Goal: Communication & Community: Answer question/provide support

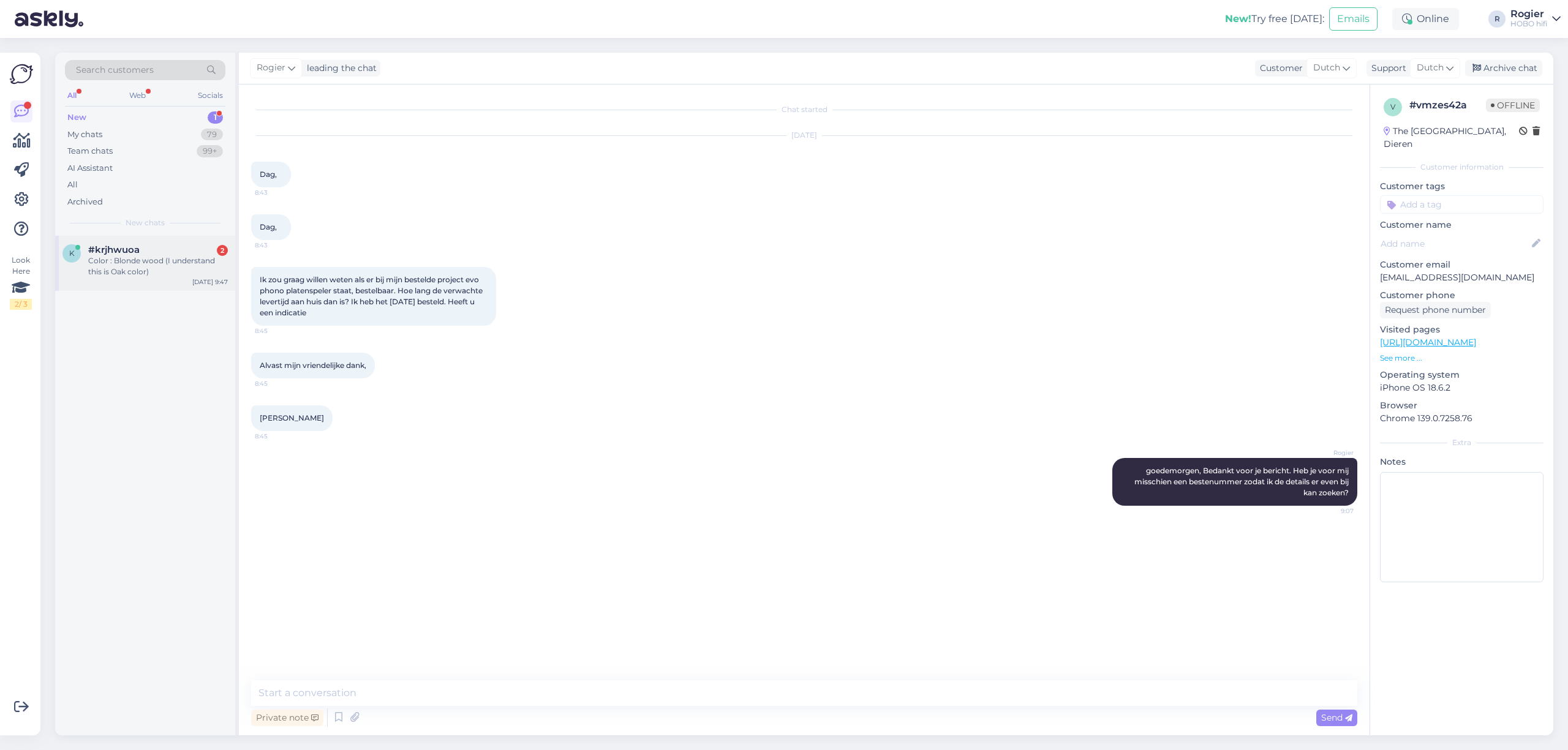
click at [163, 251] on div "#krjhwuoa 2" at bounding box center [158, 250] width 139 height 11
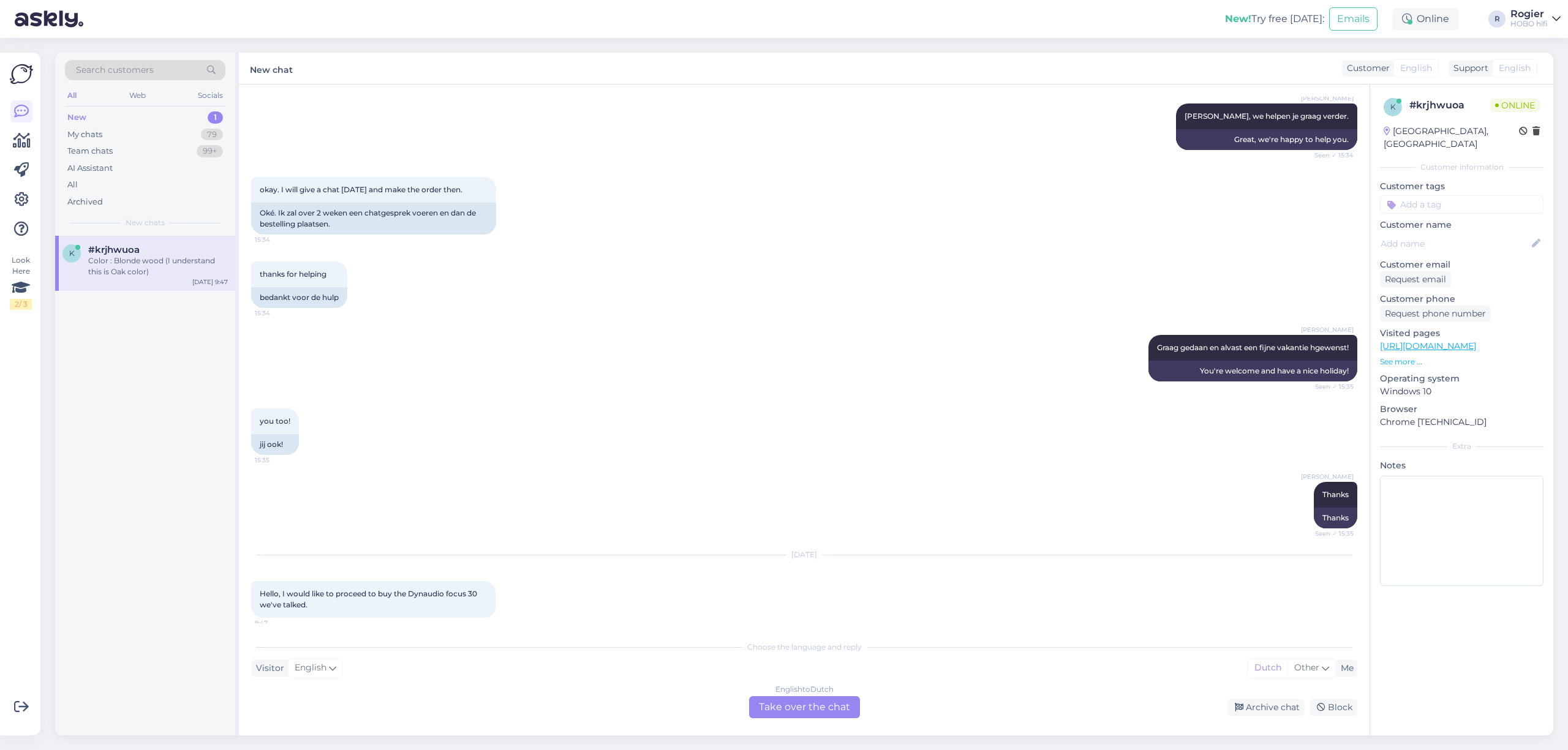
scroll to position [4061, 0]
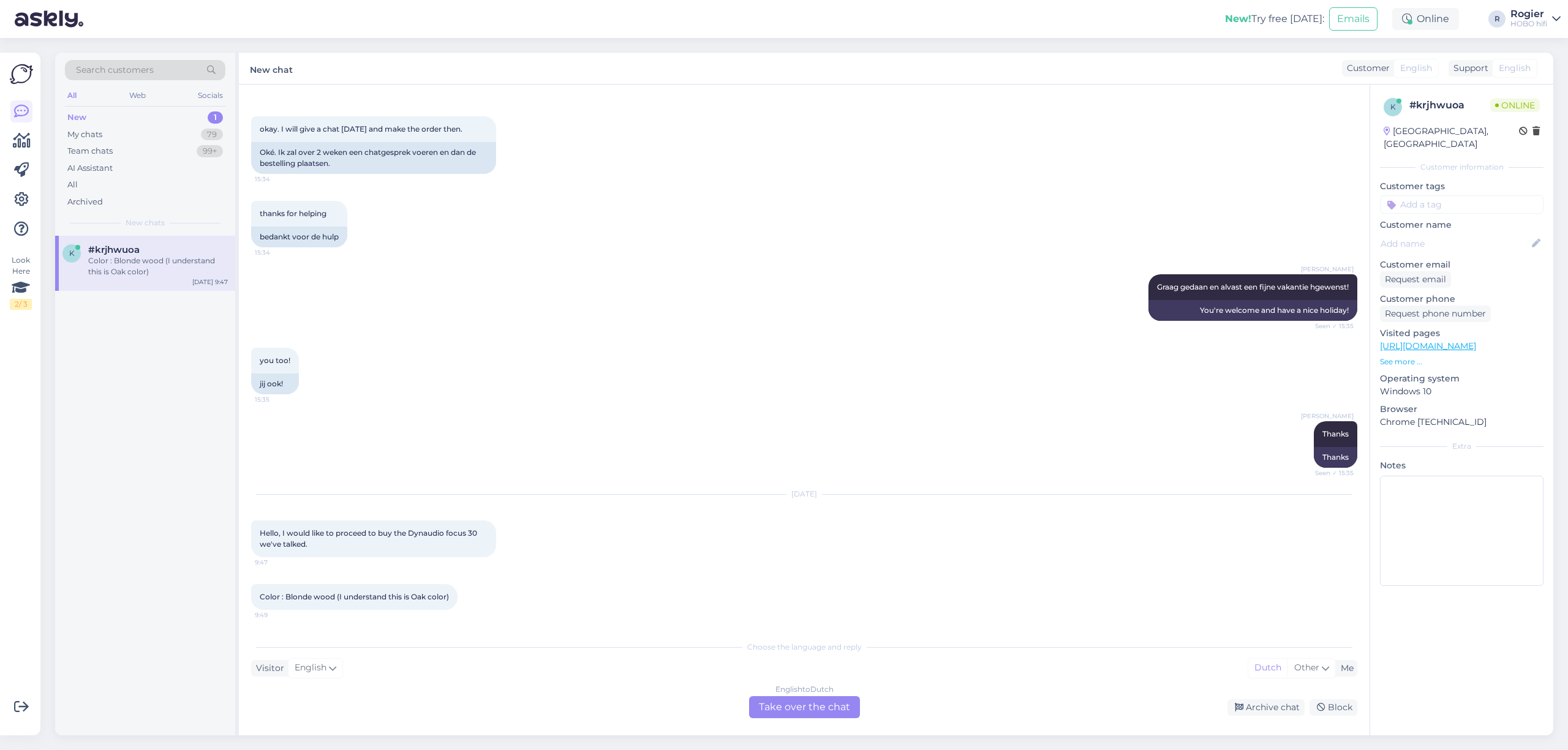
click at [784, 714] on div "English to Dutch Take over the chat" at bounding box center [804, 707] width 111 height 22
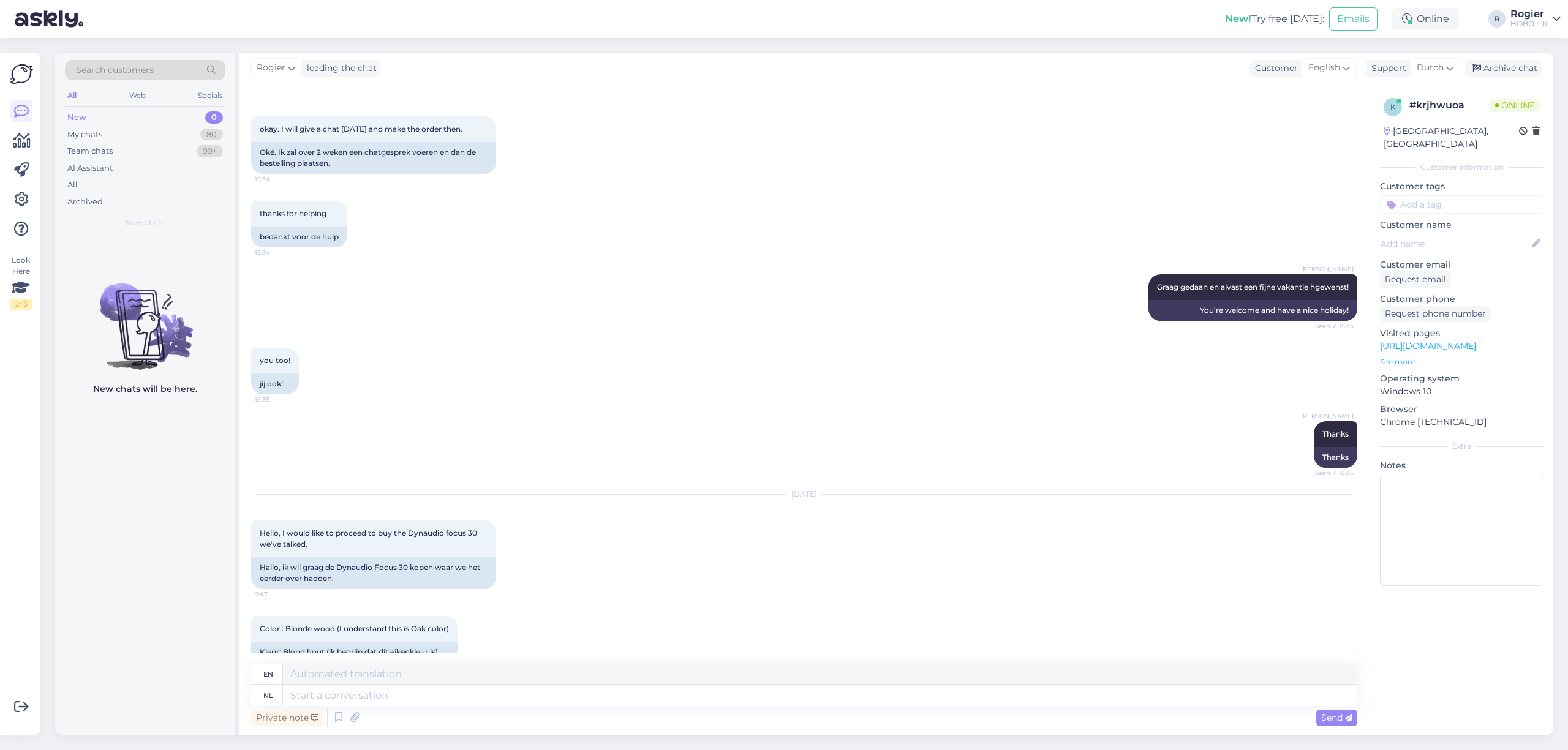
scroll to position [4084, 0]
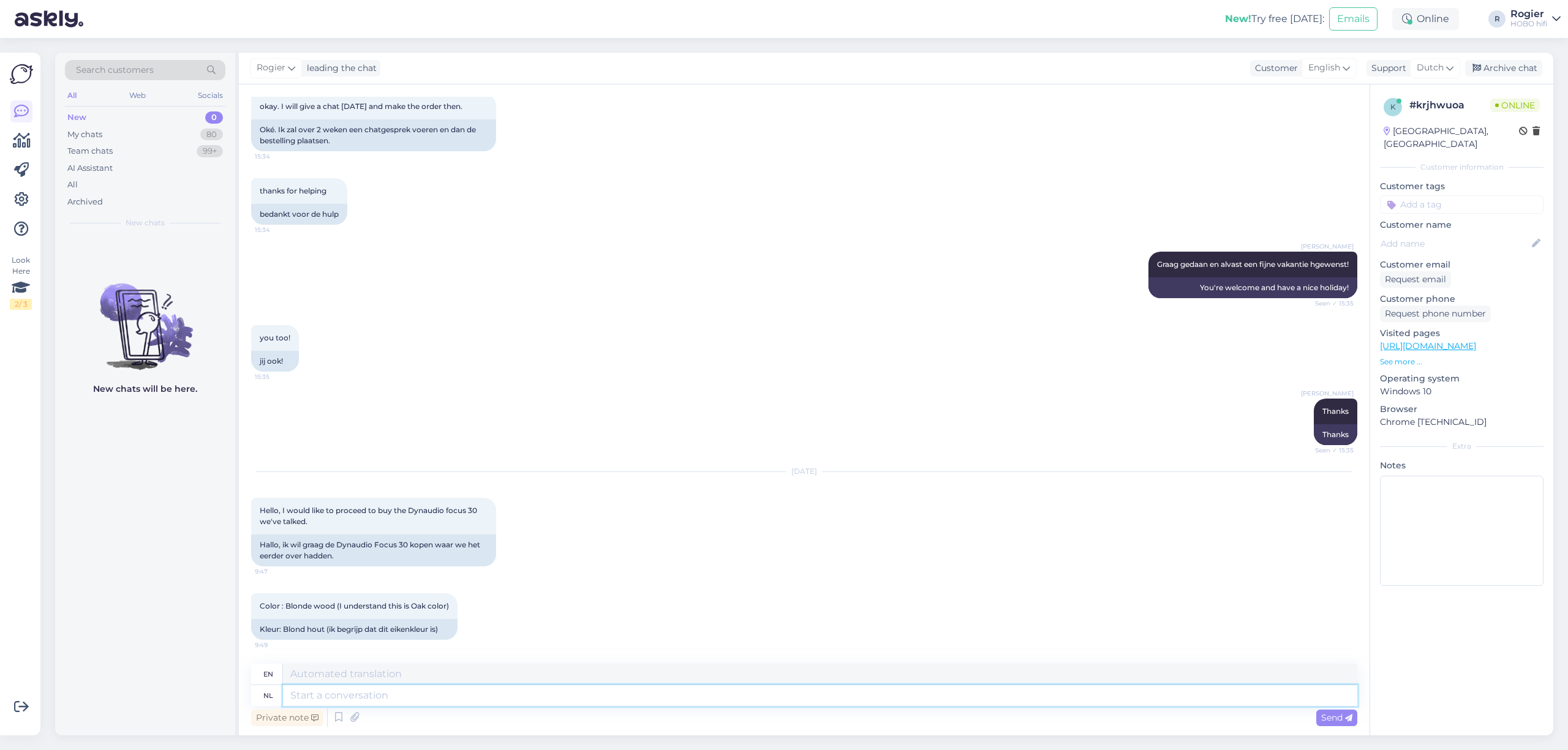
click at [532, 699] on textarea at bounding box center [820, 695] width 1075 height 21
type textarea "goedemorgen,"
type textarea "Good morning,"
type textarea "goedemorgen, wat"
type textarea "good morning, what"
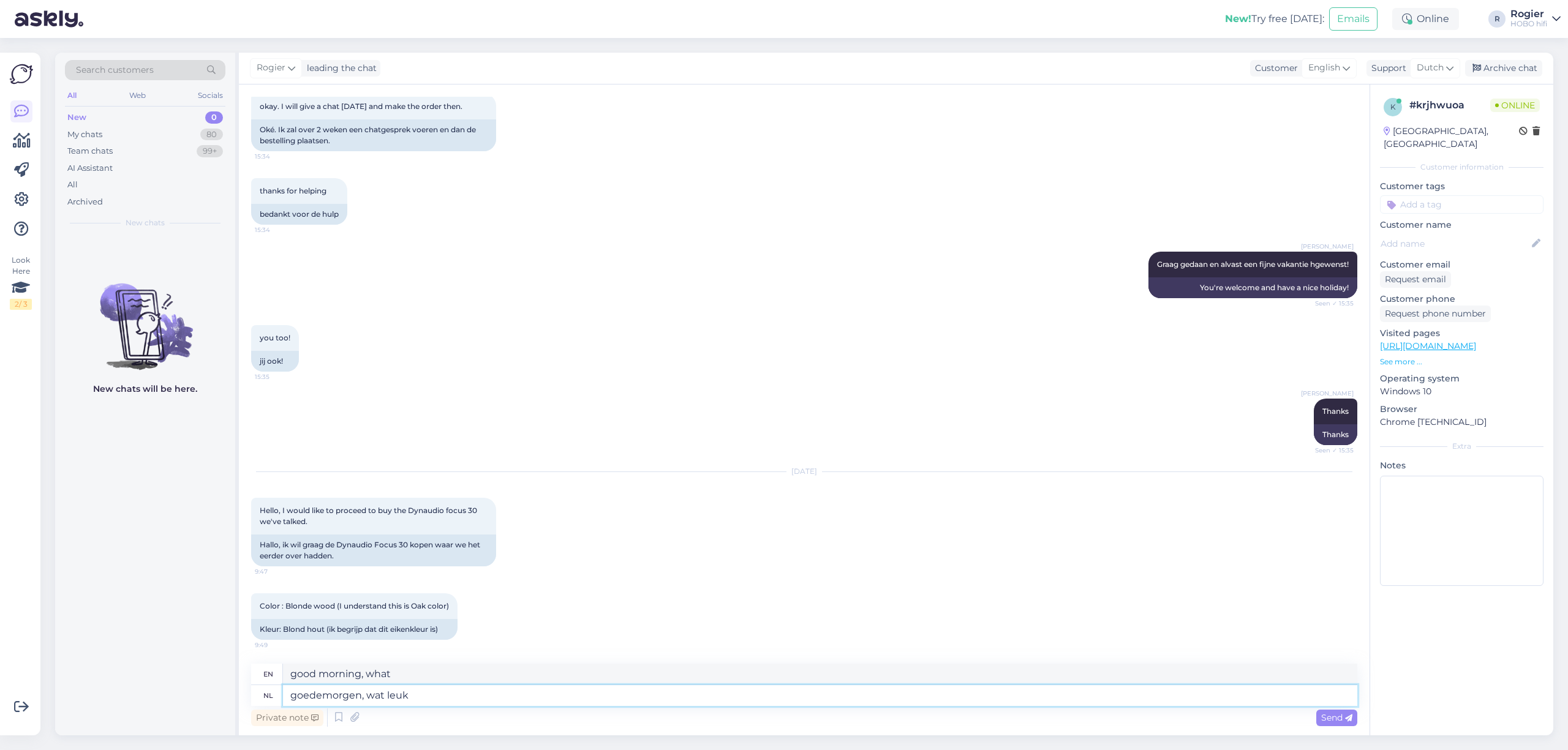
type textarea "goedemorgen, wat leuk"
type textarea "good morning, how nice"
type textarea "goedemorgen, wat leuk dat"
type textarea "good morning, how nice that"
type textarea "goedemorgen, wat leuk dat u"
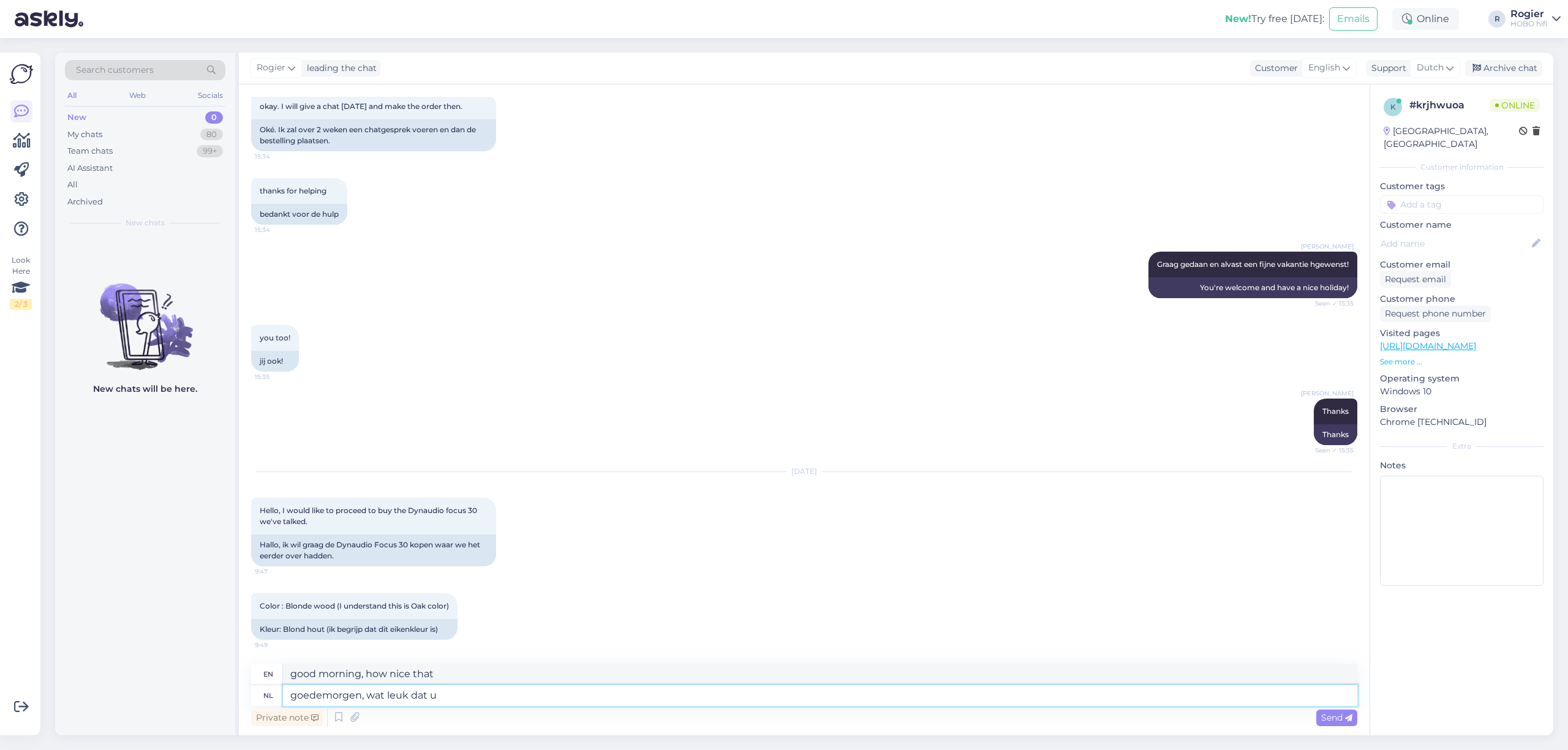
type textarea "good morning, how nice that you"
type textarea "goedemorgen, wat leuk dat u tot b"
type textarea "Good morning, how nice that you"
type textarea "goedemorgen, wat leuk dat u tot bestelling"
type textarea "Good morning, how nice that you have placed an order."
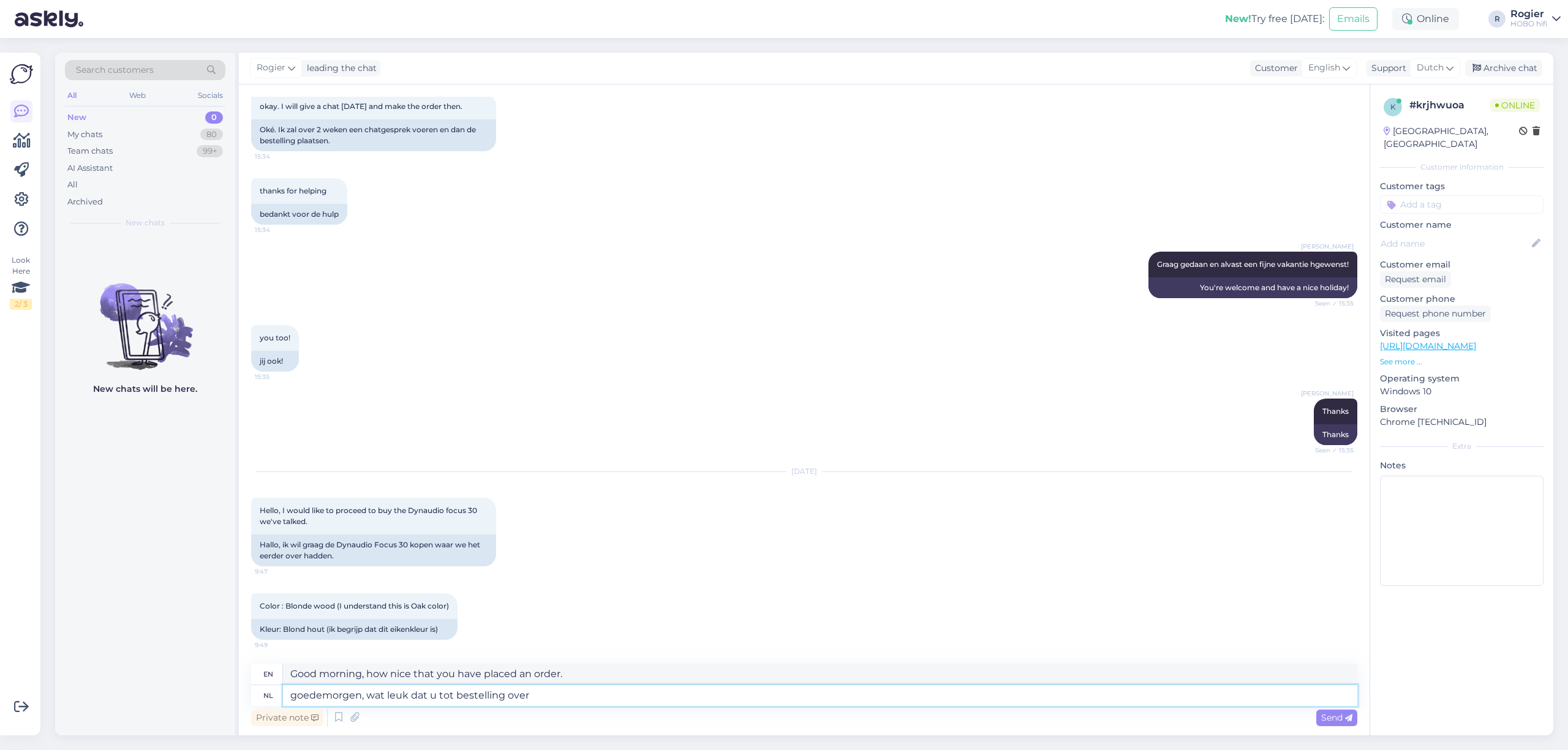
type textarea "goedemorgen, wat leuk dat u tot bestelling over w"
type textarea "Good morning, how nice that you have decided to order"
type textarea "goedemorgen, wat leuk dat u tot bestelling over wil gaa"
type textarea "Good morning, how nice that you want to place an order."
type textarea "goedemorgen, wat leuk dat u tot bestelling over wil gaan. Als i"
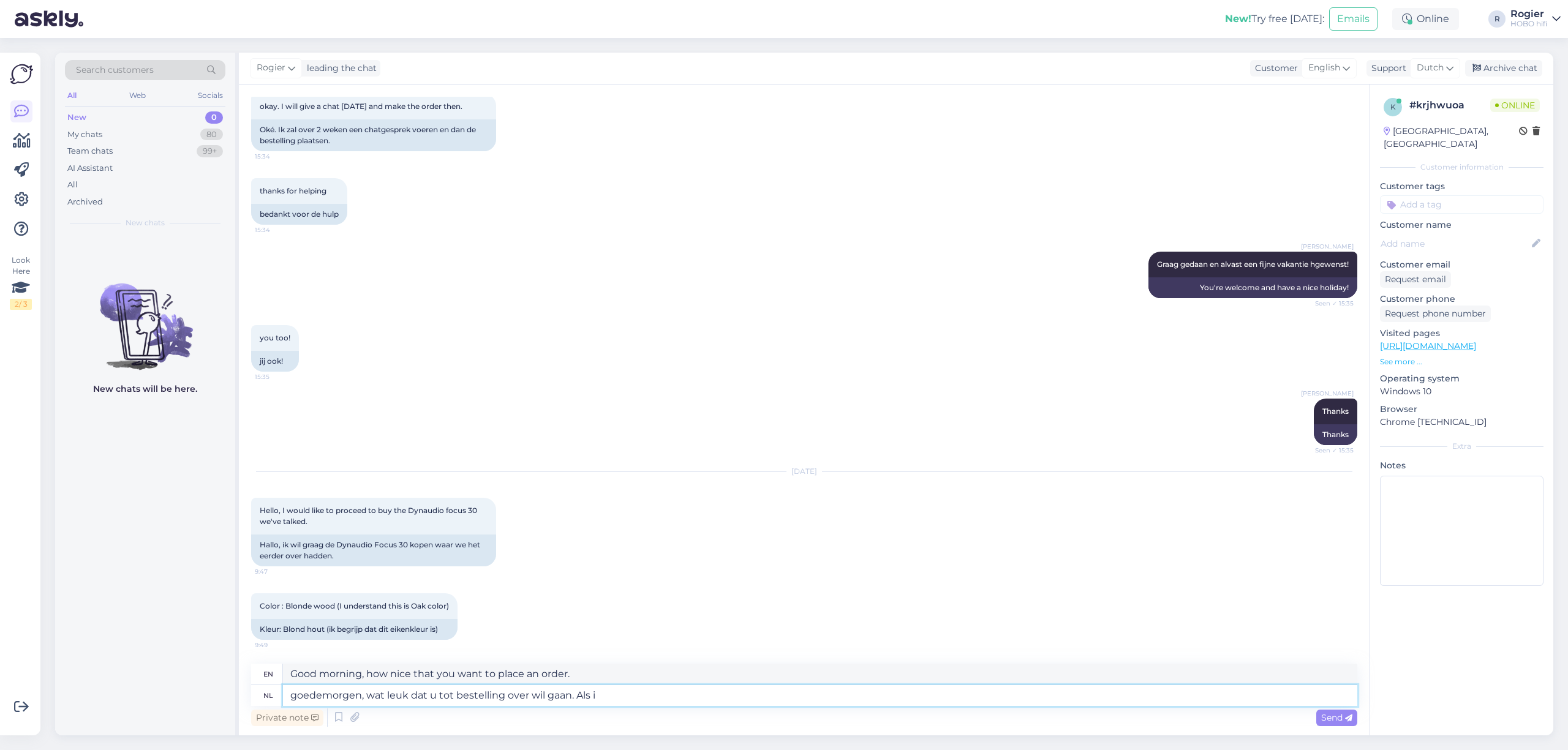
type textarea "Good morning, how nice that you want to place an order. If"
type textarea "goedemorgen, wat leuk dat u tot bestelling over wil gaan. Als ik"
type textarea "Good morning, how nice that you want to place an order. If I"
type textarea "goedemorgen, wat leuk dat u tot bestelling over wil gaan. Als ik het goed"
type textarea "Good morning, how nice that you want to place an order. If I understand correct…"
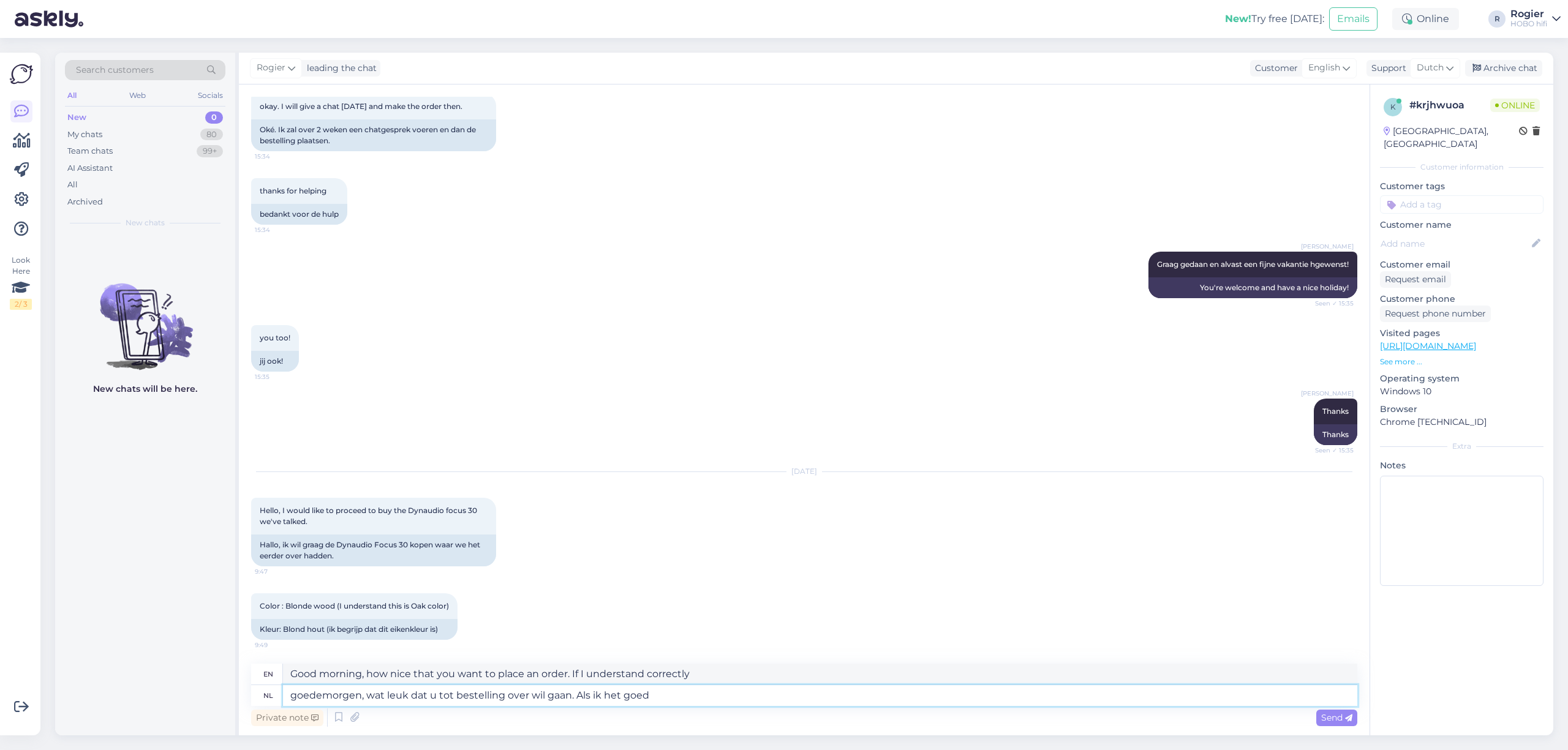
type textarea "goedemorgen, wat leuk dat u tot bestelling over wil gaan. Als ik het goed b"
type textarea "Good morning, how nice that you want to place an order. If I understand correct…"
type textarea "goedemorgen, wat leuk dat u tot bestelling over wil gaan. Als ik het goed begri…"
type textarea "Good morning, how nice that you want to place an order. If I understand correct…"
type textarea "goedemorgen, wat leuk dat u tot bestelling over wil gaan. Als ik het goed begri…"
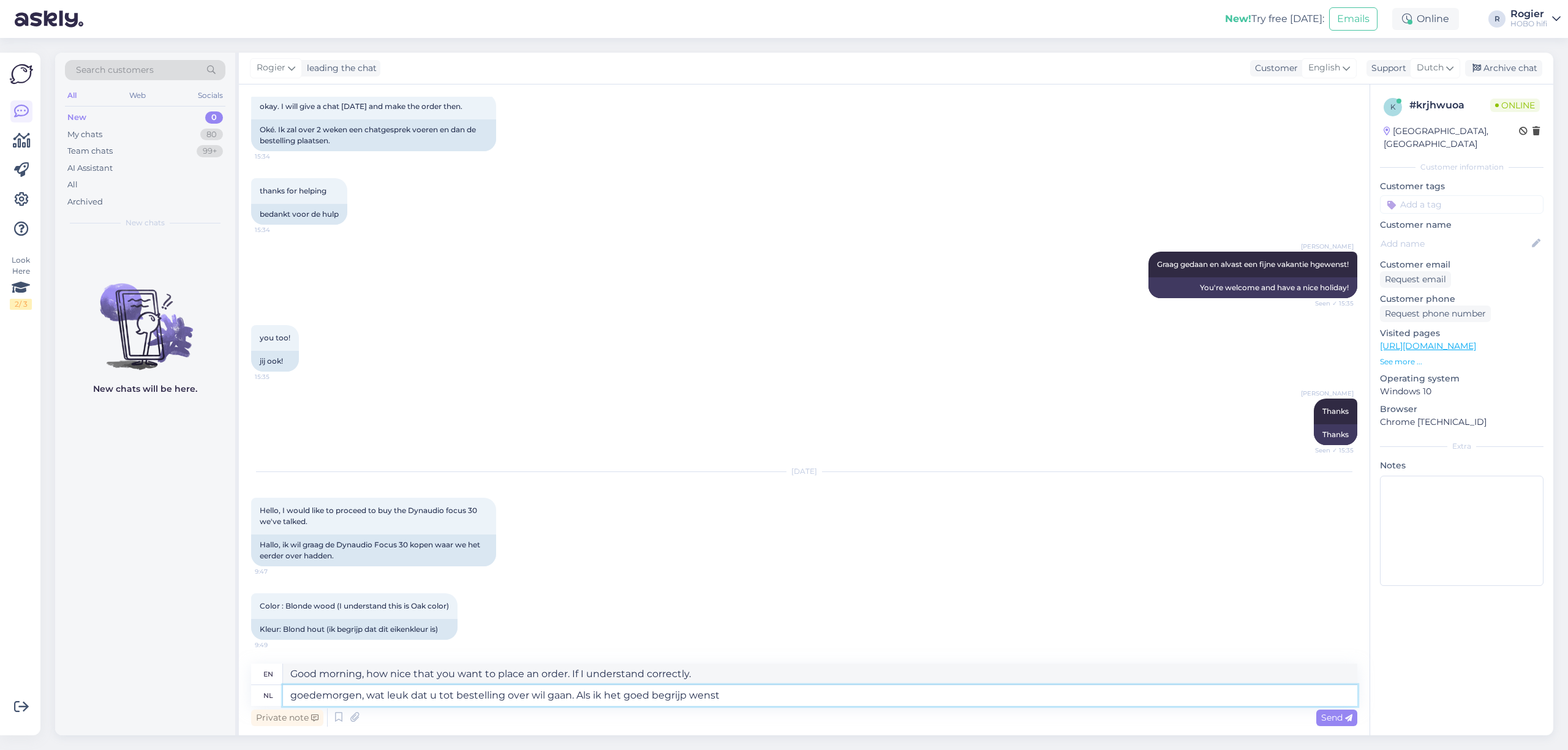
type textarea "Good morning, how nice that you want to place an order. If I understand correct…"
type textarea "goedemorgen, wat leuk dat u tot bestelling over wil gaan. Als ik het goed begri…"
type textarea "Good morning, how nice that you want to place an order. If I understand correct…"
type textarea "goedemorgen, wat leuk dat u tot bestelling over wil gaan. Als ik het goed begri…"
type textarea "Good morning, how nice that you want to place an order. If I understand correct…"
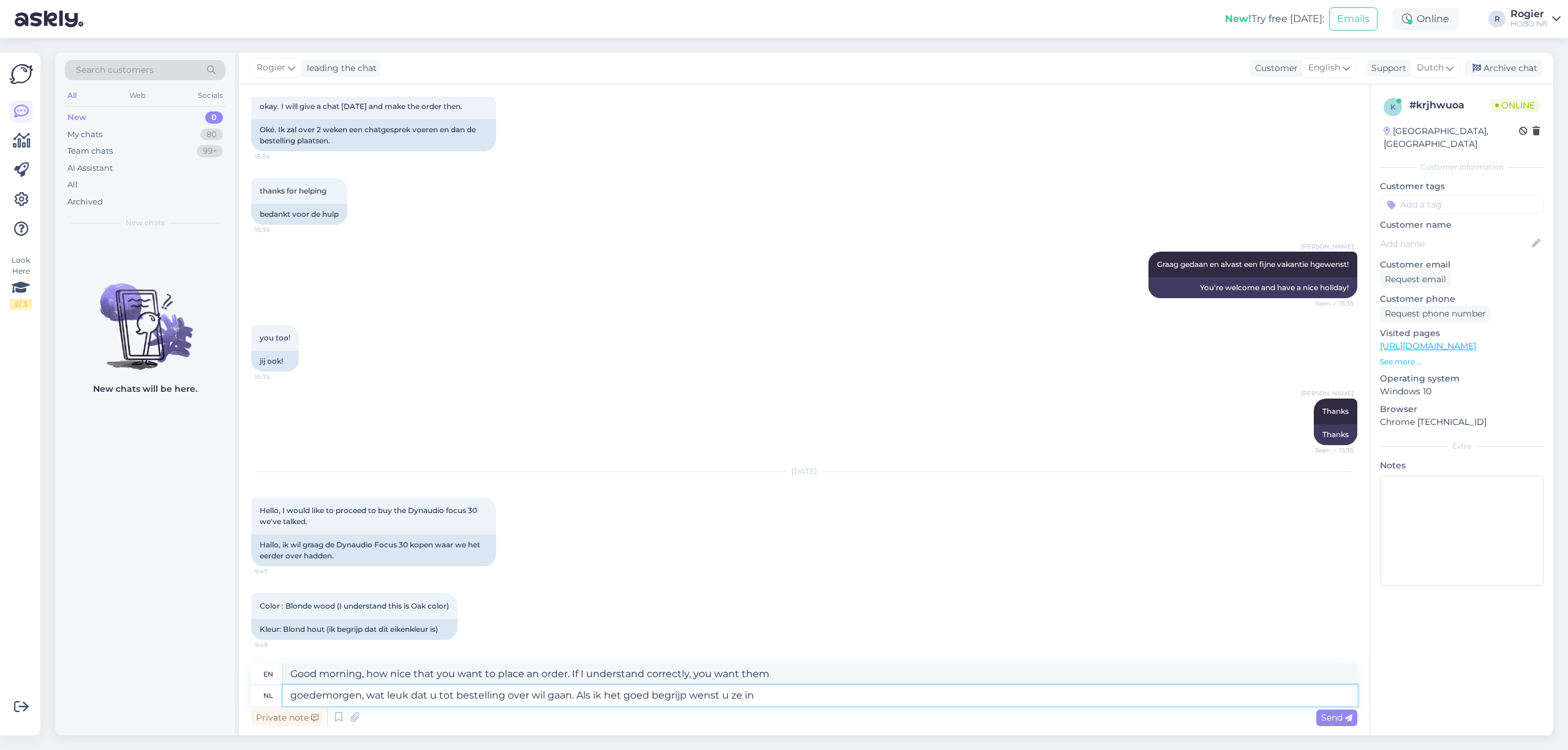
type textarea "goedemorgen, wat leuk dat u tot bestelling over wil gaan. Als ik het goed begri…"
type textarea "Good morning, how nice that you want to place an order. If I understand correct…"
type textarea "goedemorgen, wat leuk dat u tot bestelling over wil gaan. Als ik het goed begri…"
type textarea "Good morning, how nice that you want to place an order. If I understand correct…"
type textarea "goedemorgen, wat leuk dat u tot bestelling over wil gaan. Als ik het goed begri…"
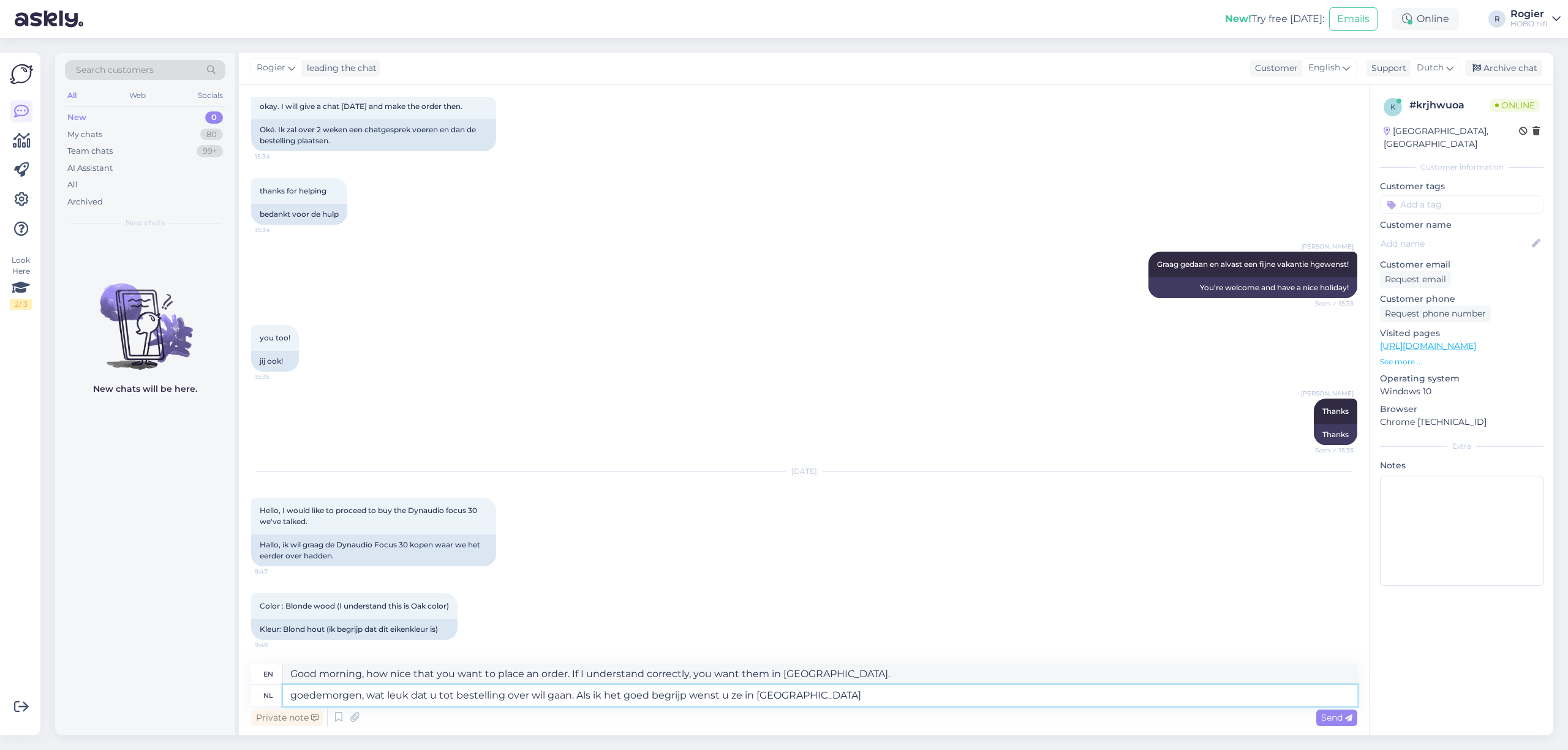
type textarea "Good morning, how nice that you want to place an order. If I understand correct…"
type textarea "goedemorgen, wat leuk dat u tot bestelling over wil gaan. Als ik het goed begri…"
type textarea "Good morning, how nice that you want to place an order. If I understand correct…"
type textarea "goedemorgen, wat leuk dat u tot bestelling over wil gaan. Als ik het goed begri…"
type textarea "Good morning, how nice that you want to place an order. If I understand correct…"
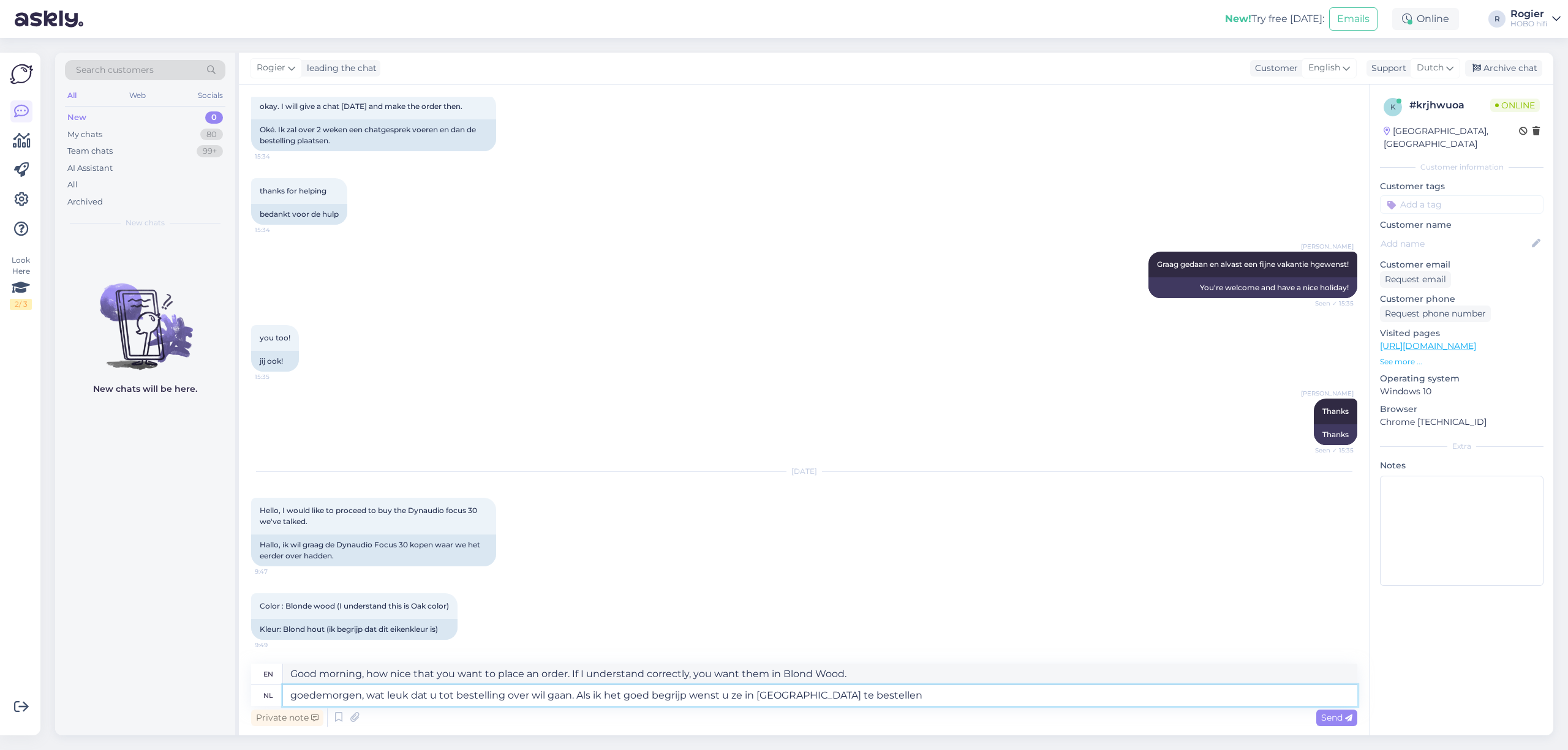
type textarea "goedemorgen, wat leuk dat u tot bestelling over wil gaan. Als ik het goed begri…"
type textarea "Good morning, how nice that you're interested in placing an order. If I underst…"
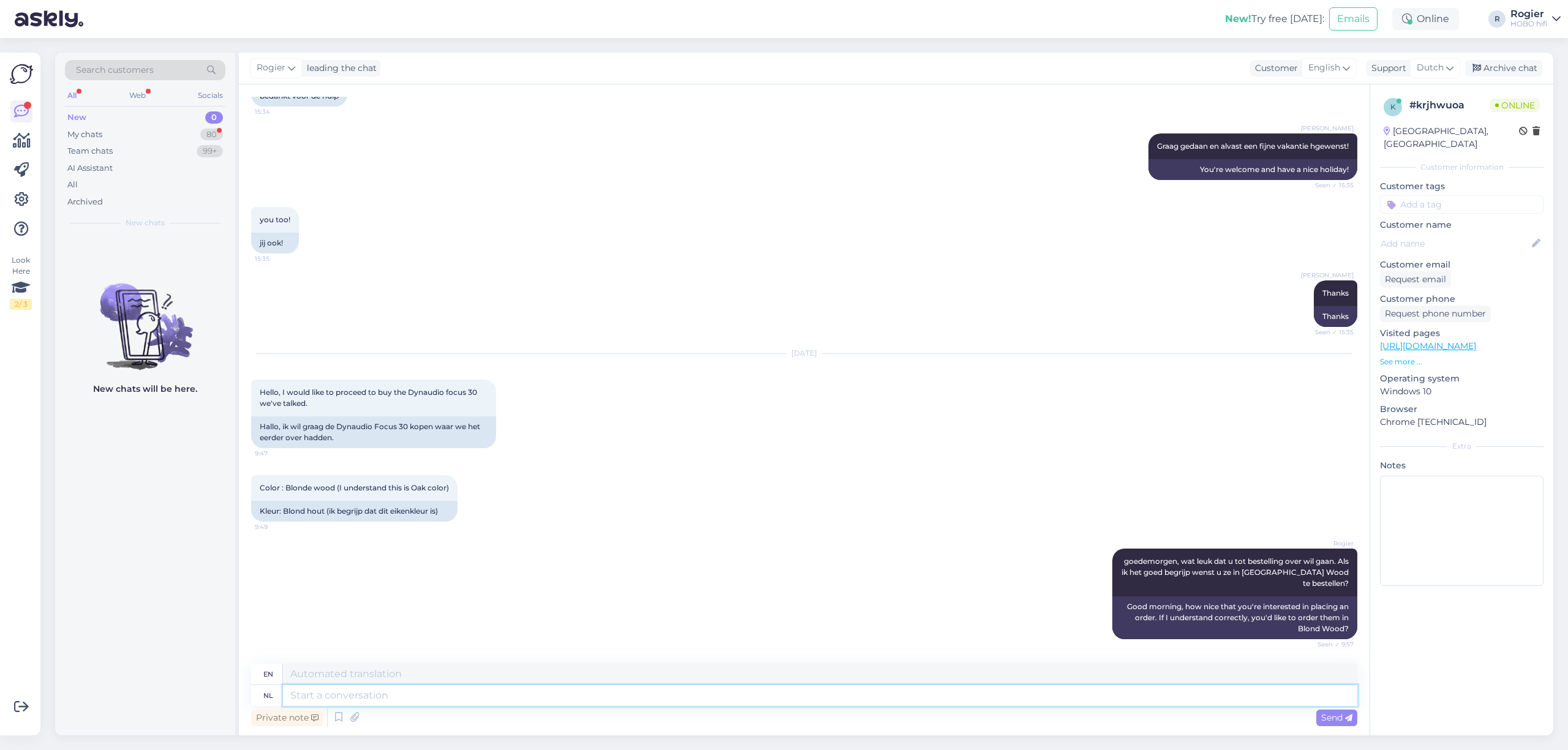
scroll to position [4276, 0]
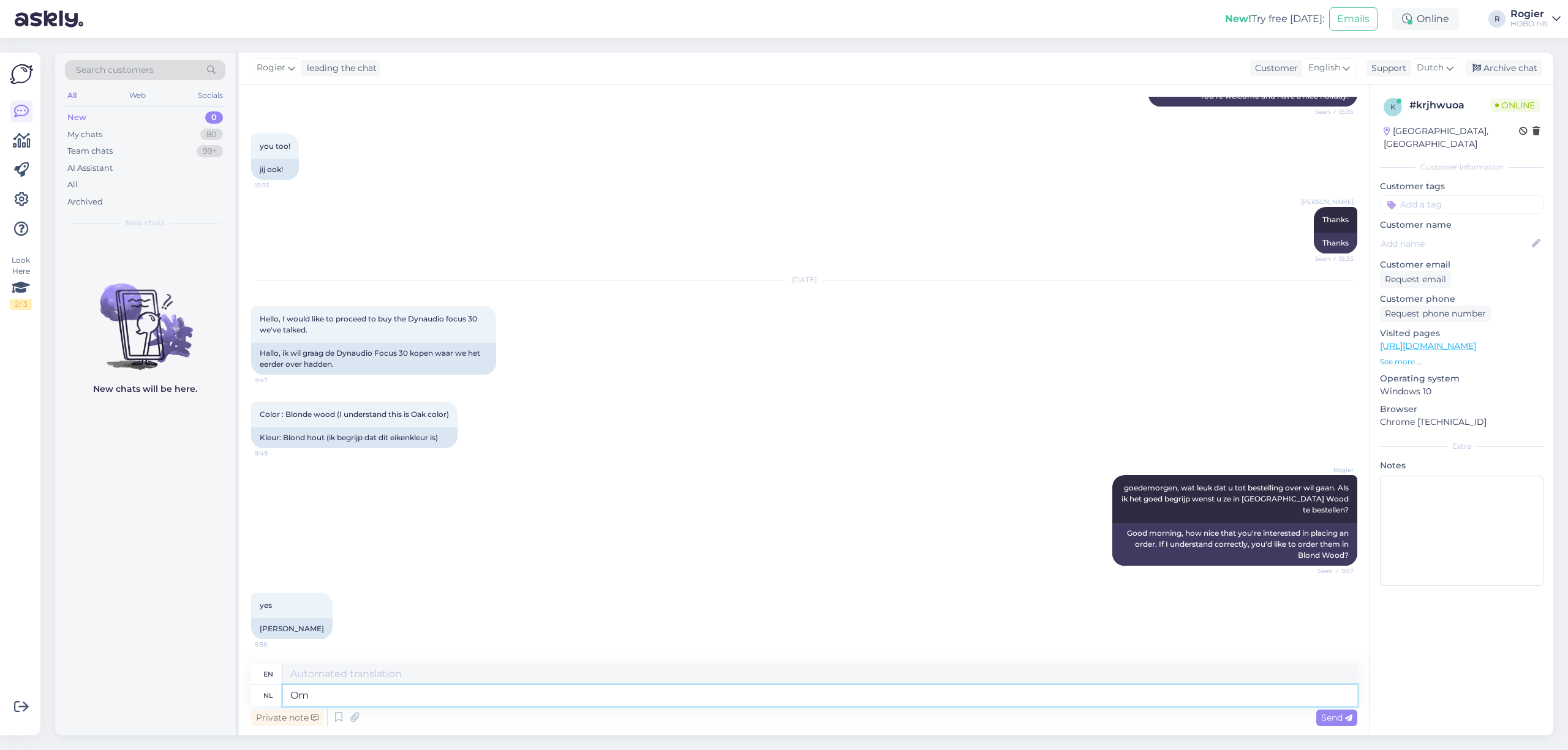
type textarea "Om"
type textarea "To"
type textarea "Om u"
type textarea "To you"
type textarea "Om"
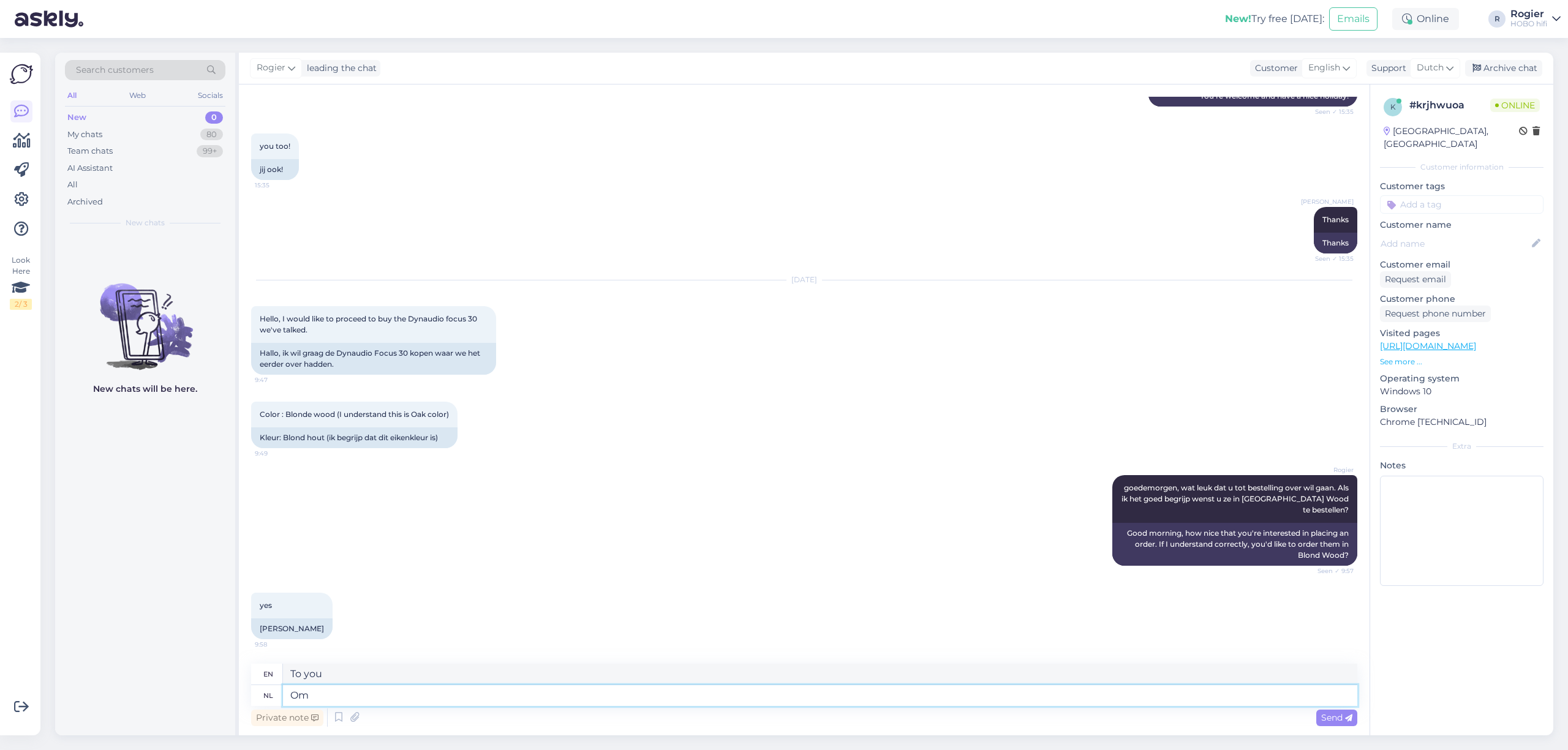
type textarea "To"
type textarea "O"
type textarea "Ik"
type textarea "I"
type textarea "Ik zou"
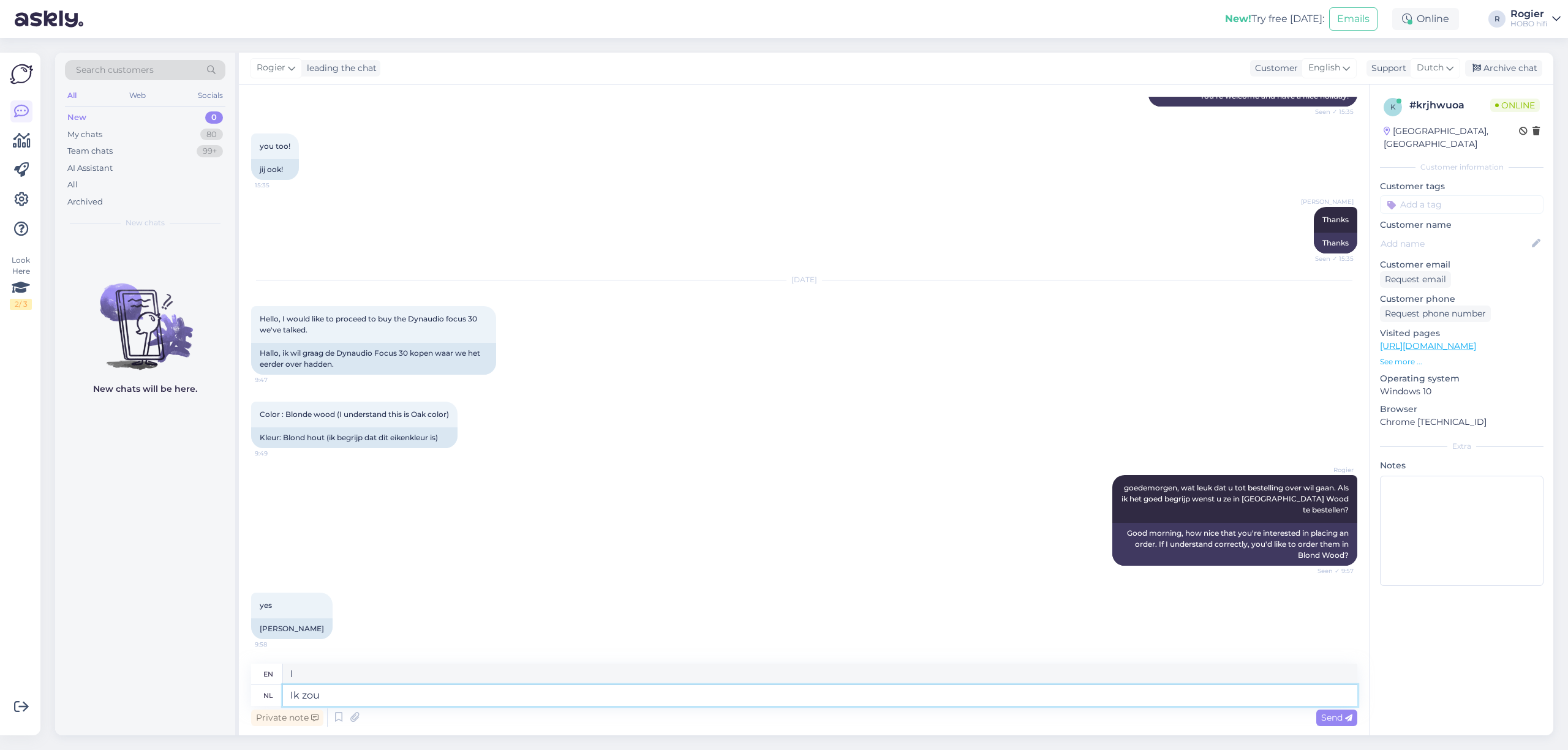
type textarea "I would"
type textarea "Ik zou graag"
type textarea "I would like to"
type textarea "Ik zou graag een"
type textarea "I would like to have a"
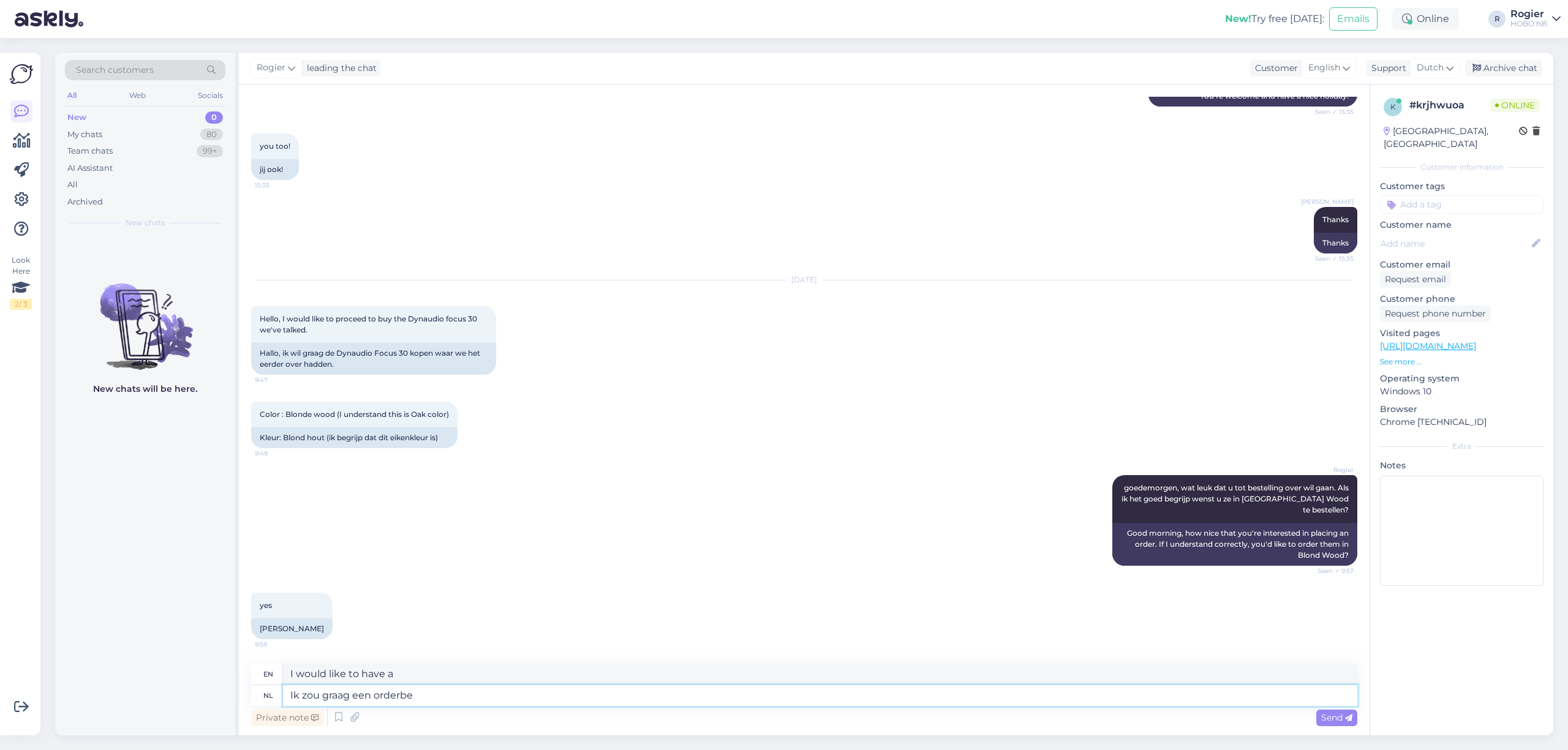
type textarea "Ik zou graag een orderbes"
type textarea "I would like to place an order"
type textarea "Ik zou graag een orderbevestiging"
type textarea "I would like an order confirmation"
type textarea "Ik zou graag een orderbevestiging willen opmaken"
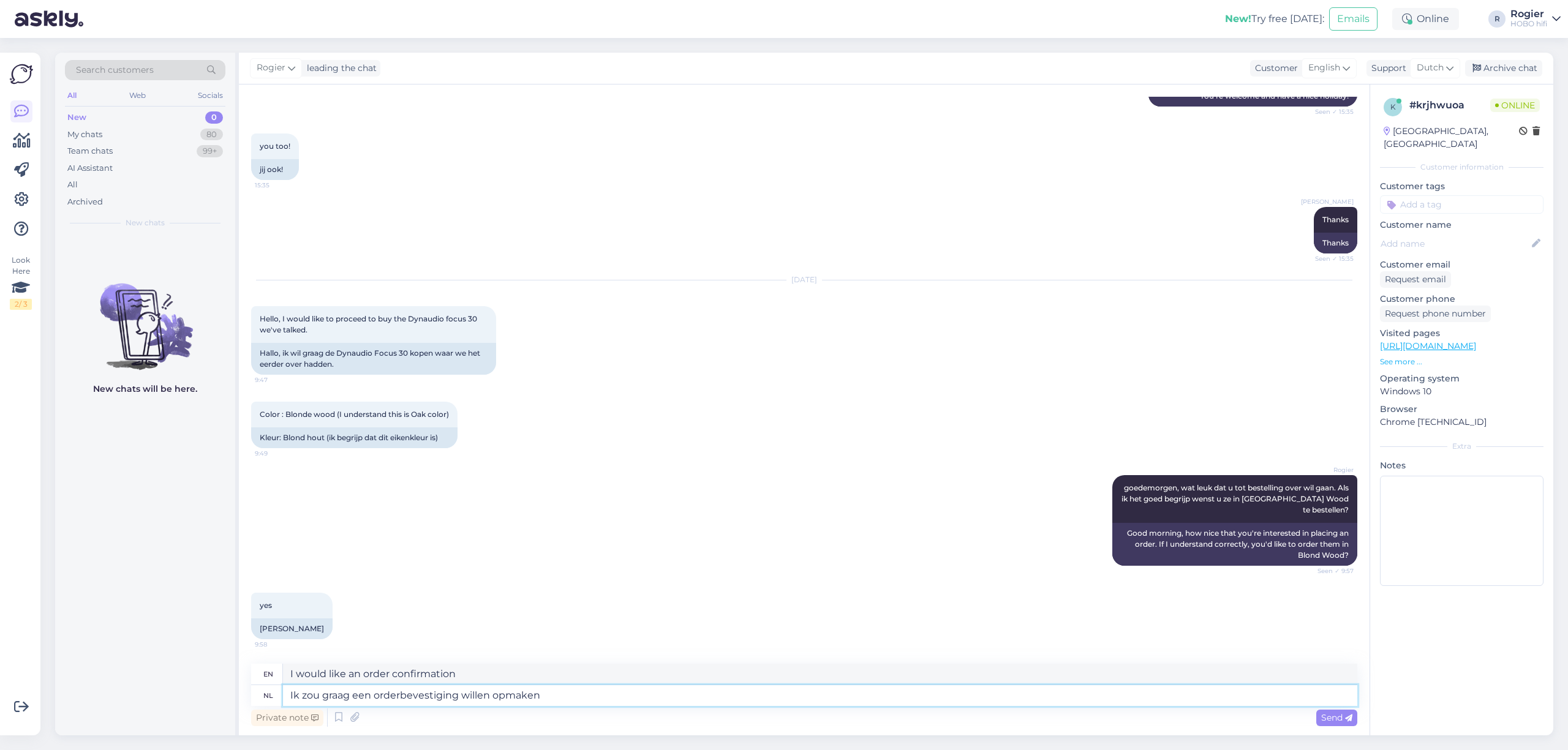
type textarea "I would like to make an order confirmation"
type textarea "Ik zou graag een orderbevestiging willen opmaken."
type textarea "I would like to make an order confirmation."
drag, startPoint x: 548, startPoint y: 701, endPoint x: 175, endPoint y: 661, distance: 375.1
click at [175, 661] on div "Search customers All Web Socials New 0 My chats 80 Team chats 99+ AI Assistant …" at bounding box center [804, 394] width 1499 height 682
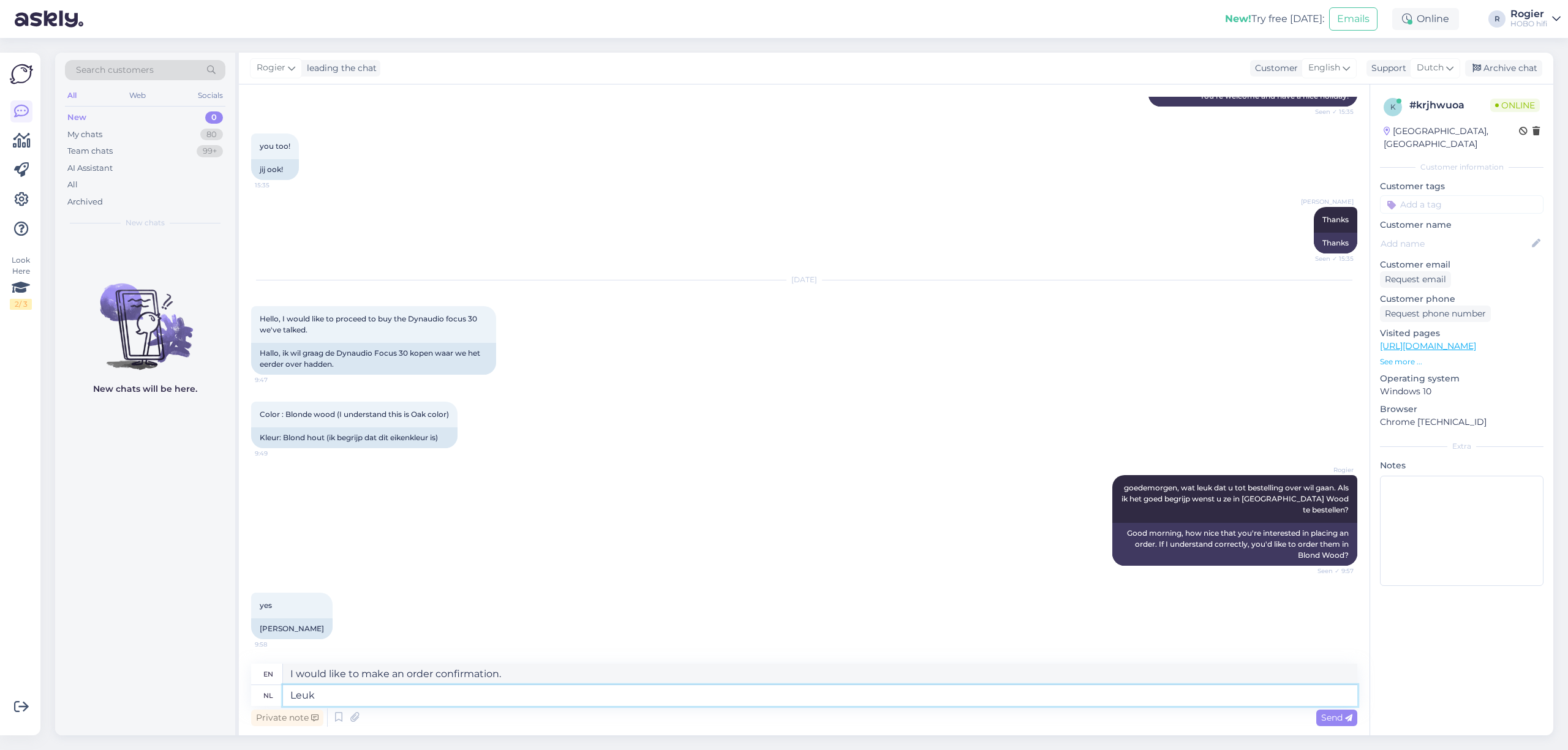
type textarea "Leuk"
type textarea "Nice"
type textarea "Leuk,"
type textarea "Nice,"
type textarea "Leuk, ik g"
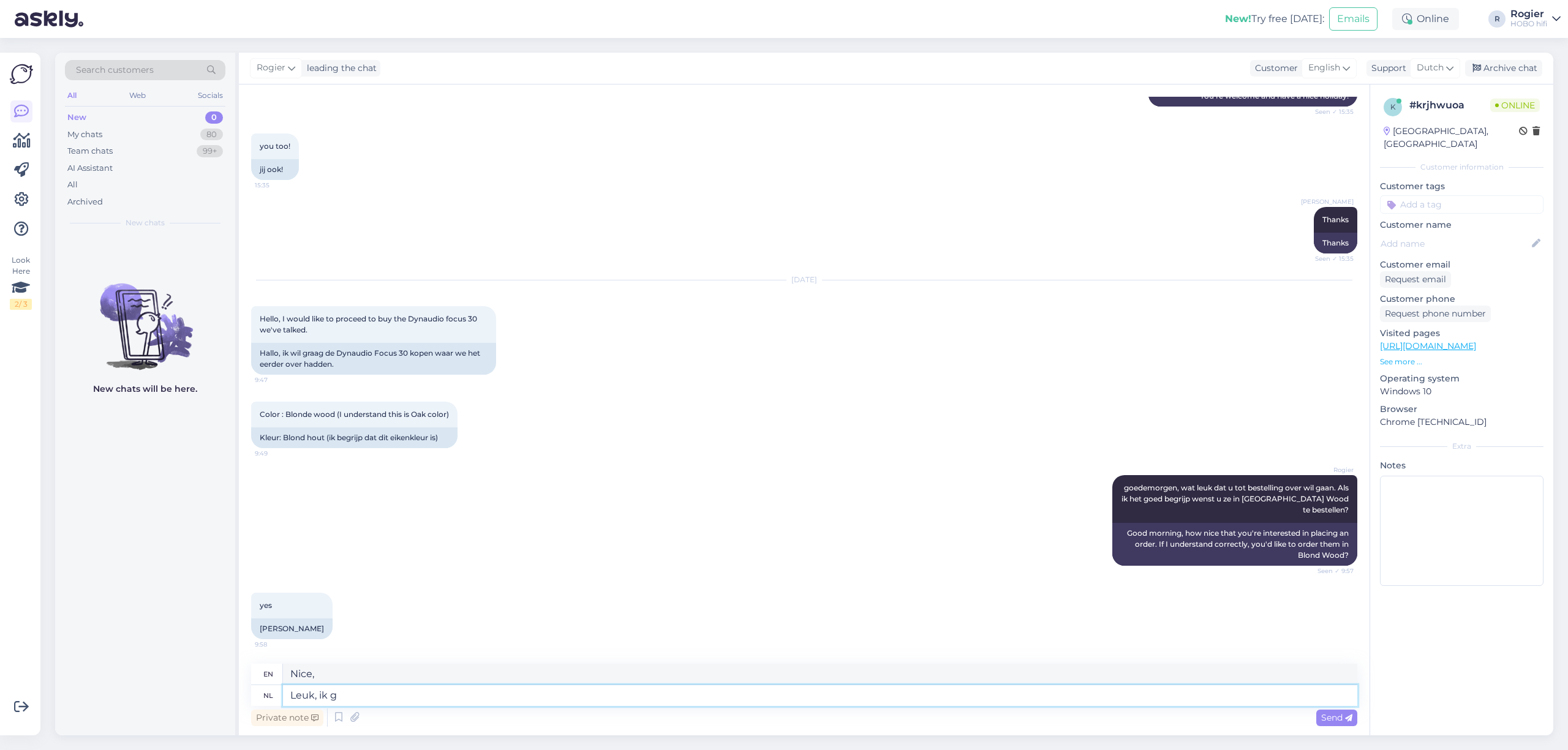
type textarea "Nice, I"
type textarea "Leuk, ik ga"
type textarea "Great, I'm going"
type textarea "Leuk, ik ga graag"
type textarea "Nice, I'd like to go"
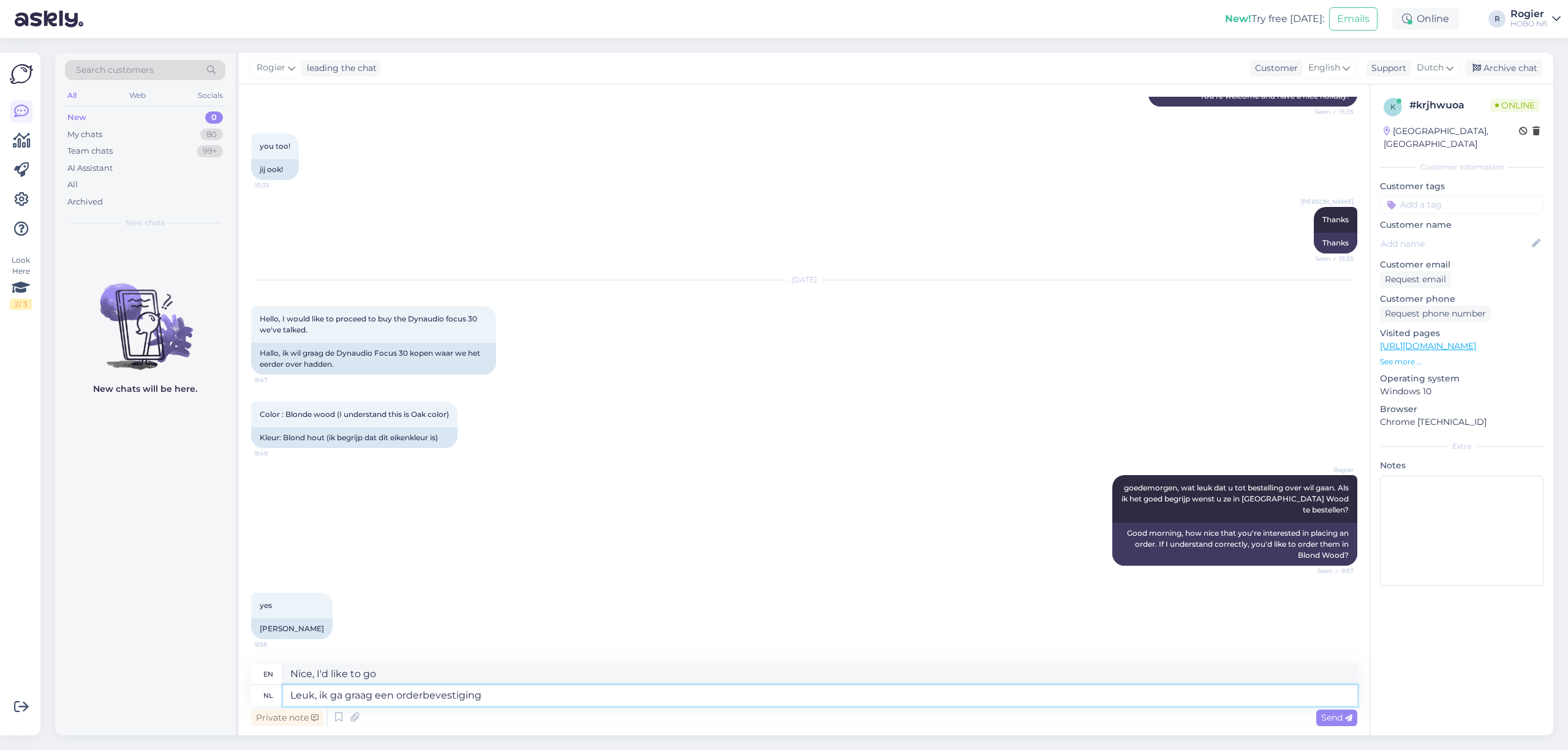
type textarea "Leuk, ik ga graag een orderbevestiging"
type textarea "Great, I would like an order confirmation"
type textarea "Leuk, ik ga graag een orderbevestiging opmaken"
type textarea "Great, I'd like to make an order confirmation"
type textarea "Leuk, ik ga graag een orderbevestiging opmaken die"
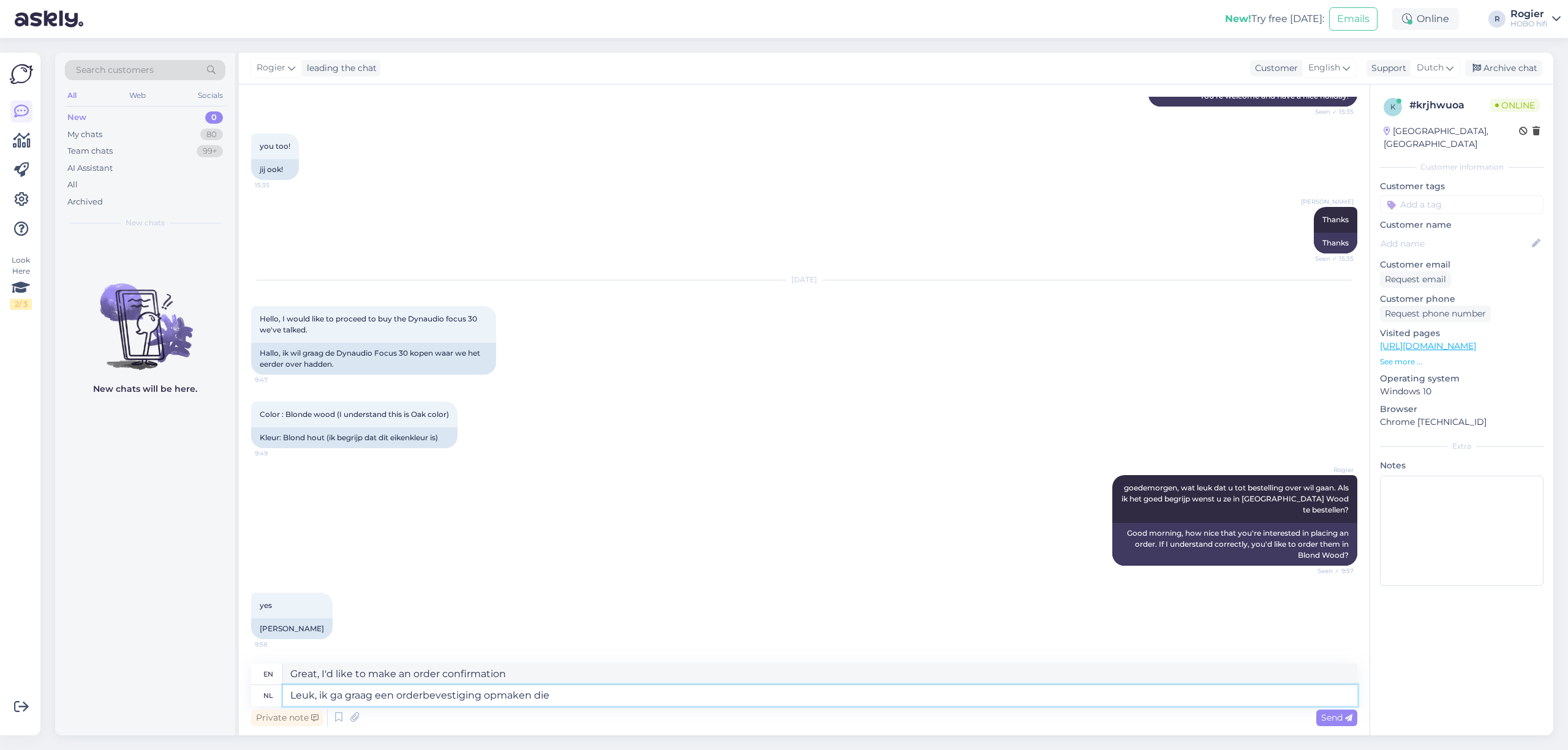
type textarea "Great, I would like to make an order confirmation that"
type textarea "Leuk, ik ga graag een orderbevestiging opmaken die ik"
type textarea "Great, I would like to draw up an order confirmation that I"
type textarea "Leuk, ik ga graag een orderbevestiging opmaken die ik aan"
type textarea "Great, I would like to draw up an order confirmation that I can send to"
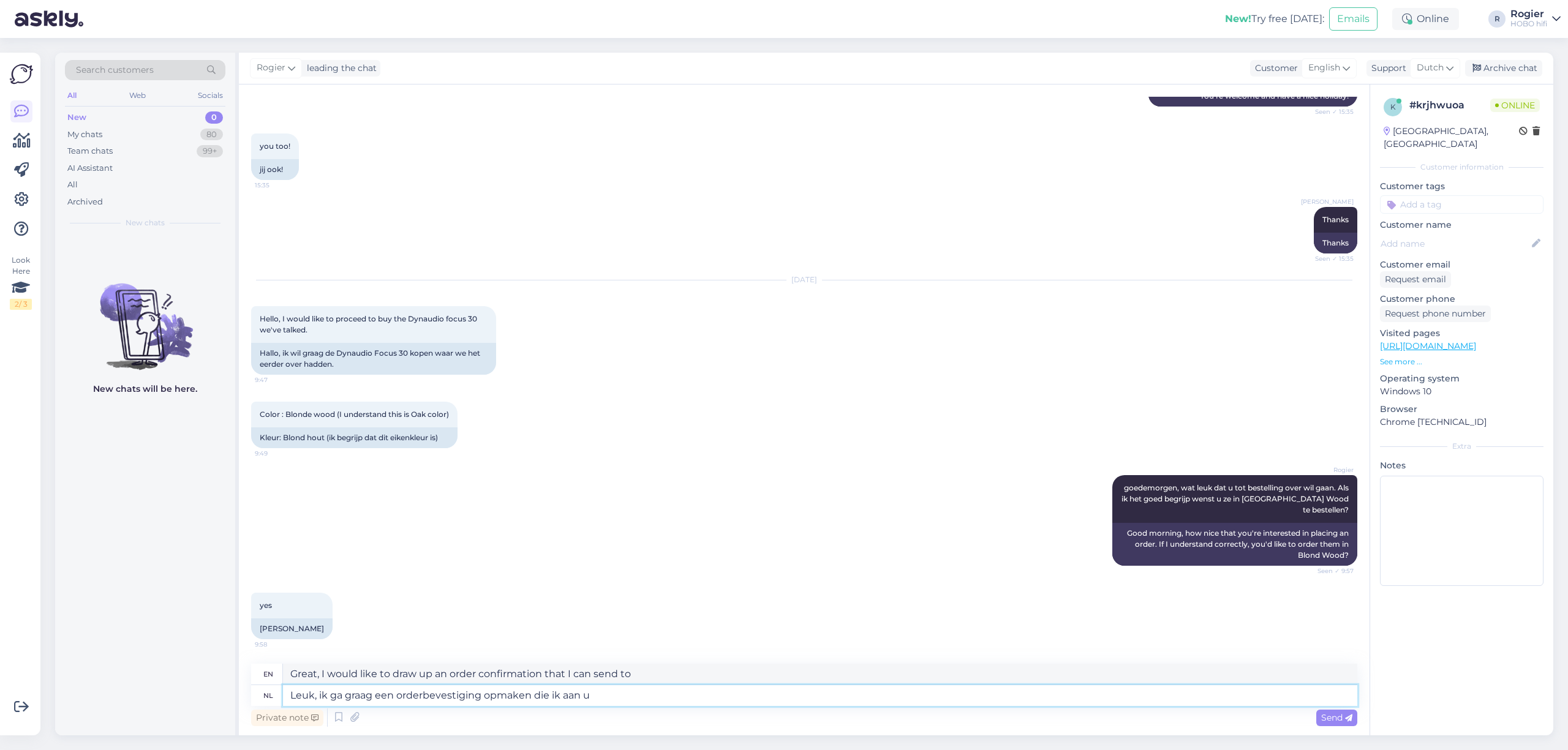
type textarea "Leuk, ik ga graag een orderbevestiging opmaken die ik aan u"
type textarea "Great, I would like to draw up an order confirmation that I can send to you."
type textarea "Leuk, ik ga graag een orderbevestiging opmaken die ik aan u wil"
type textarea "Great, I would like to draw up an order confirmation that I would like to send …"
type textarea "Leuk, ik ga graag een orderbevestiging opmaken die ik aan u wil mailen"
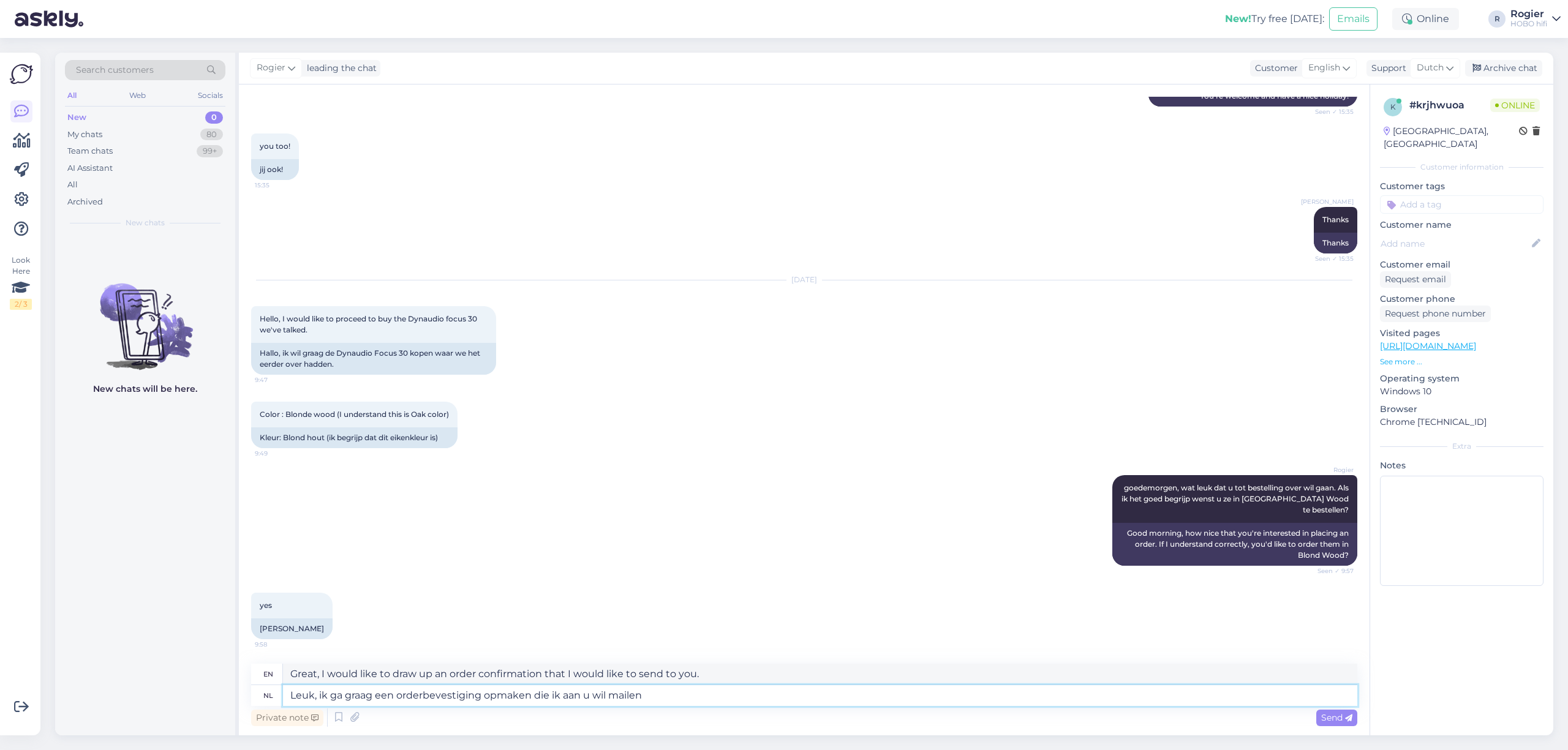
type textarea "Great, I would like to draw up an order confirmation that I can email to you."
type textarea "Leuk, ik ga graag een orderbevestiging opmaken die ik aan u wil mailen ter"
type textarea "Great, I would like to draw up an order confirmation that I would like to email…"
type textarea "Leuk, ik ga graag een orderbevestiging opmaken die ik aan u wil mailen ter cont…"
type textarea "Great, I would like to draw up an order confirmation that I can email to you fo…"
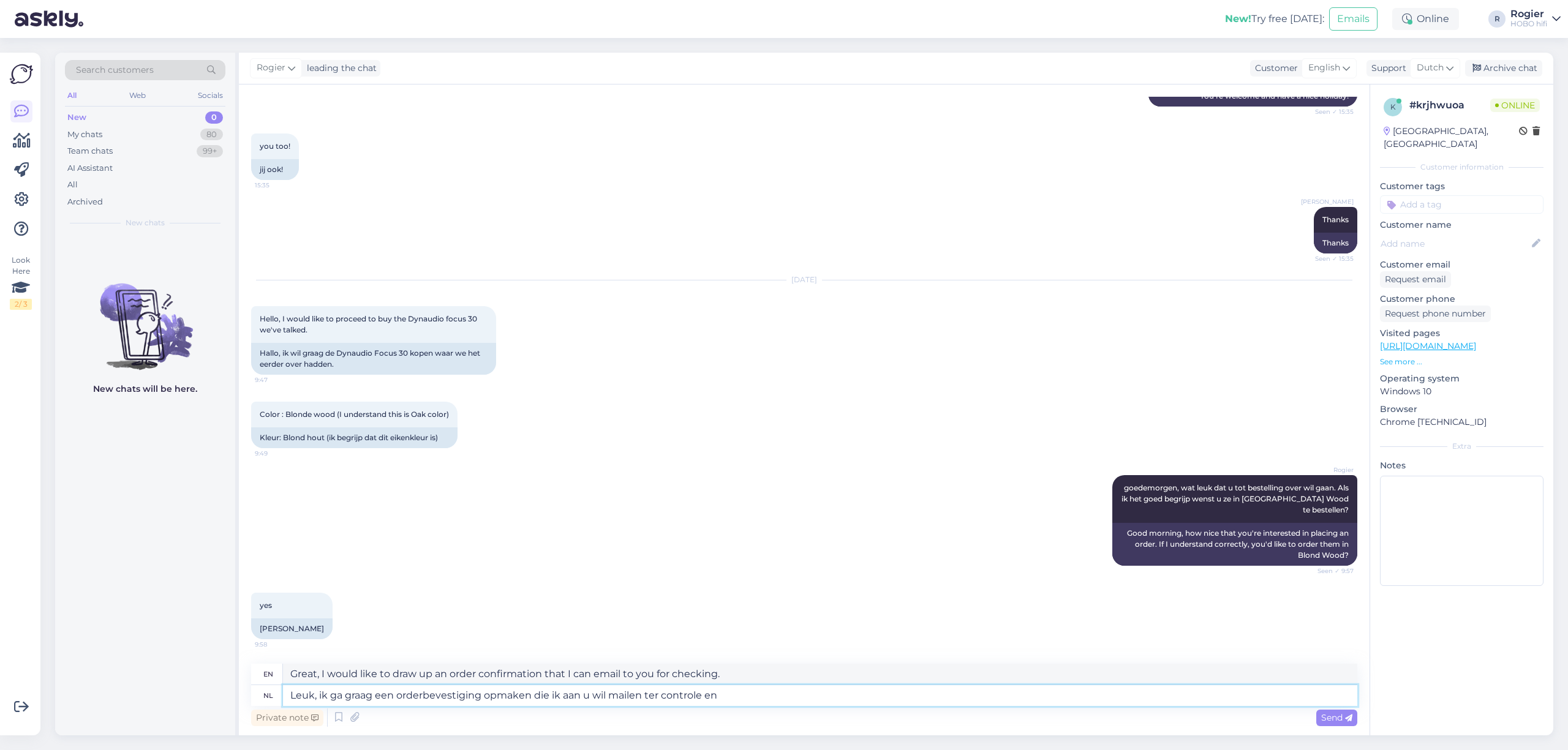
type textarea "Leuk, ik ga graag een orderbevestiging opmaken die ik aan u wil mailen ter cont…"
type textarea "Great, I would like to draw up an order confirmation that I would like to email…"
type textarea "Leuk, ik ga graag een orderbevestiging opmaken die ik aan u wil mailen ter cont…"
type textarea "Great, I'd like to create an order confirmation that I can email to you for che…"
type textarea "Leuk, ik ga graag een orderbevestiging opmaken die ik aan u wil mailen ter cont…"
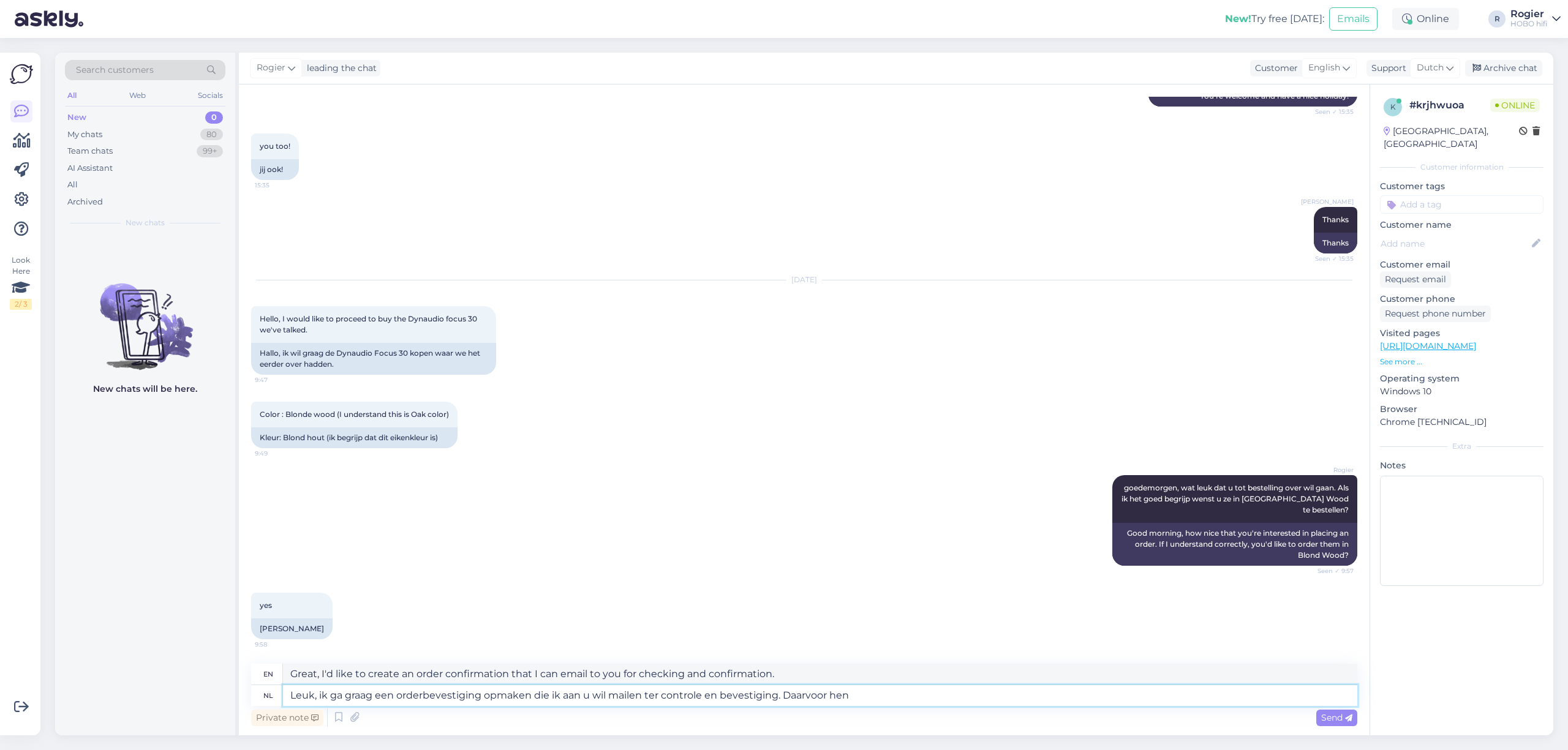
type textarea "Great, I'd like to draw up an order confirmation that I can email to you for ch…"
type textarea "Leuk, ik ga graag een orderbevestiging opmaken die ik aan u wil mailen ter cont…"
type textarea "Great, I'd like to create an order confirmation that I can email to you for che…"
type textarea "Leuk, ik ga graag een orderbevestiging opmaken die ik aan u wil mailen ter cont…"
type textarea "Great, I'd like to create an order confirmation that I can email to you for che…"
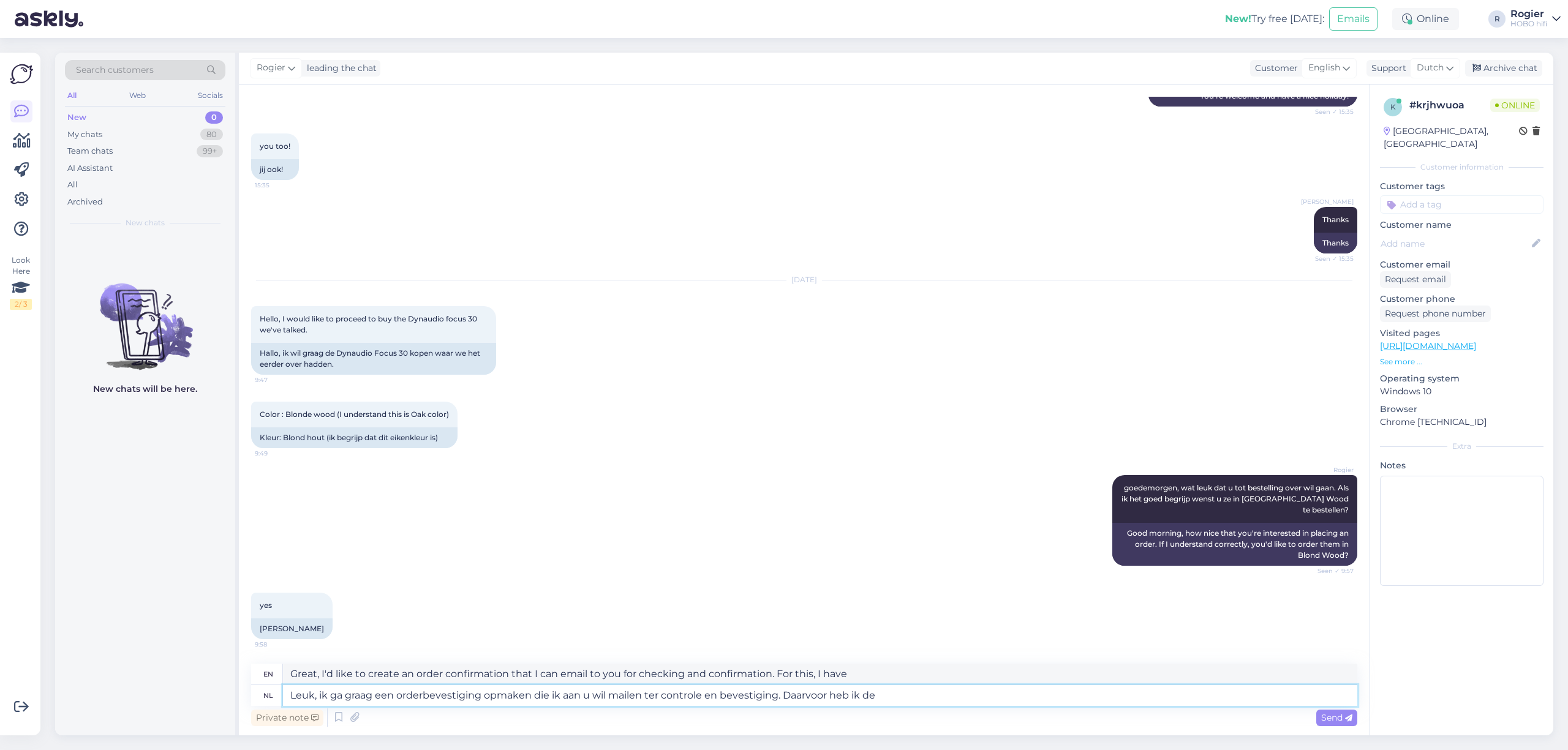
type textarea "Leuk, ik ga graag een orderbevestiging opmaken die ik aan u wil mailen ter cont…"
type textarea "Great, I'd like to create an order confirmation that I can email to you for che…"
type textarea "Leuk, ik ga graag een orderbevestiging opmaken die ik aan u wil mailen ter cont…"
type textarea "Great, I'd like to draft an order confirmation that I can email to you for revi…"
type textarea "Leuk, ik ga graag een orderbevestiging opmaken die ik aan u wil mailen ter cont…"
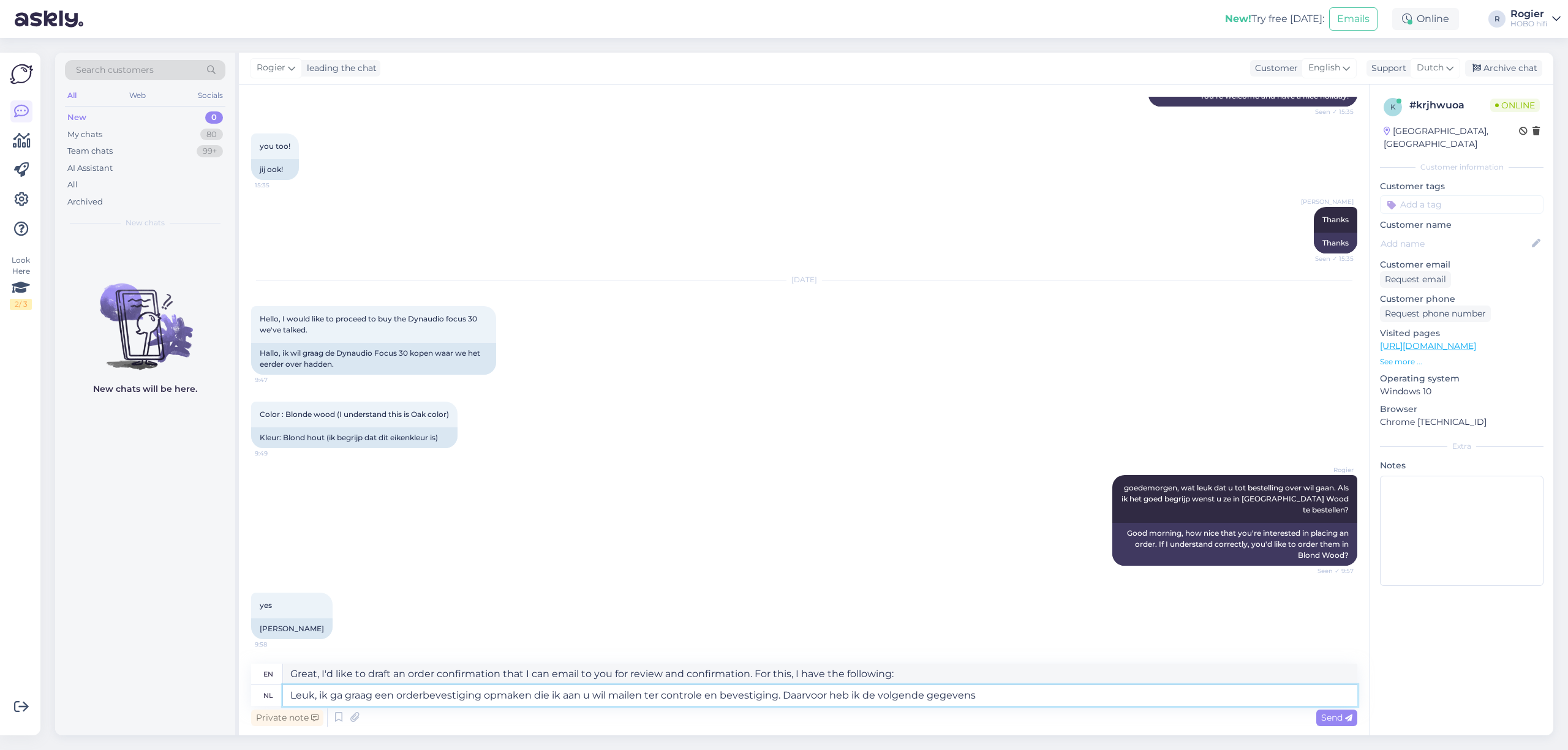
type textarea "Great, I'd like to create an order confirmation that I can email to you for rev…"
type textarea "Leuk, ik ga graag een orderbevestiging opmaken die ik aan u wil mailen ter cont…"
type textarea "Great, I'd like to create an order confirmation that I can email to you for rev…"
type textarea "Leuk, ik ga graag een orderbevestiging opmaken die ik aan u wil mailen ter cont…"
type textarea "Great, I'd like to create an order confirmation that I can email to you for rev…"
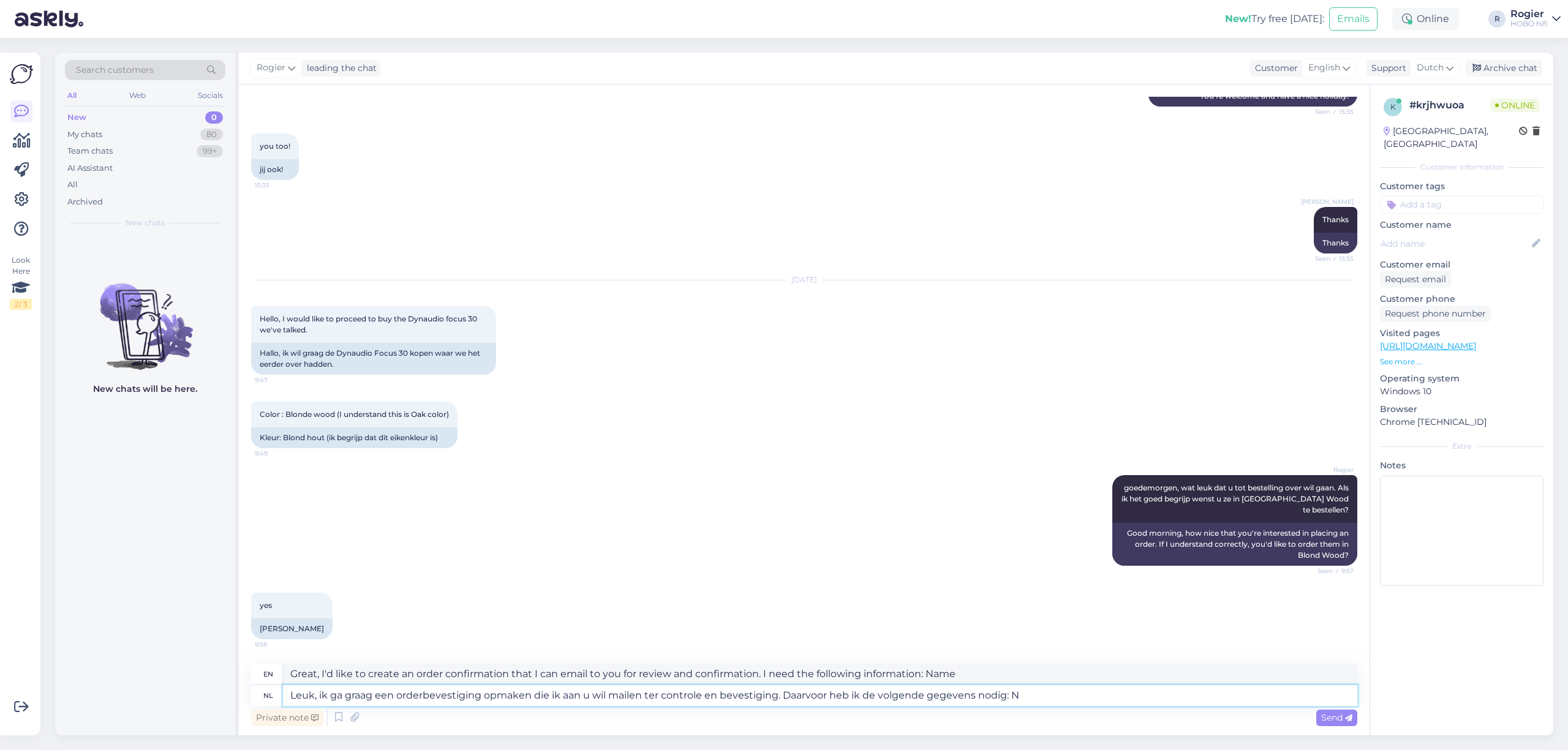
type textarea "Leuk, ik ga graag een orderbevestiging opmaken die ik aan u wil mailen ter cont…"
type textarea "Great, I'd like to create an order confirmation that I can email to you for rev…"
type textarea "Leuk, ik ga graag een orderbevestiging opmaken die ik aan u wil mailen ter cont…"
type textarea "Great, I'd like to create an order confirmation that I can email to you for rev…"
type textarea "Leuk, ik ga graag een orderbevestiging opmaken die ik aan u wil mailen ter cont…"
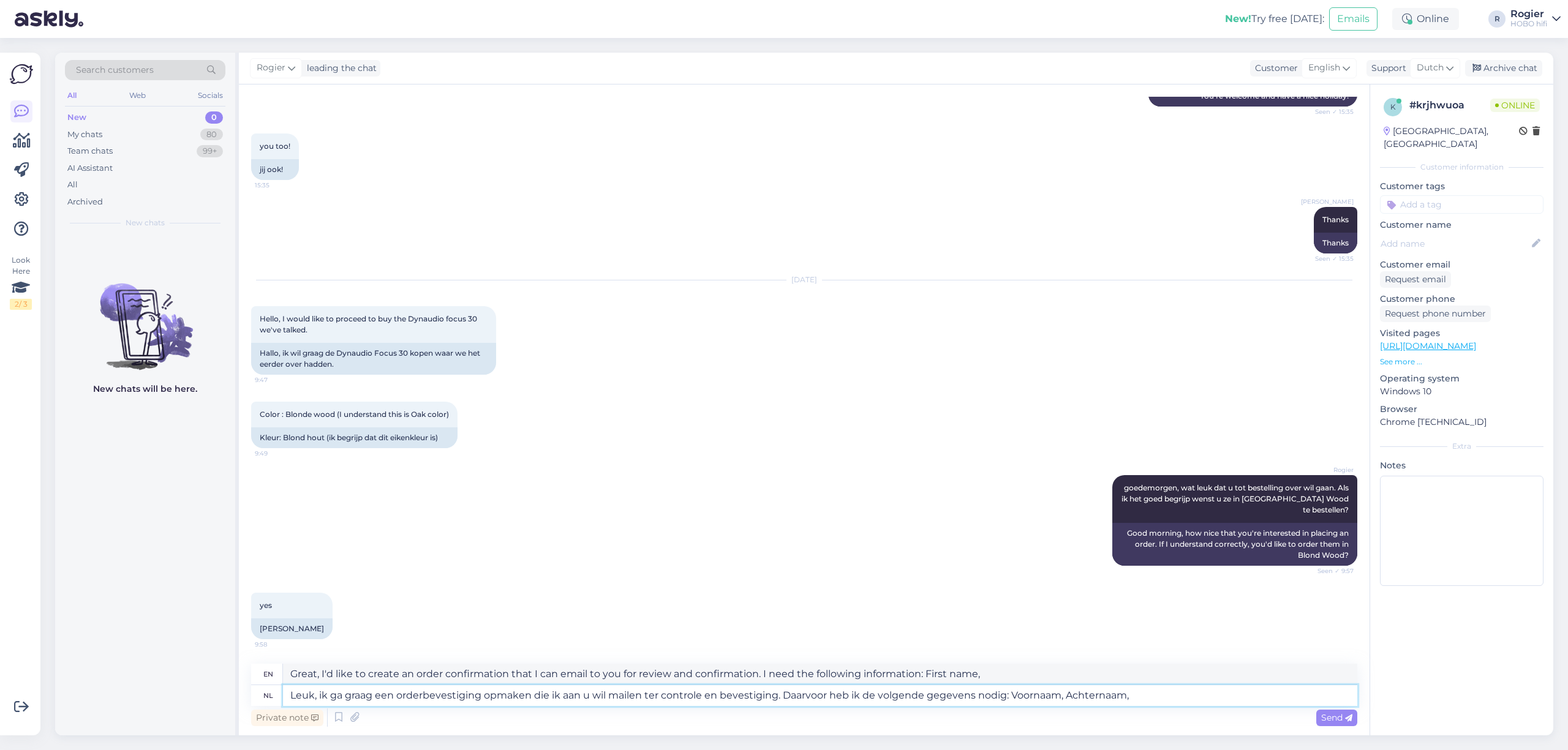
type textarea "Great, I'd like to create an order confirmation that I can email to you for rev…"
type textarea "Leuk, ik ga graag een orderbevestiging opmaken die ik aan u wil mailen ter cont…"
type textarea "Great, I'd like to create an order confirmation that I can email to you for rev…"
type textarea "Leuk, ik ga graag een orderbevestiging opmaken die ik aan u wil mailen ter cont…"
type textarea "Great, I'd like to create an order confirmation that I'd like to email to you f…"
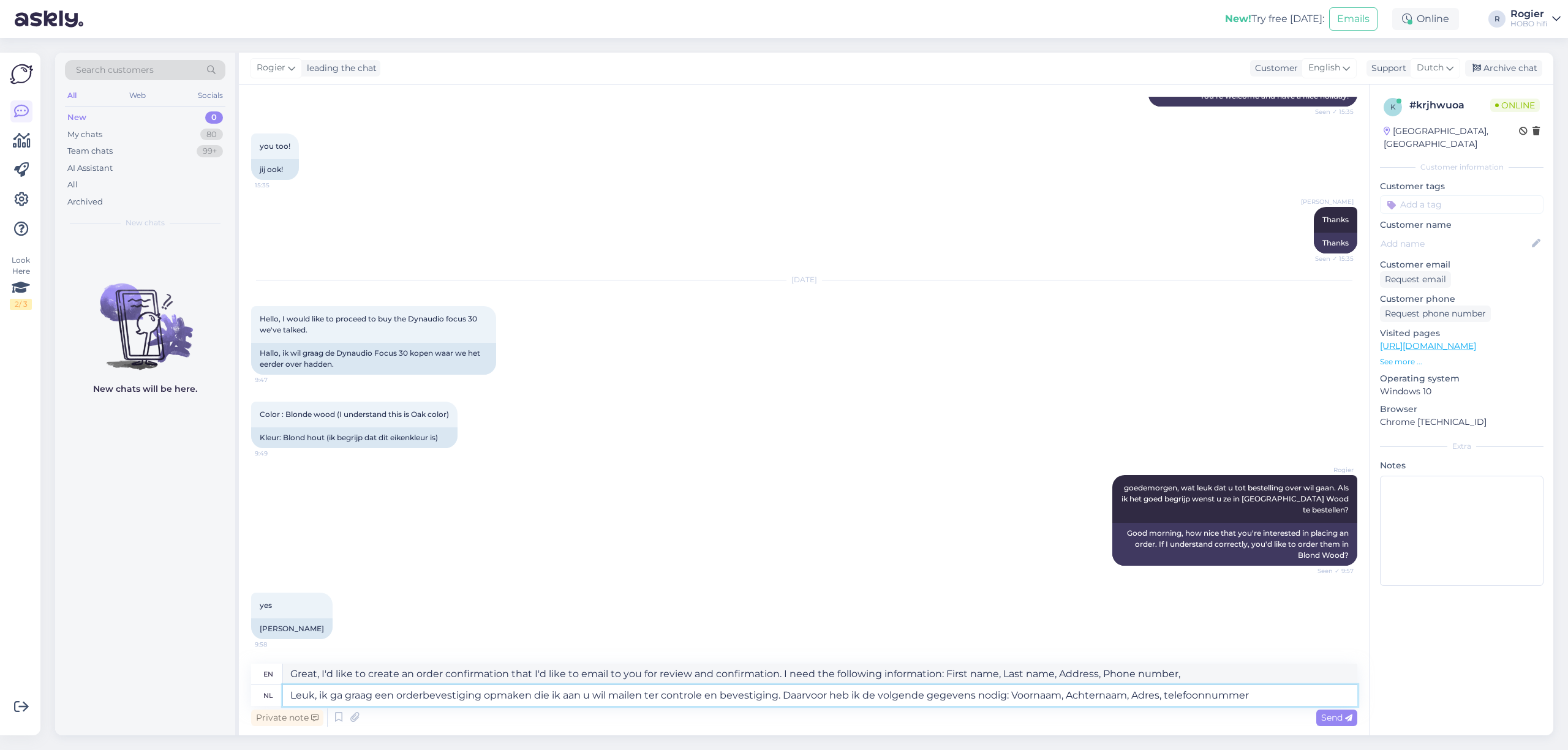
type textarea "Leuk, ik ga graag een orderbevestiging opmaken die ik aan u wil mailen ter cont…"
type textarea "Great, I'd like to create an order confirmation that I can email to you for rev…"
type textarea "Leuk, ik ga graag een orderbevestiging opmaken die ik aan u wil mailen ter cont…"
type textarea "Great, I'd like to create an order confirmation that I'd like to email to you f…"
type textarea "Leuk, ik ga graag een orderbevestiging opmaken die ik aan u wil mailen ter cont…"
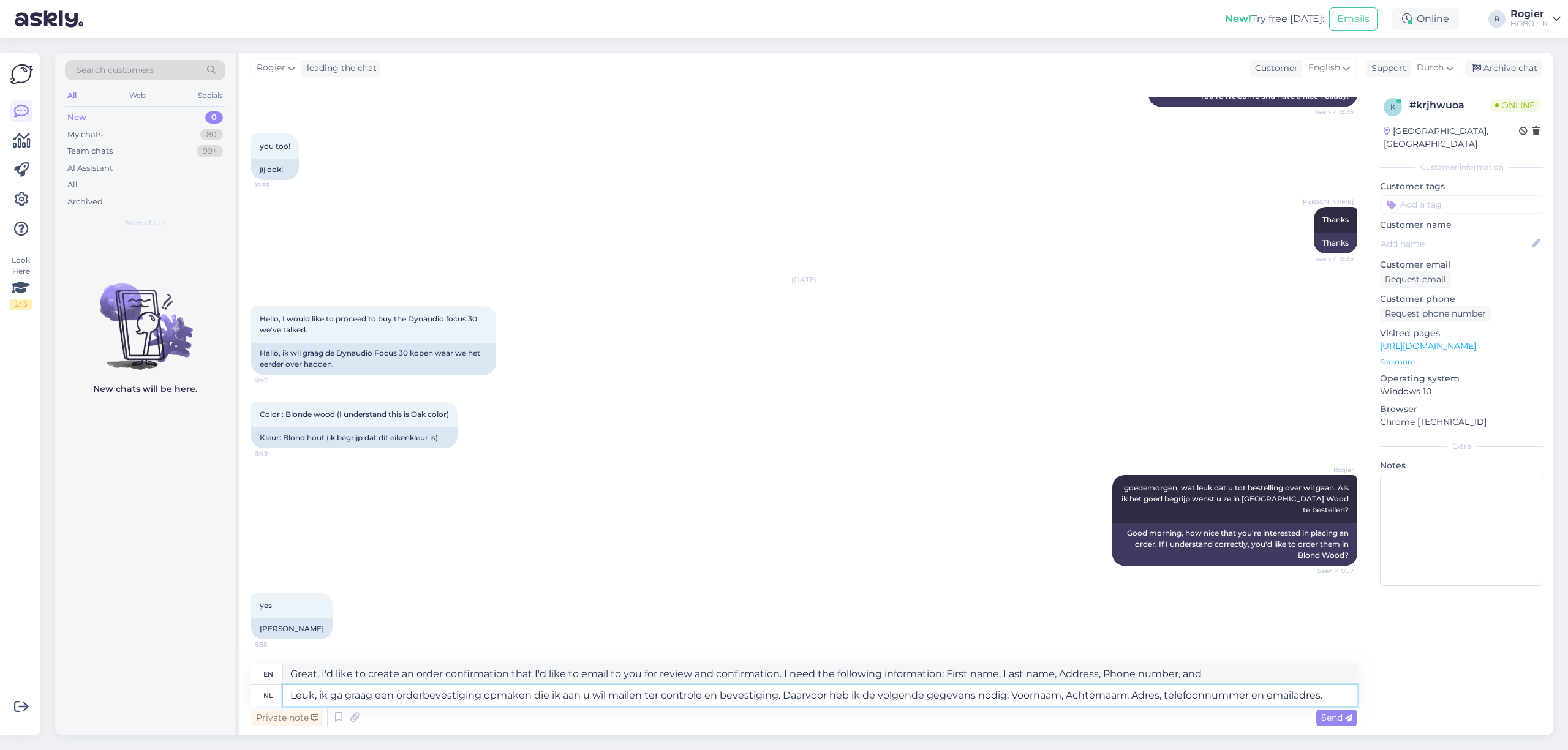
type textarea "Great, I'd like to create an order confirmation that I can email to you for rev…"
type textarea "Leuk, ik ga graag een orderbevestiging opmaken die ik aan u wil mailen ter cont…"
type textarea "Great, I'd like to create an order confirmation that I can email to you for rev…"
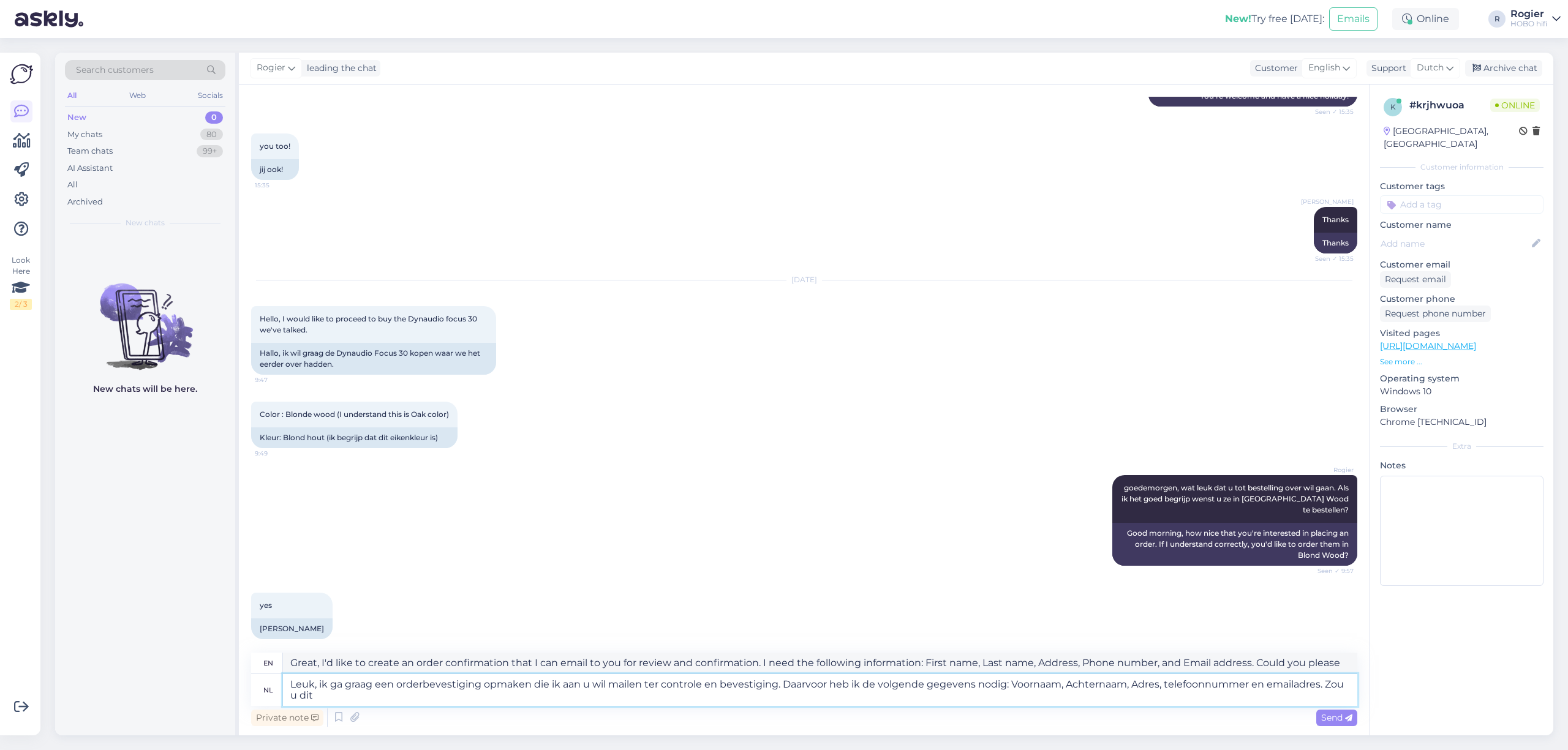
type textarea "Leuk, ik ga graag een orderbevestiging opmaken die ik aan u wil mailen ter cont…"
type textarea "Great, I'd like to create an order confirmation that I can email to you for rev…"
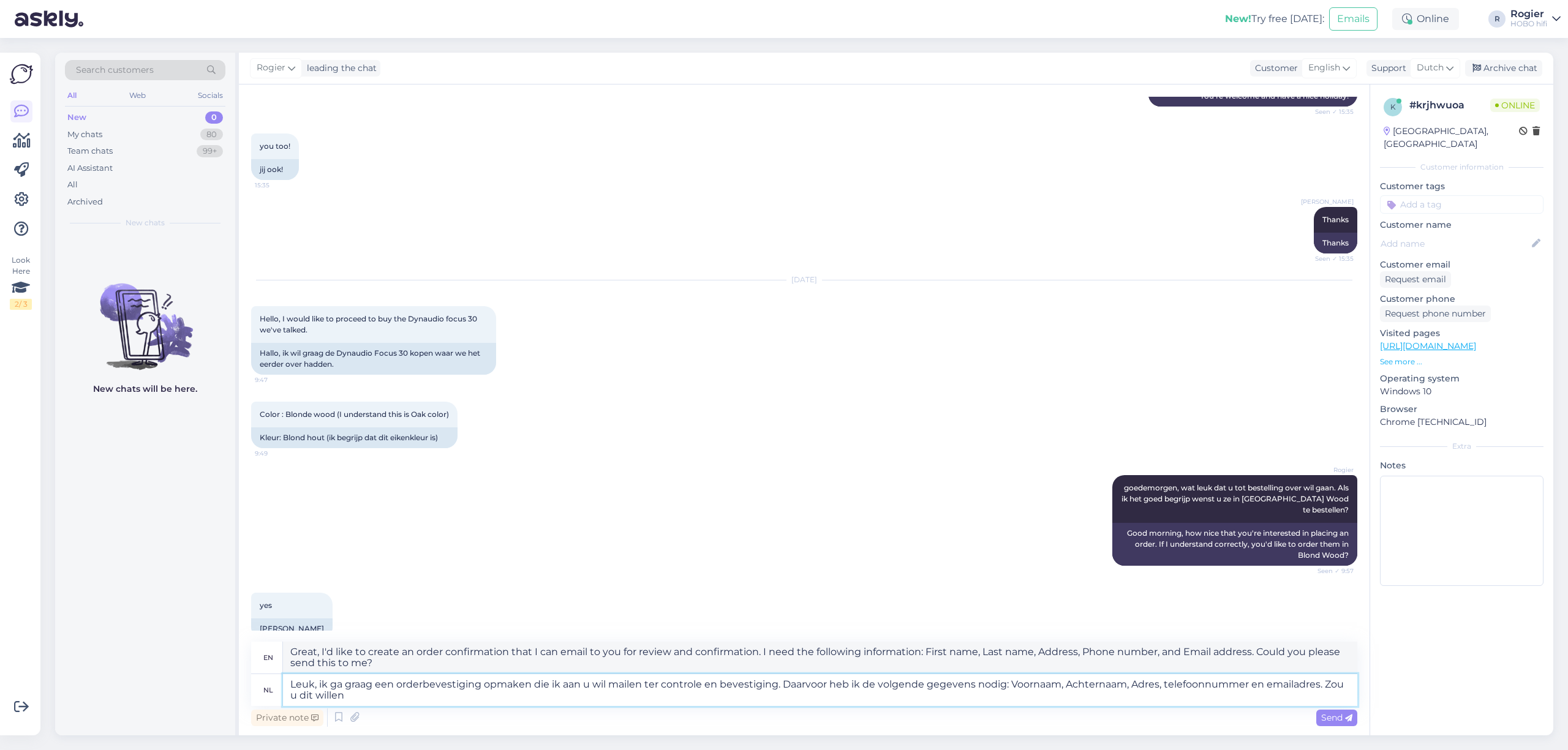
type textarea "Leuk, ik ga graag een orderbevestiging opmaken die ik aan u wil mailen ter cont…"
type textarea "Great, I'd like to create an order confirmation that I can email to you for rev…"
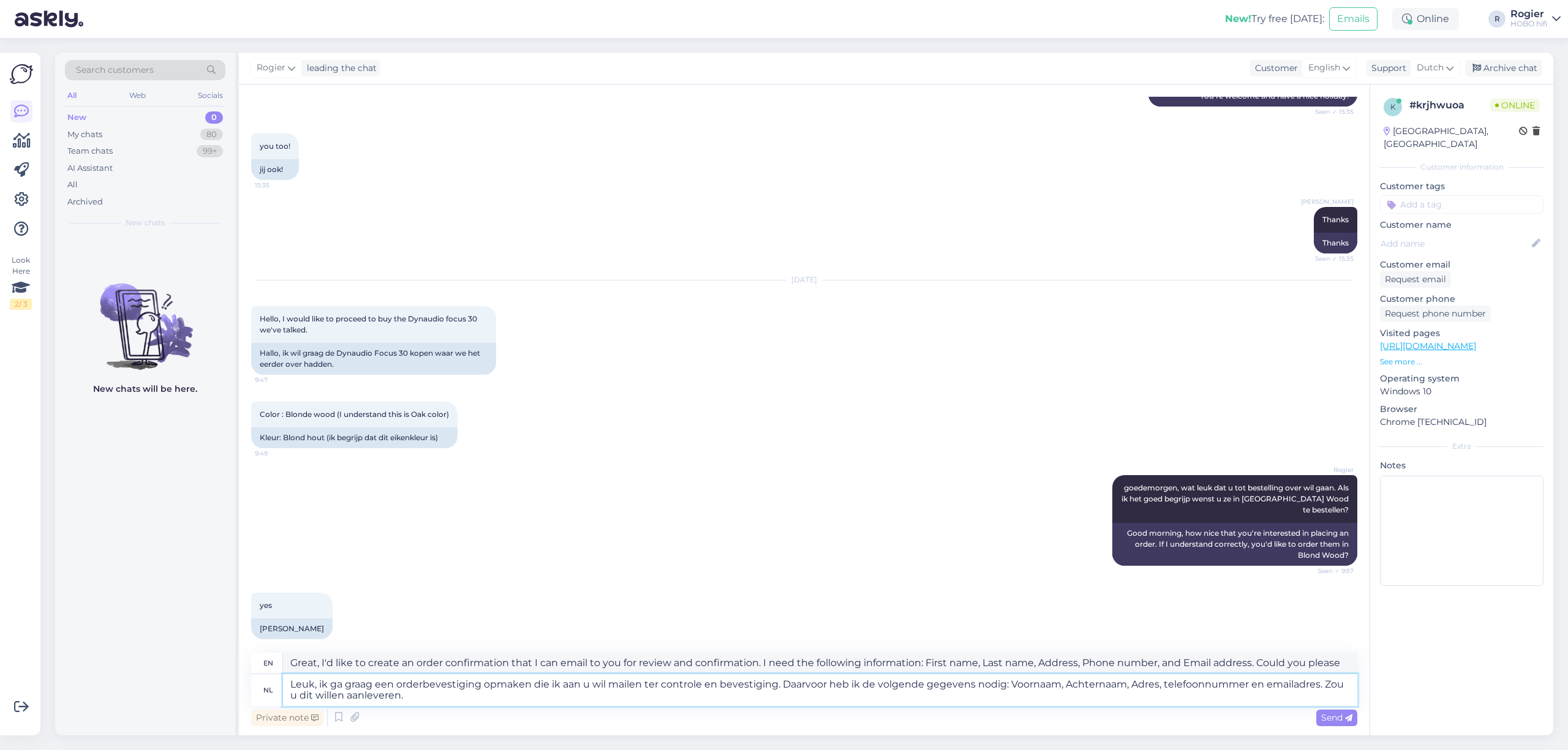
type textarea "Leuk, ik ga graag een orderbevestiging opmaken die ik aan u wil mailen ter cont…"
type textarea "Great, I'd like to create an order confirmation that I can email to you for rev…"
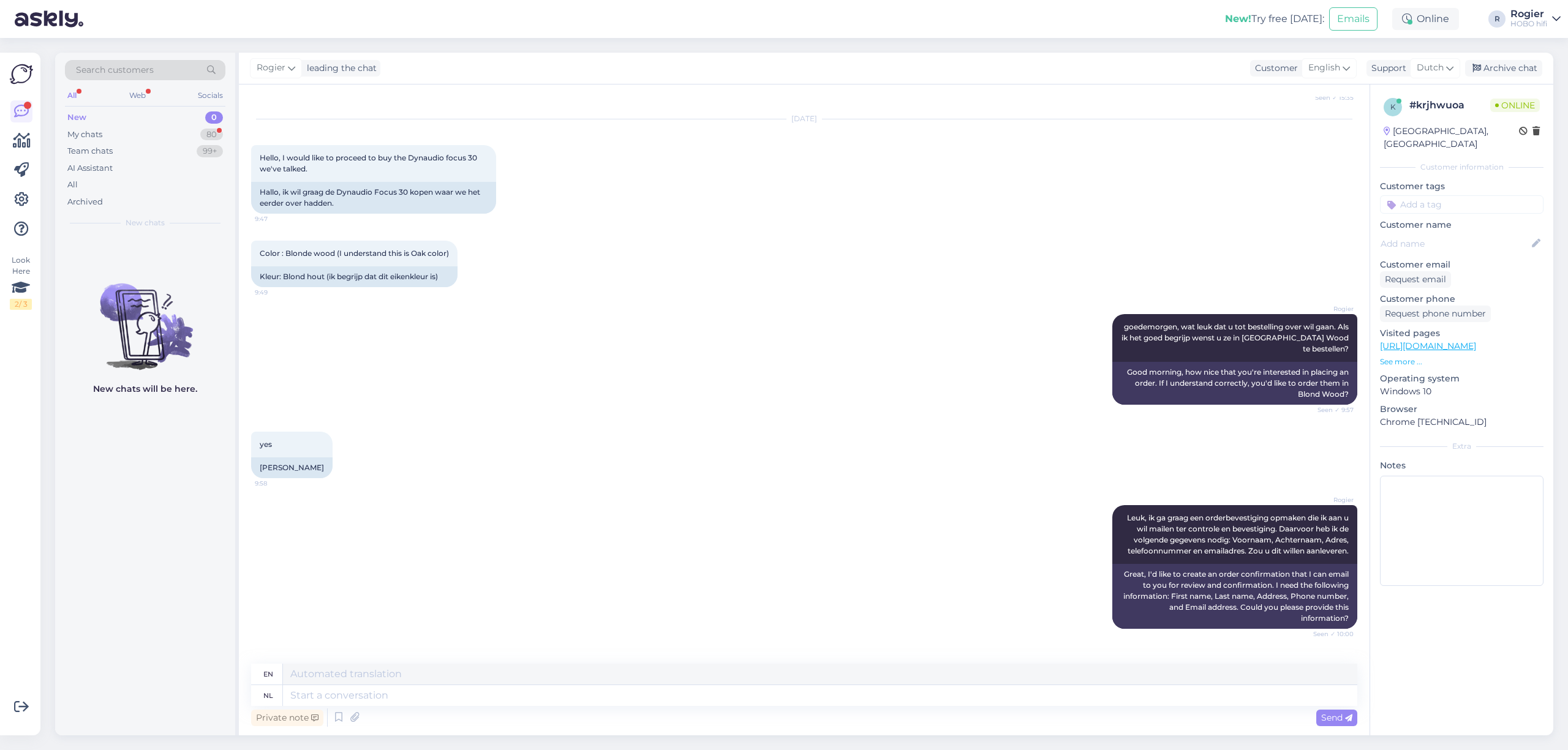
scroll to position [4577, 0]
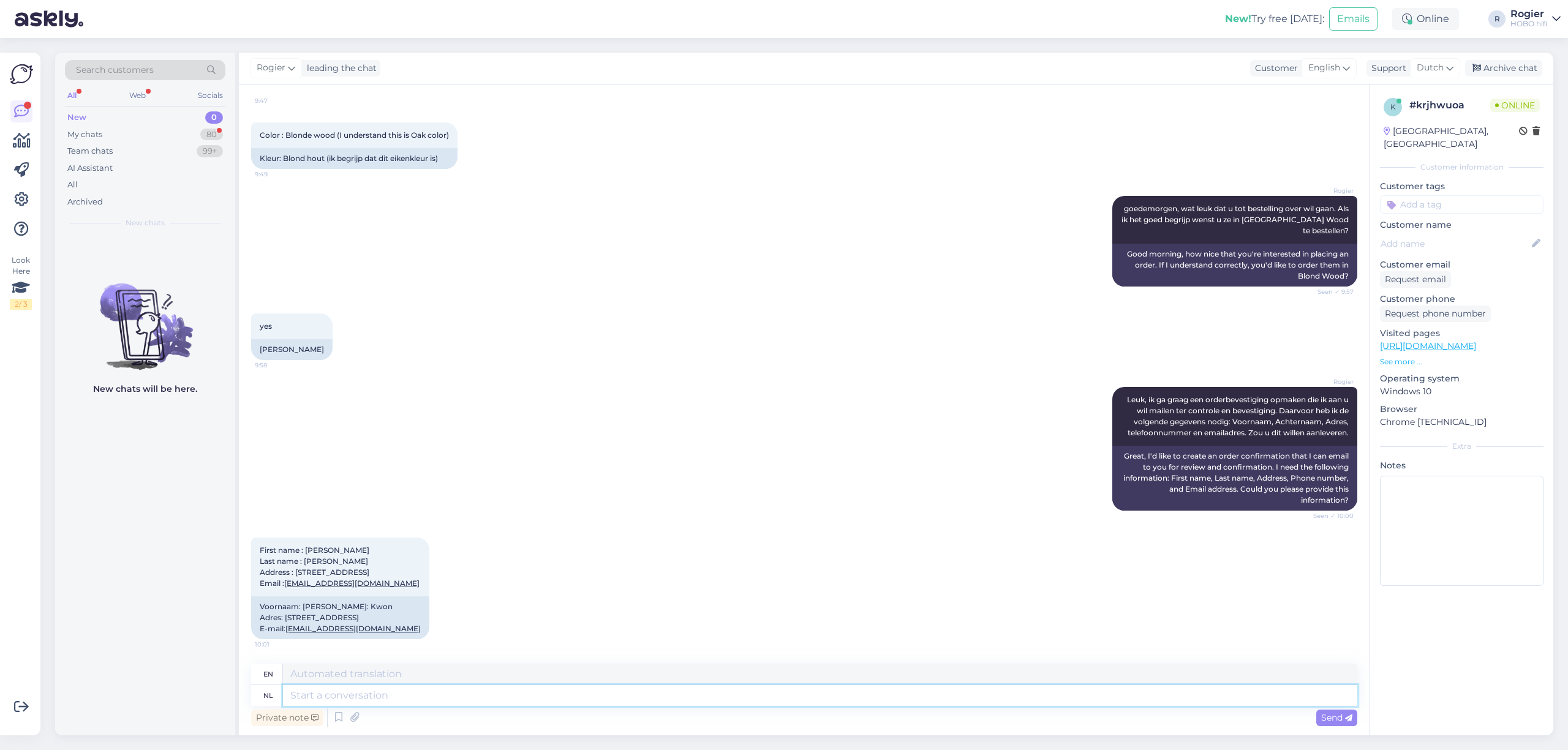
click at [385, 697] on textarea at bounding box center [820, 695] width 1075 height 21
type textarea "dank"
type textarea "thanks"
type textarea "dank u"
type textarea "Thank you"
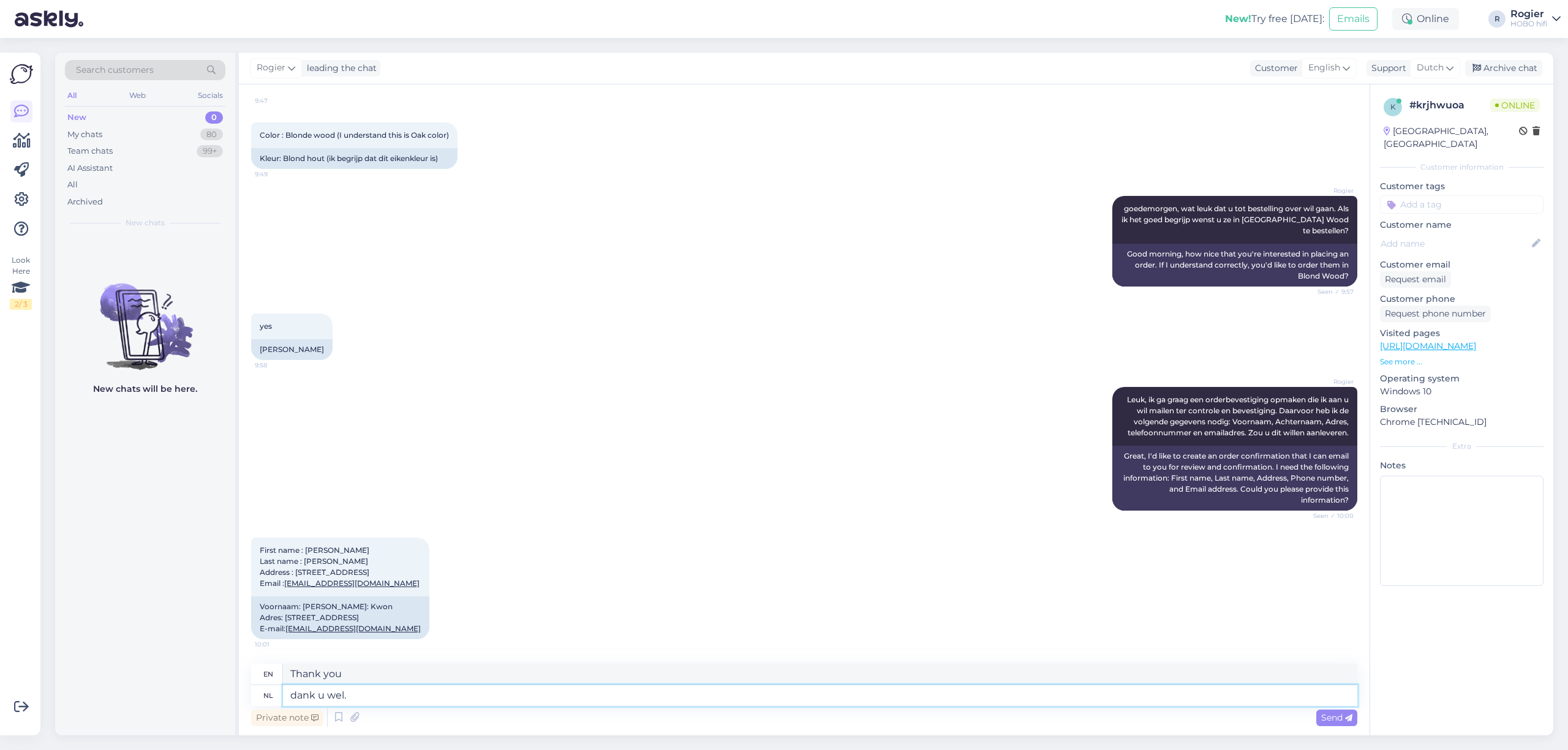
type textarea "dank u wel."
type textarea "Thank you."
type textarea "dank u wel. Ik"
type textarea "thank you. I"
type textarea "dank u wel. Ik ga"
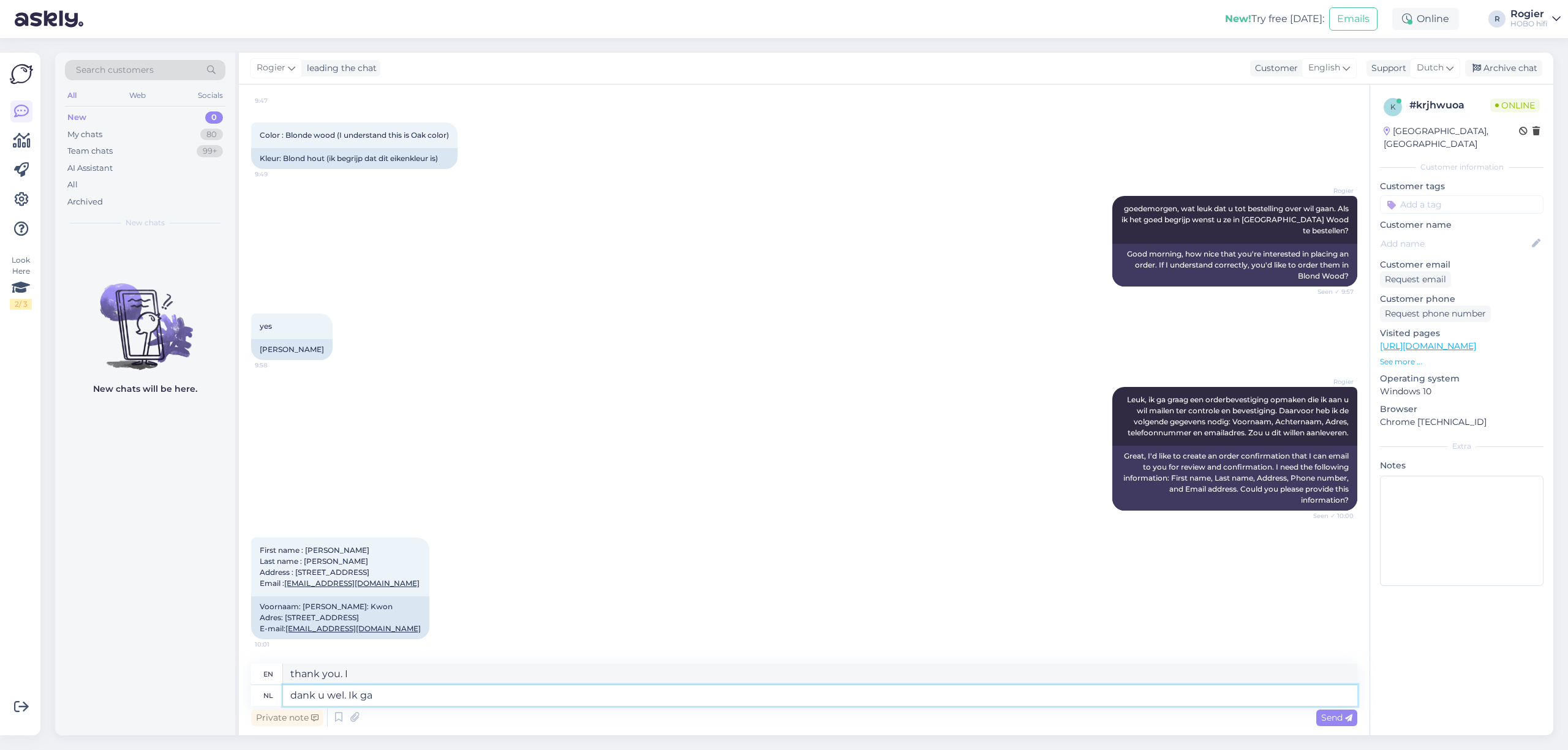
type textarea "thank you. i'm going"
type textarea "dank u wel. Ik ga u"
type textarea "thank you. i will"
type textarea "dank u wel. Ik ga u binnne"
type textarea "thank you very much. I will come to you"
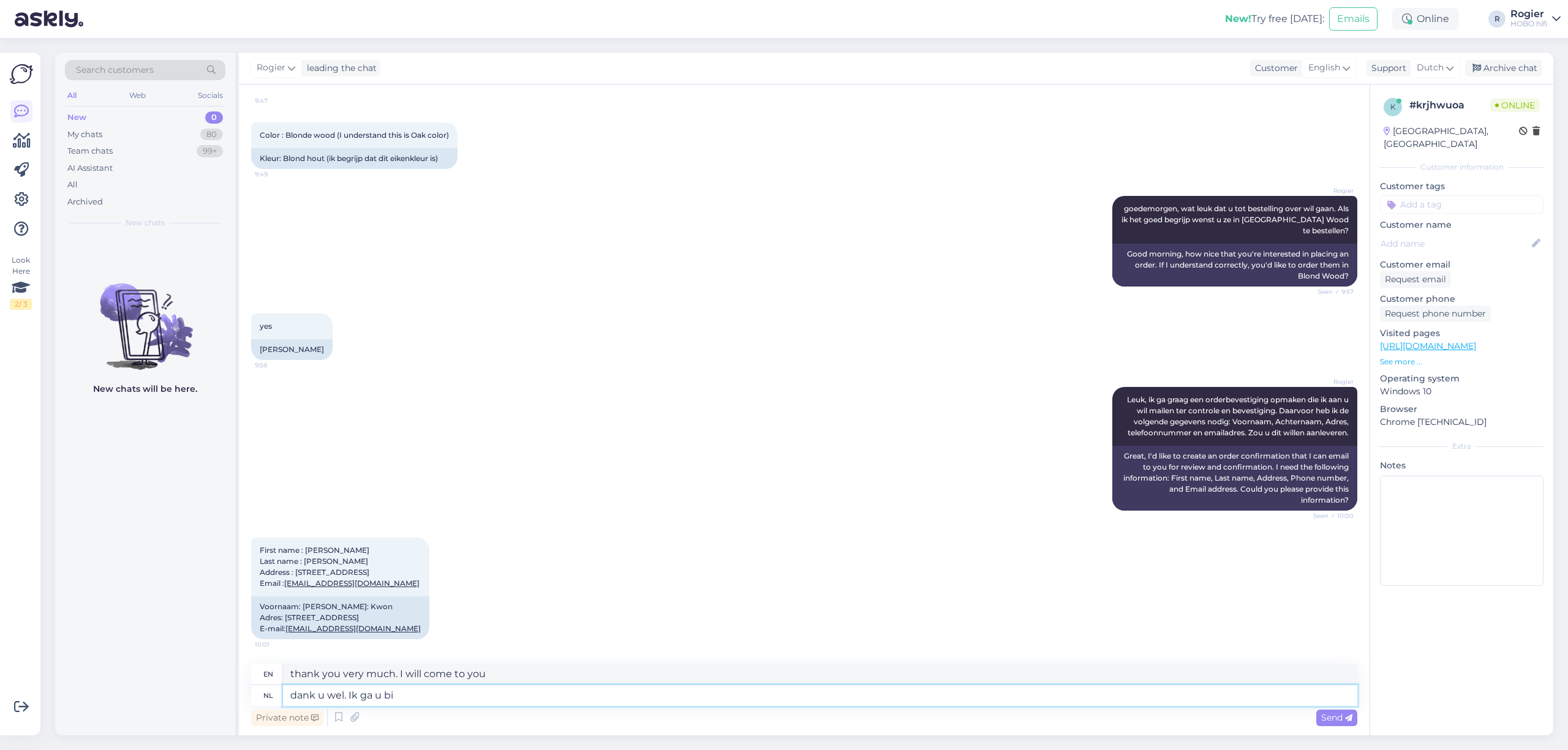
type textarea "dank u wel. Ik ga u b"
type textarea "thank you very much. I will please"
type textarea "dank u wel. Ik ga u binnen"
type textarea "thank you. I'll take you in"
type textarea "dank u wel. Ik ga u binnen 30 m"
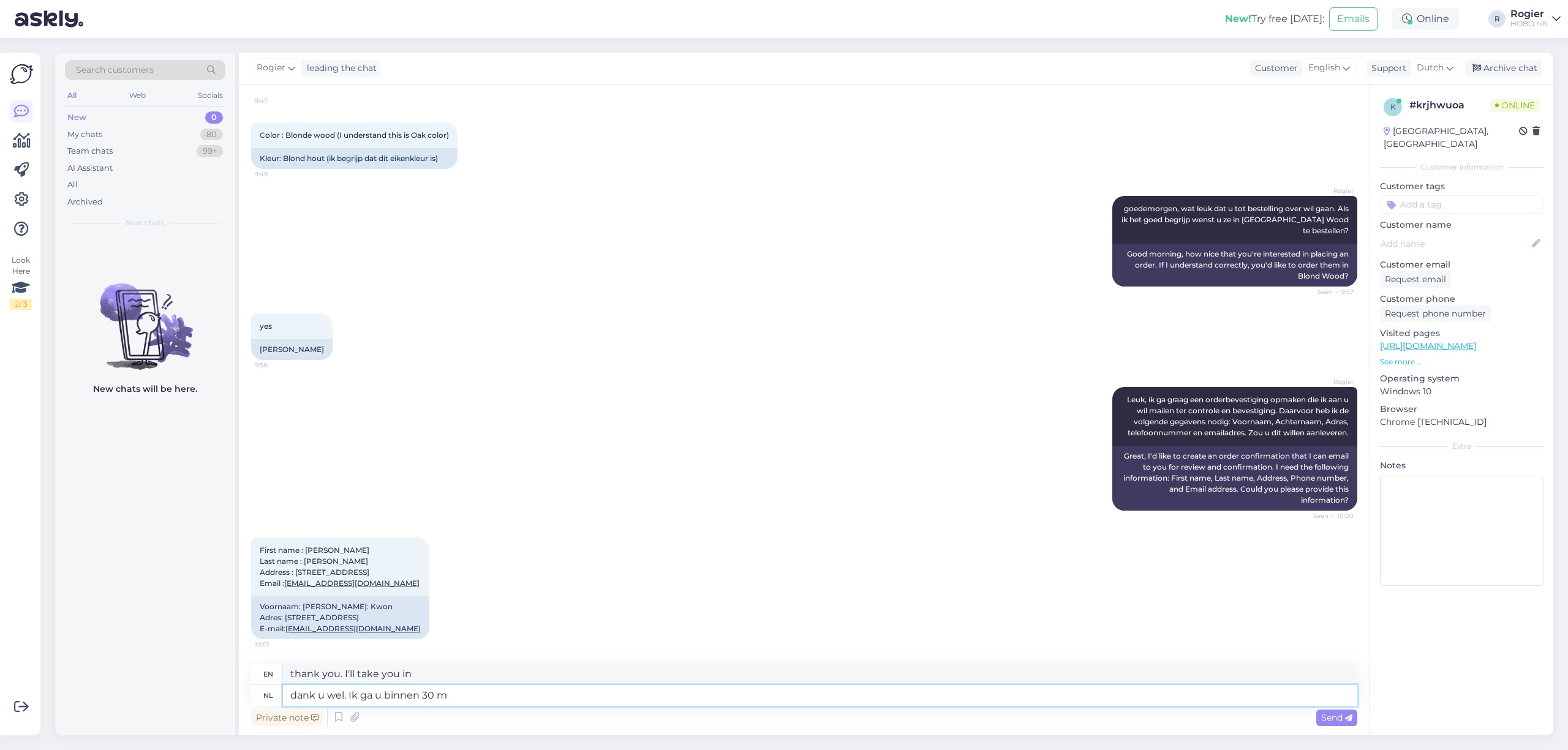
type textarea "Thank you. I will get back to you within 30"
type textarea "dank u wel. Ik ga u binnen 30 minutjes"
type textarea "Thank you. I'll be with you in 30 minutes."
type textarea "dank u wel. Ik ga u binnen 30 minutjes een b"
type textarea "Thank you. I will contact you within 30 minutes."
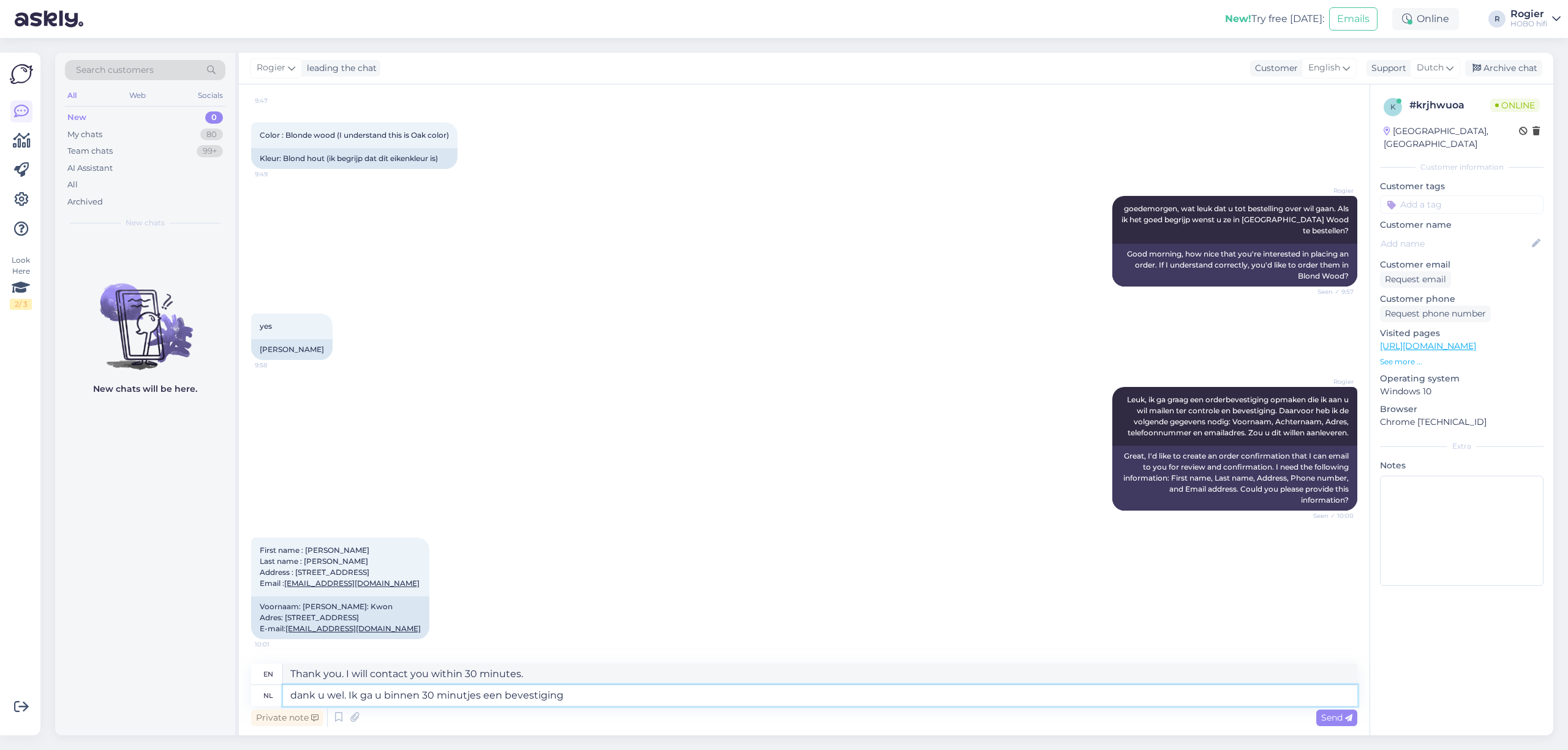
type textarea "dank u wel. Ik ga u binnen 30 minutjes een bevestiging"
type textarea "Thank you. I will send you a confirmation within 30 minutes."
type textarea "dank u wel. Ik ga u binnen 30 minutjes"
type textarea "Thank you. I will contact you within 30 minutes."
type textarea "dank u wel. Ik ga u binnen 30 minu"
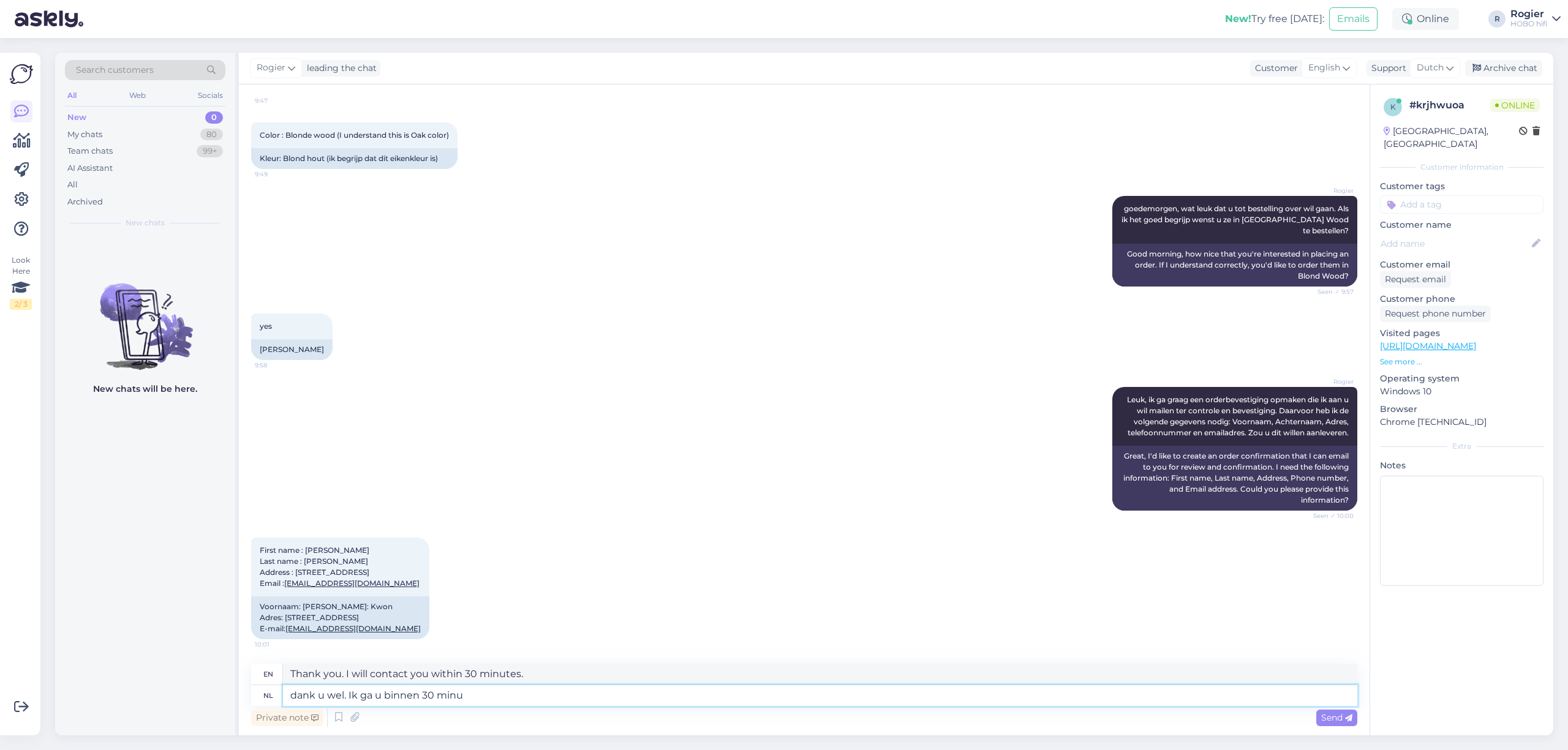
type textarea "Thank you. I'll be with you in 30 minutes."
type textarea "dank u wel. Ik ga u binne"
type textarea "Thank you. I will get back to you within 30"
type textarea "dank u wel. Ik ga u bin"
type textarea "thank you. I'll take you in"
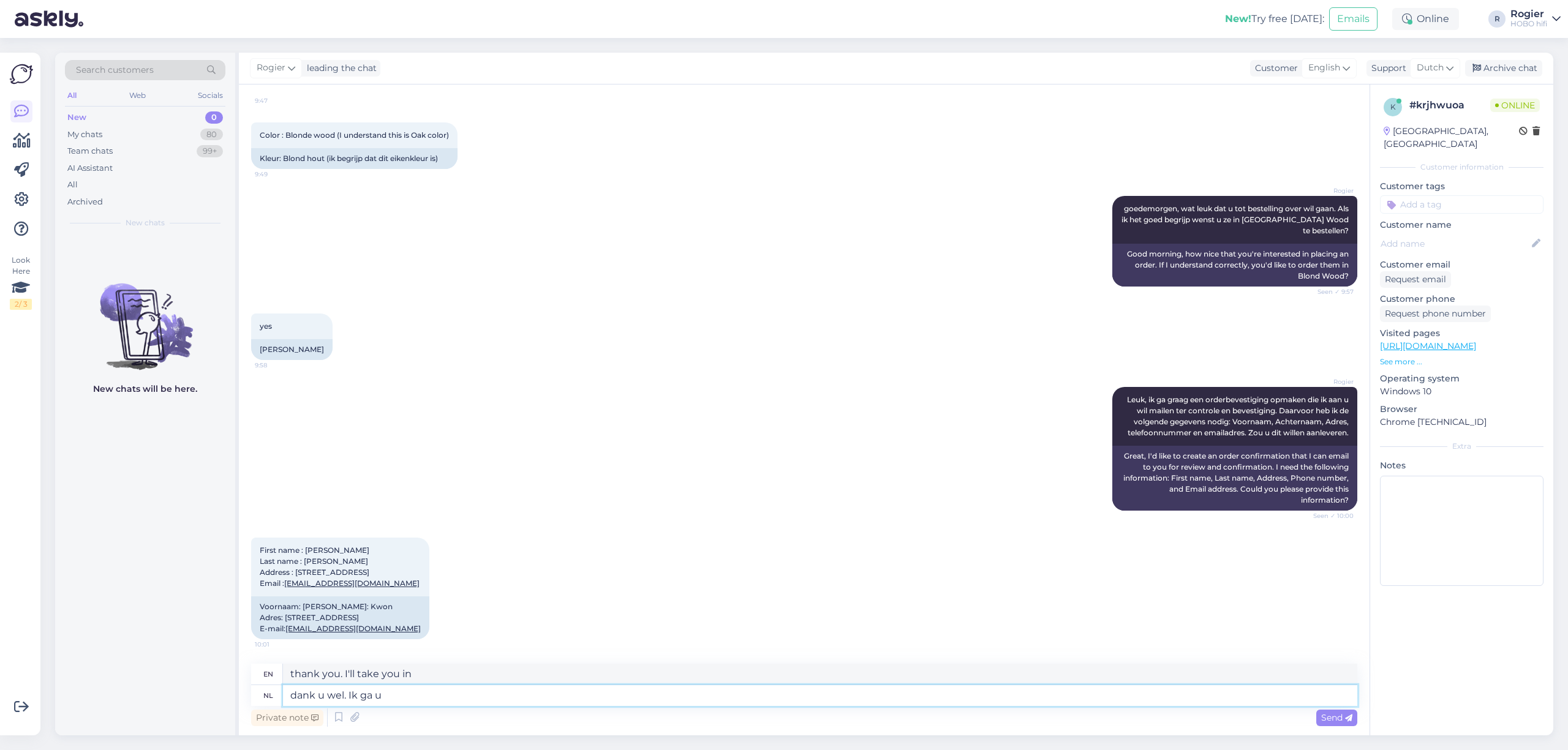
type textarea "dank u wel. Ik ga u"
type textarea "thank you. i will"
type textarea "dank u wel. Ik ga"
type textarea "thank you. i'm going"
type textarea "dank u wel. Ik ga uw be"
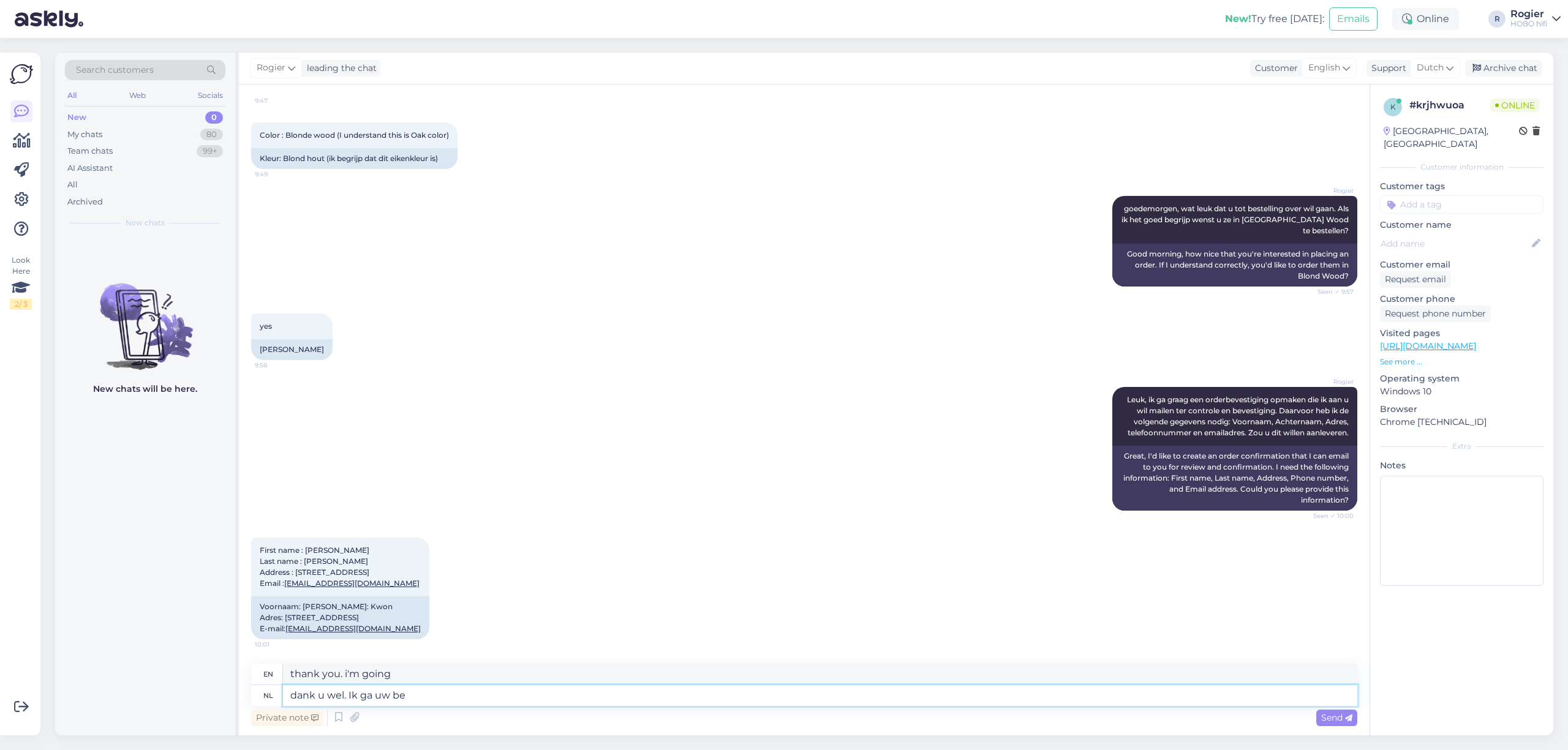
type textarea "thank you. i will your"
type textarea "dank u wel. Ik ga uw bestelling"
type textarea "Thank you. I will process your order."
type textarea "dank u wel. Ik ga uw bestelling verwerken en"
type textarea "Thank you. I will process your order and"
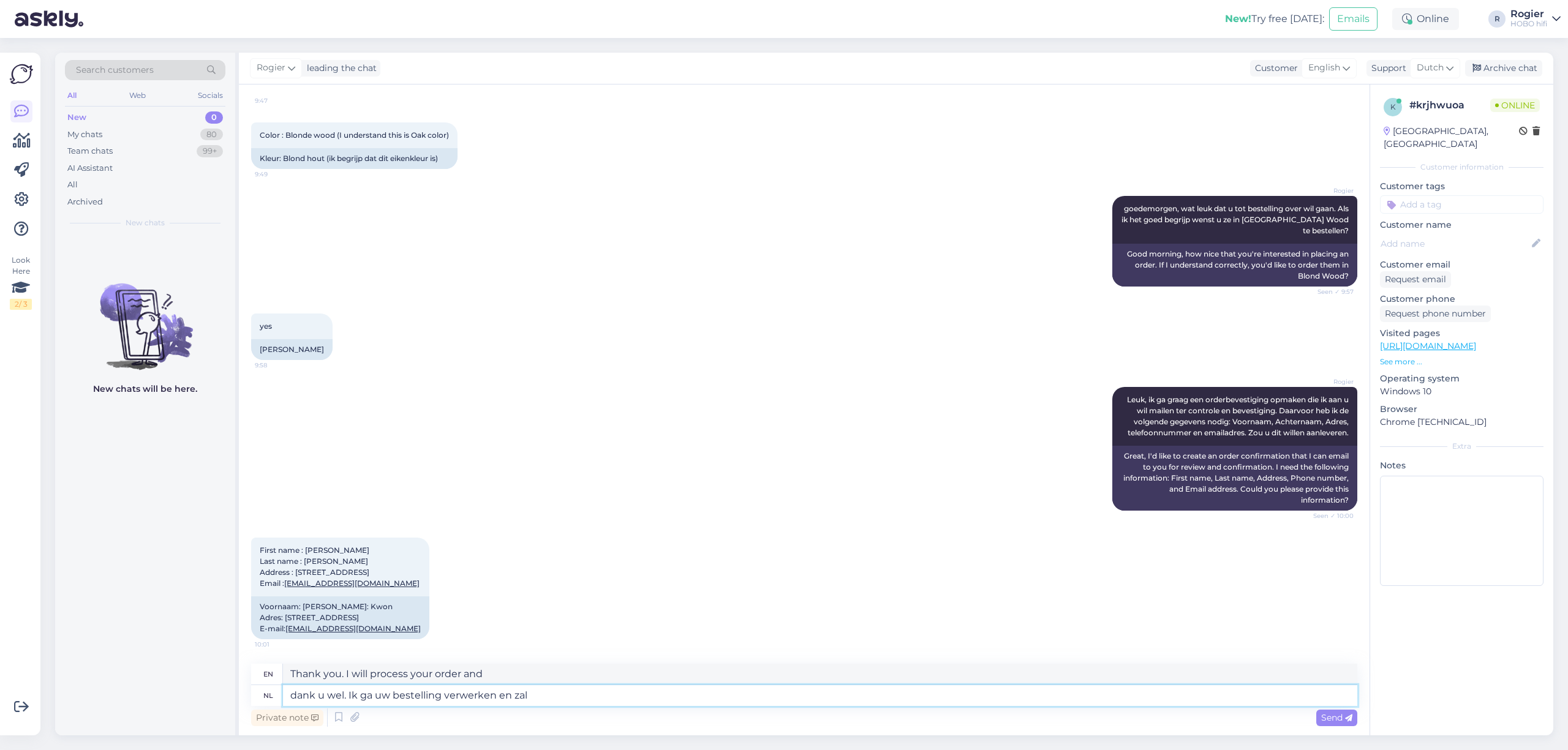
type textarea "dank u wel. Ik ga uw bestelling verwerken en zal"
type textarea "Thank you. I will process your order and will"
type textarea "dank u wel. Ik ga uw bestelling verwerken en zal u"
type textarea "Thank you. I will process your order and will contact you."
type textarea "dank u wel. Ik ga uw bestelling verwerken en zal u vannochtend"
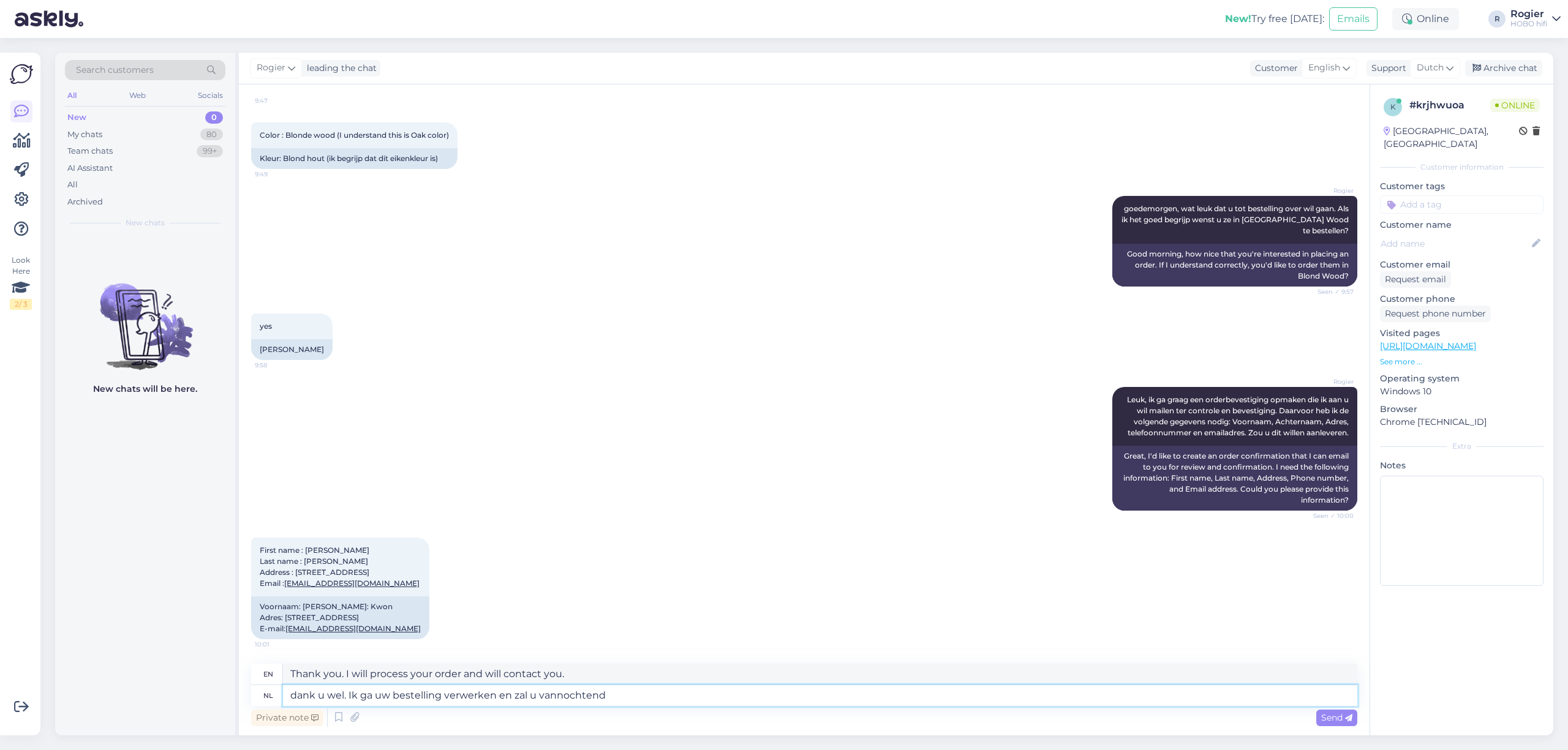
type textarea "Thank you. I will process your order and will contact you this morning."
type textarea "dank u wel. Ik ga uw bestelling verwerken en zal u vannochtend de"
type textarea "Thank you. I will process your order and will send it to you this morning."
type textarea "dank u wel. Ik ga uw bestelling verwerken en zal u vannochtend de bevestiging"
click at [733, 701] on textarea "dank u wel. Ik ga uw bestelling verwerken en zal u vanochtend de bevestiging ma…" at bounding box center [820, 695] width 1075 height 21
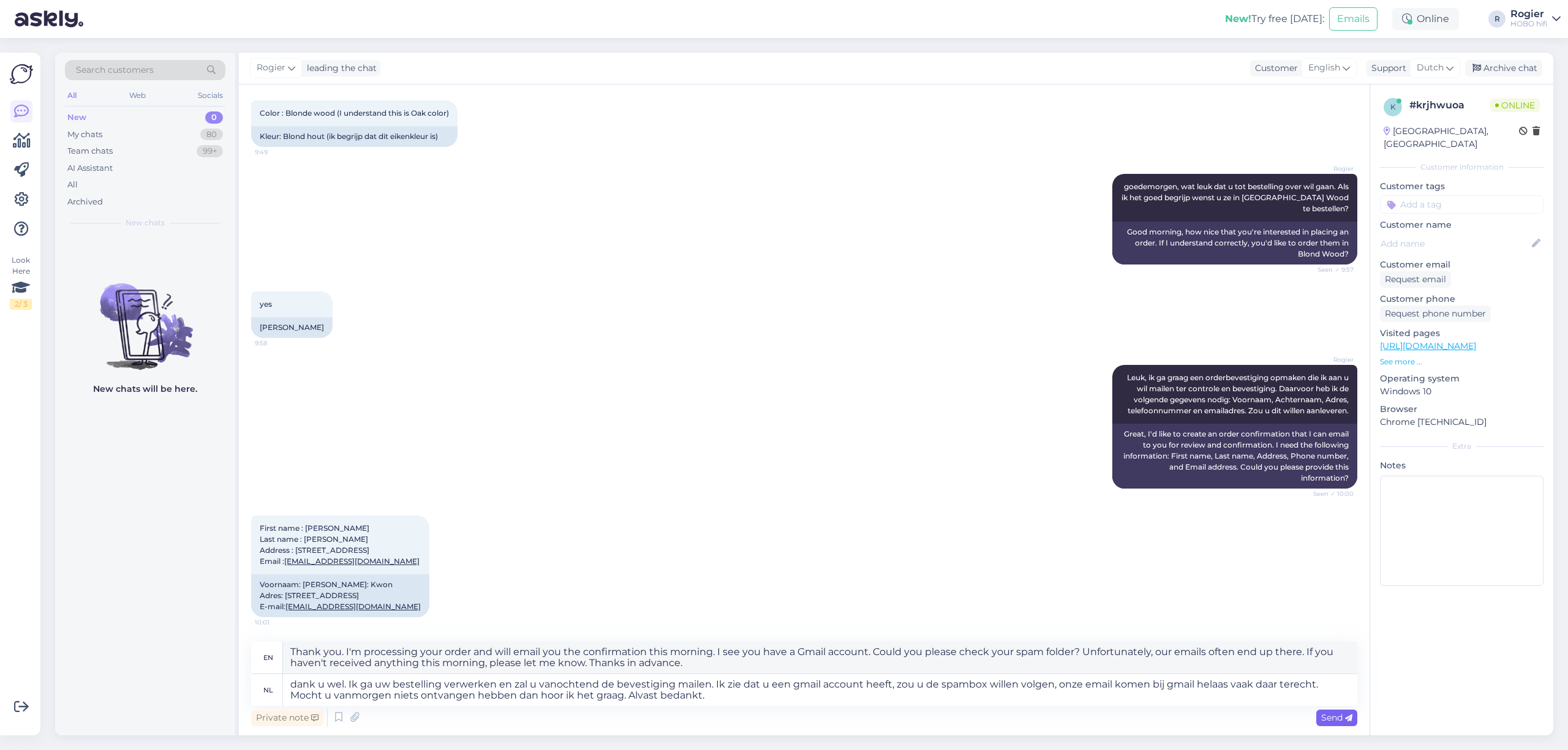
click at [1337, 720] on span "Send" at bounding box center [1337, 718] width 31 height 11
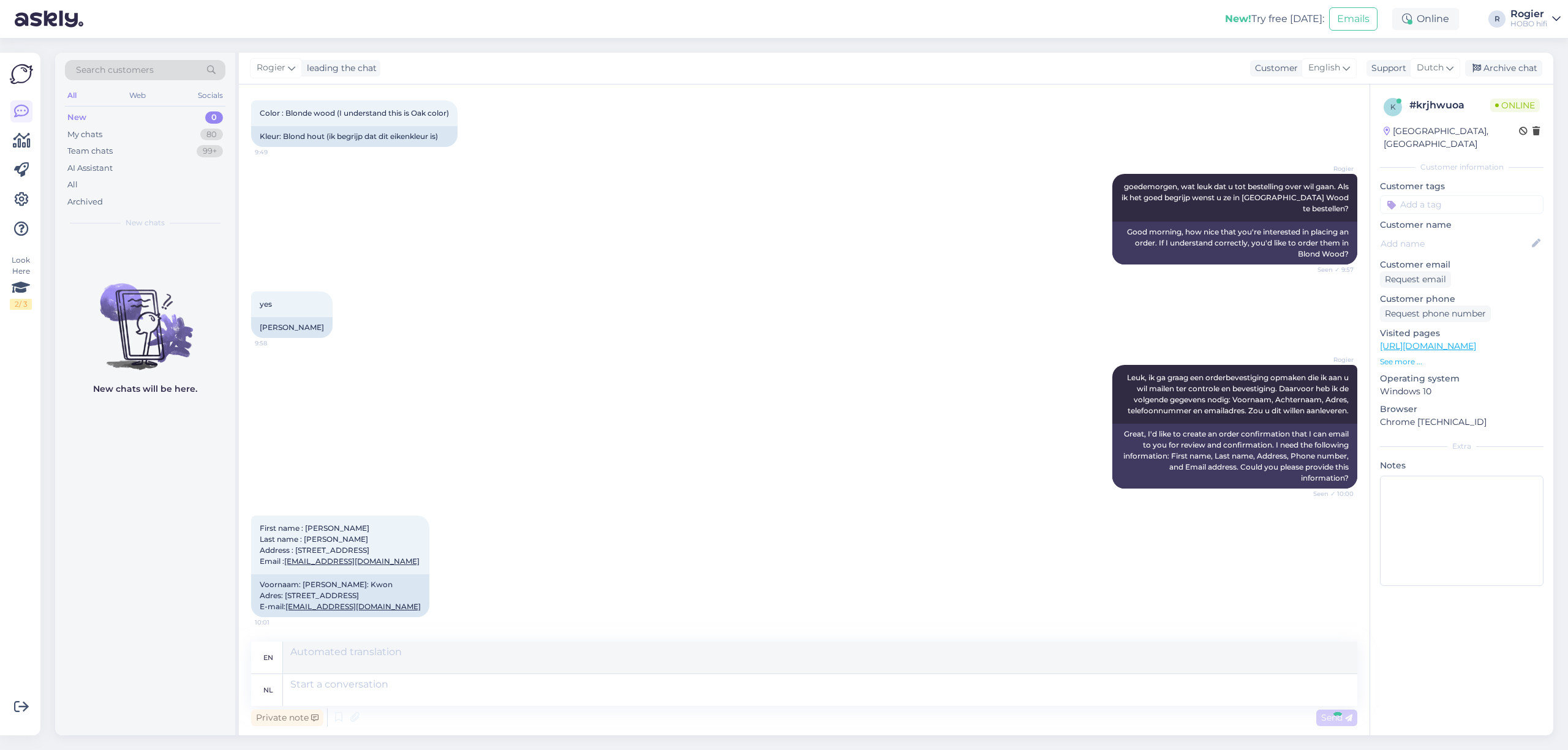
scroll to position [4761, 0]
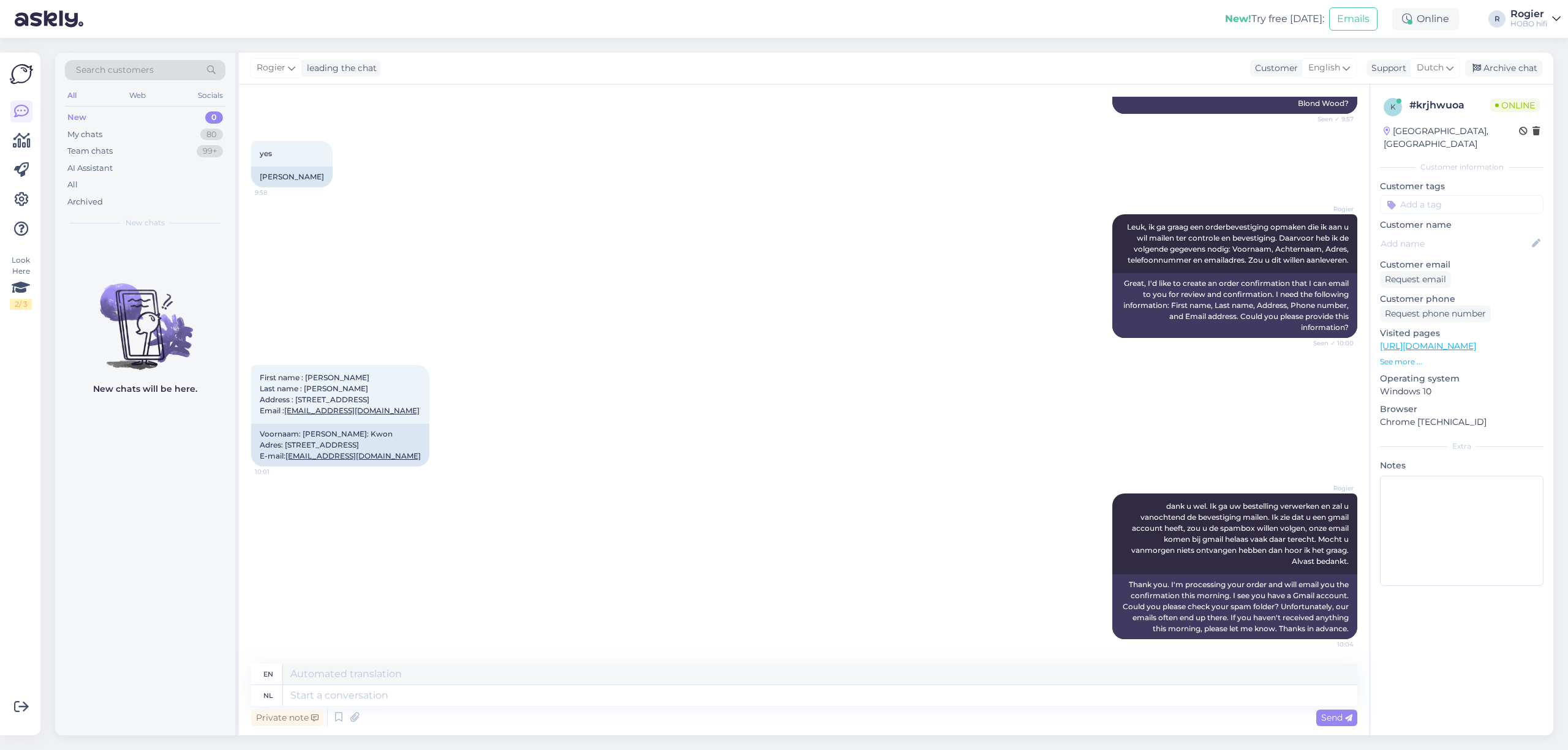
click at [598, 421] on div "First name : Ohhwan Last name : [PERSON_NAME] Address : [STREET_ADDRESS] Email …" at bounding box center [805, 416] width 1107 height 129
drag, startPoint x: 258, startPoint y: 355, endPoint x: 413, endPoint y: 389, distance: 158.7
click at [413, 389] on div "First name : Ohhwan Last name : [PERSON_NAME] Address : [STREET_ADDRESS] Email …" at bounding box center [340, 394] width 178 height 59
click at [164, 559] on div "New chats will be here." at bounding box center [145, 486] width 180 height 500
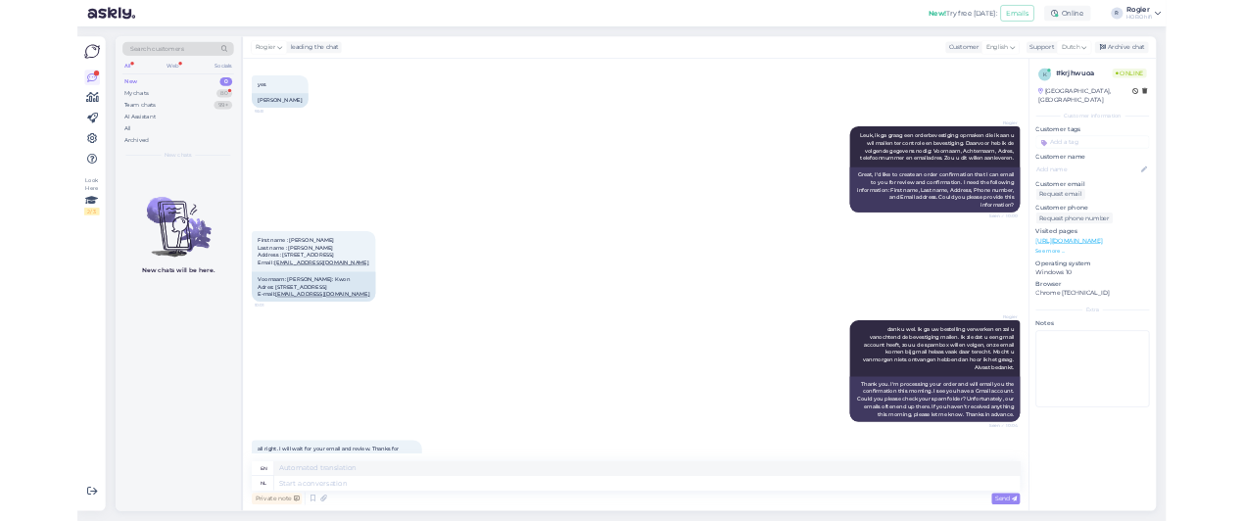
scroll to position [7770, 0]
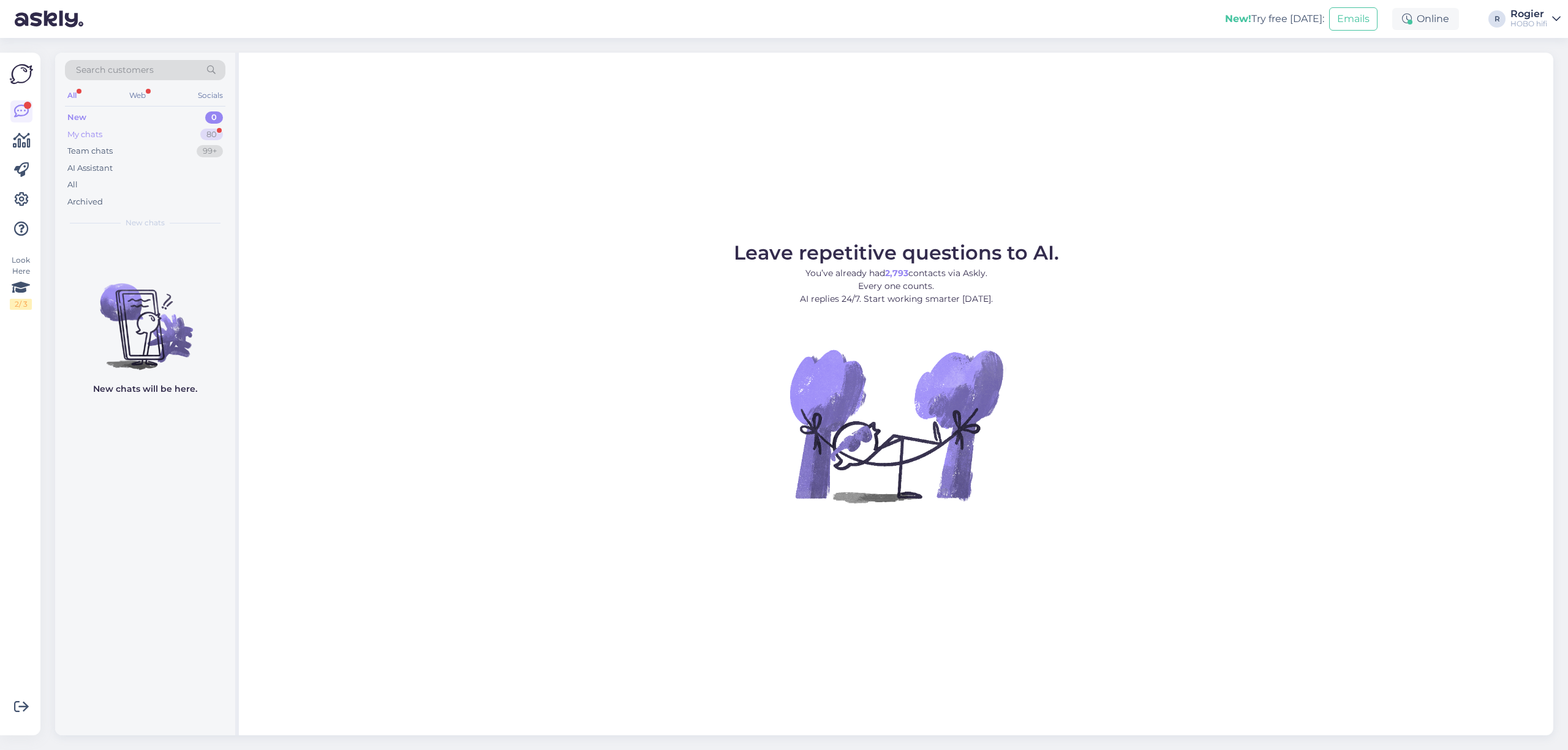
click at [104, 136] on div "My chats 80" at bounding box center [145, 134] width 161 height 17
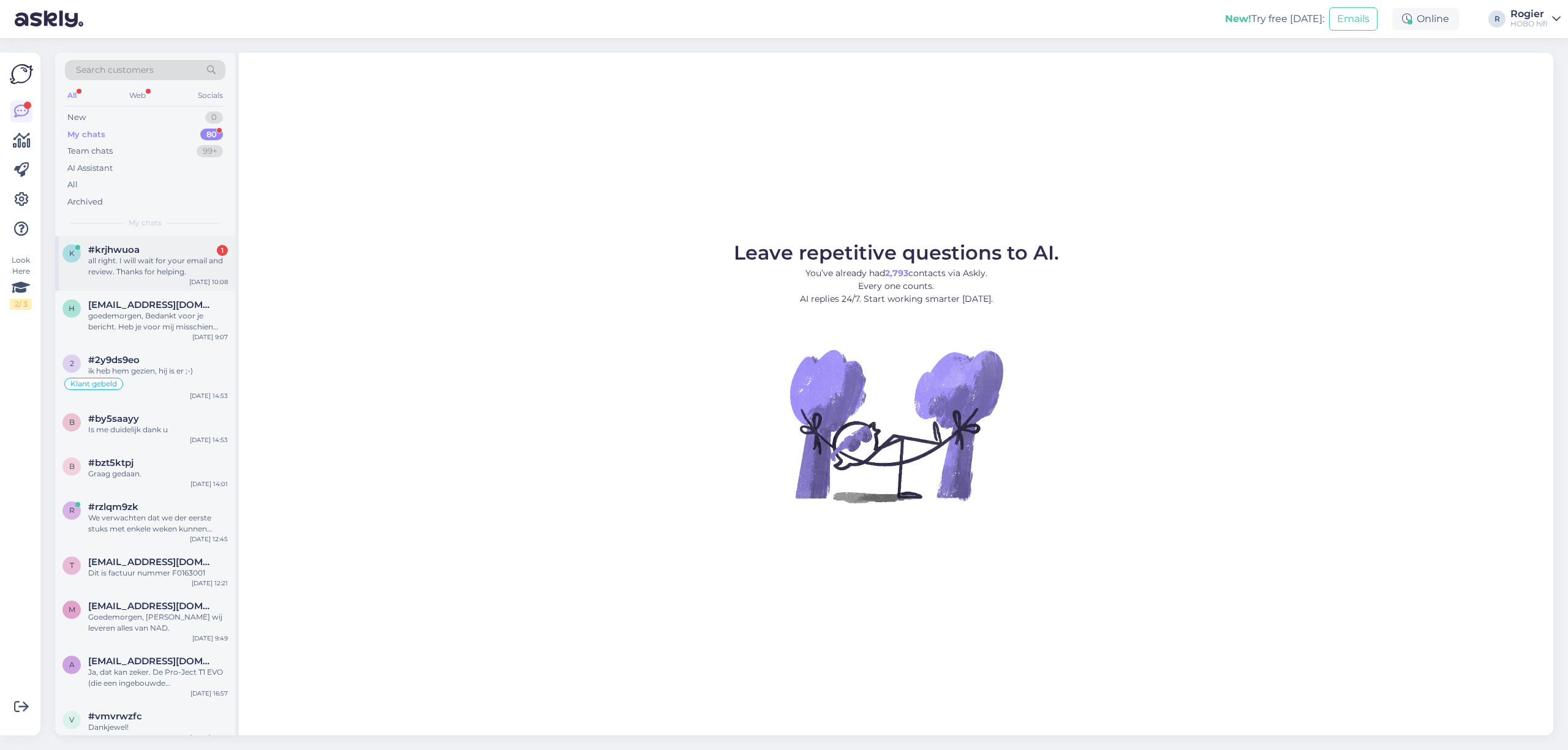
click at [145, 252] on div "#krjhwuoa 1" at bounding box center [158, 250] width 139 height 11
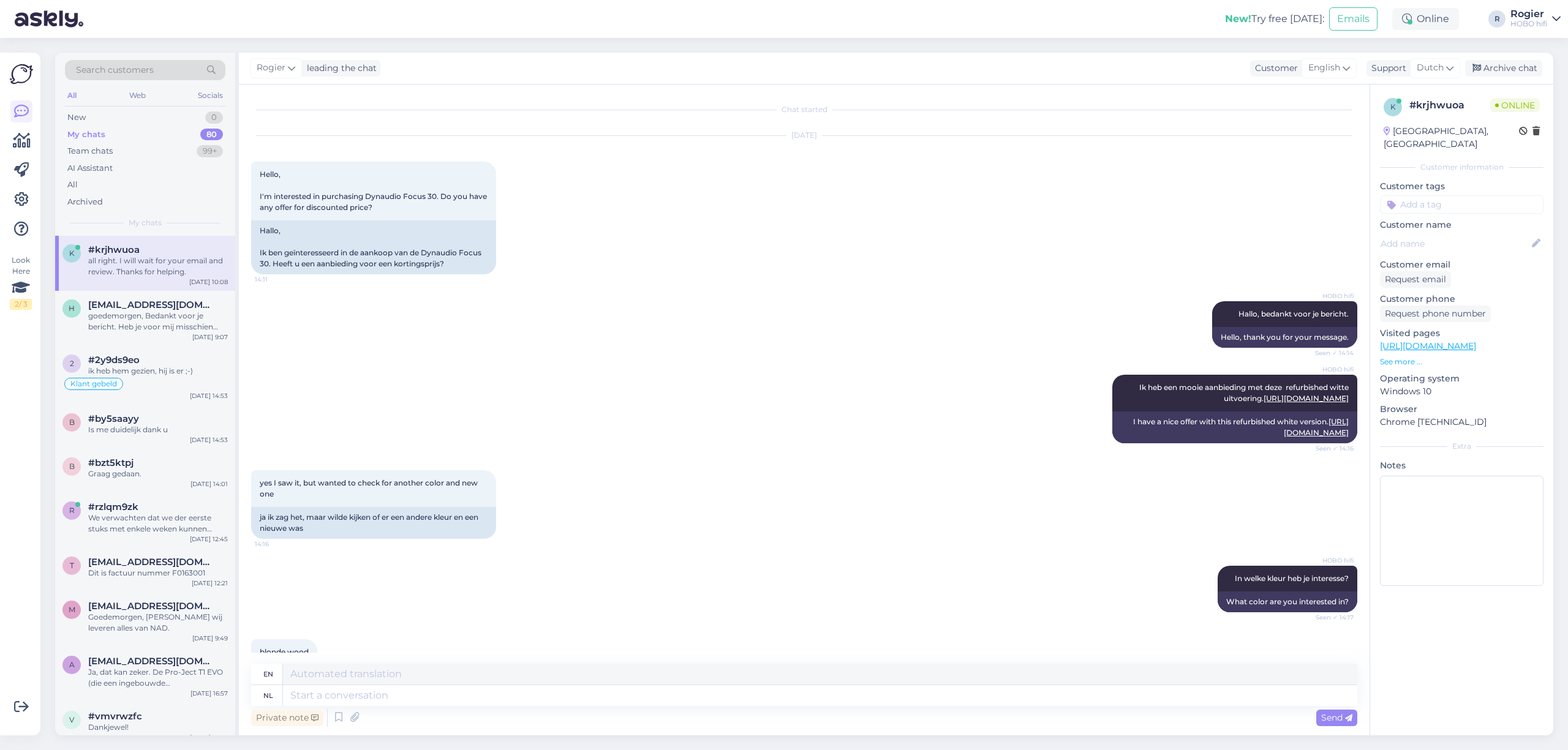
scroll to position [4856, 0]
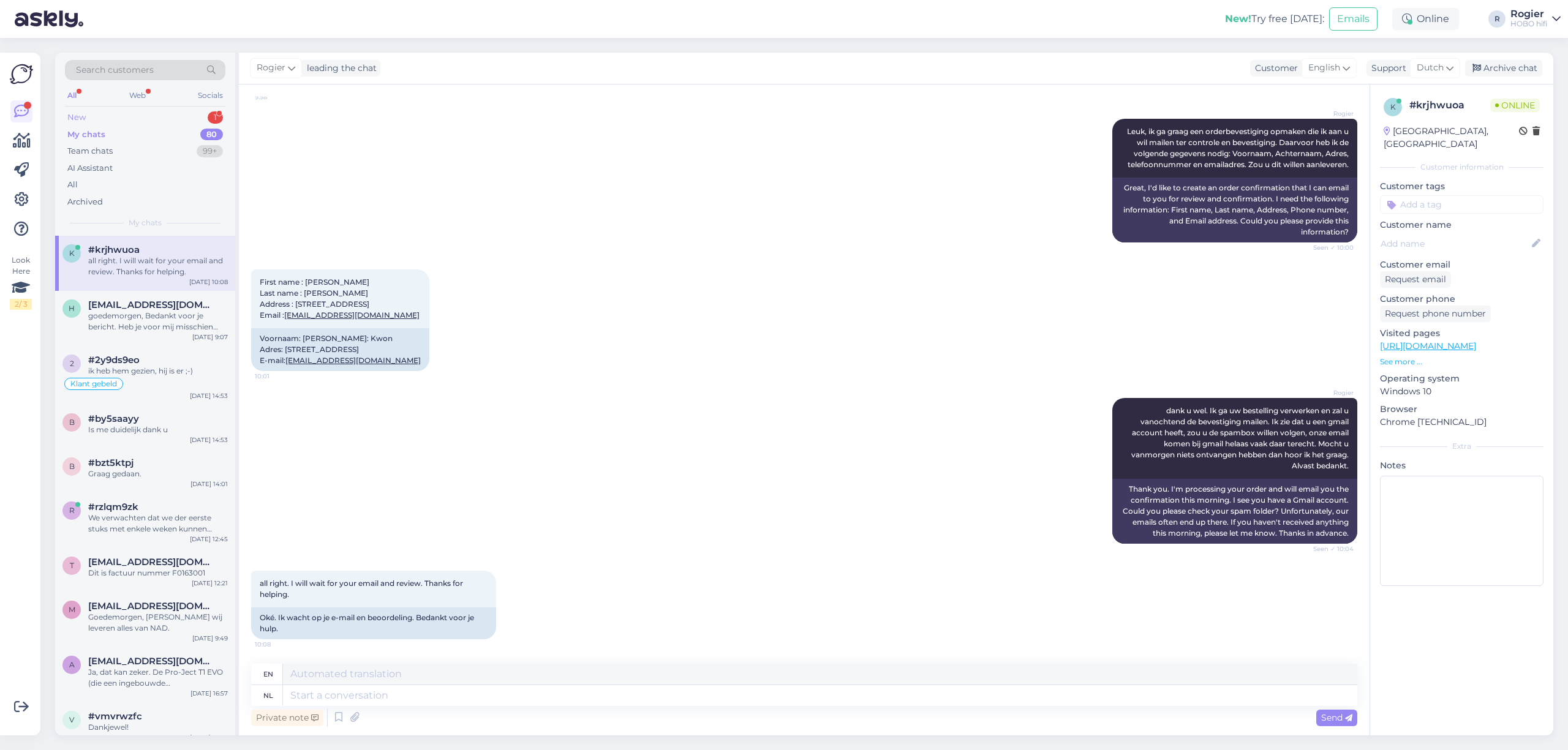
click at [192, 111] on div "New 1" at bounding box center [145, 117] width 161 height 17
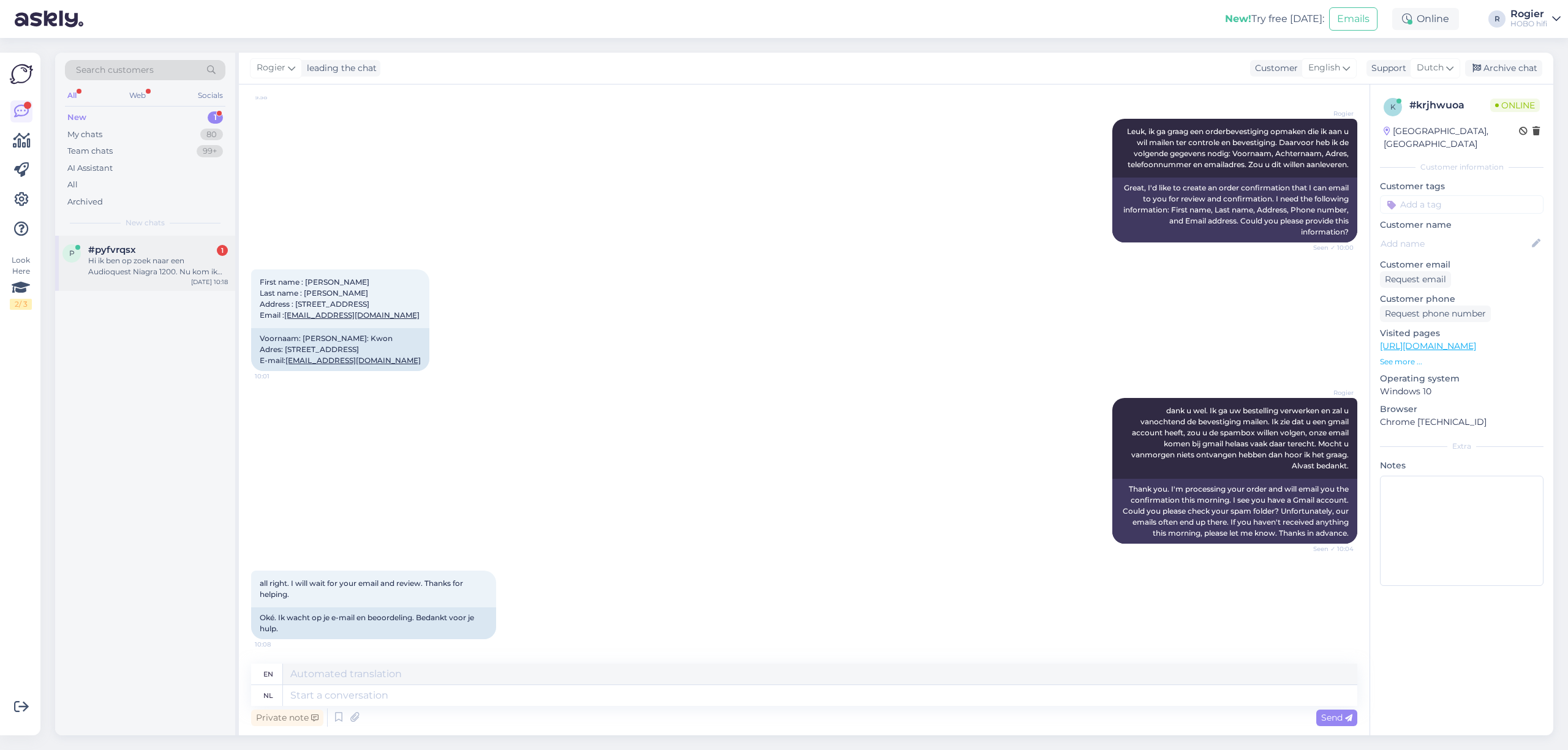
click at [148, 268] on div "Hi ik ben op zoek naar een Audioquest Niagra 1200. Nu kom ik deze shopping adve…" at bounding box center [158, 266] width 139 height 22
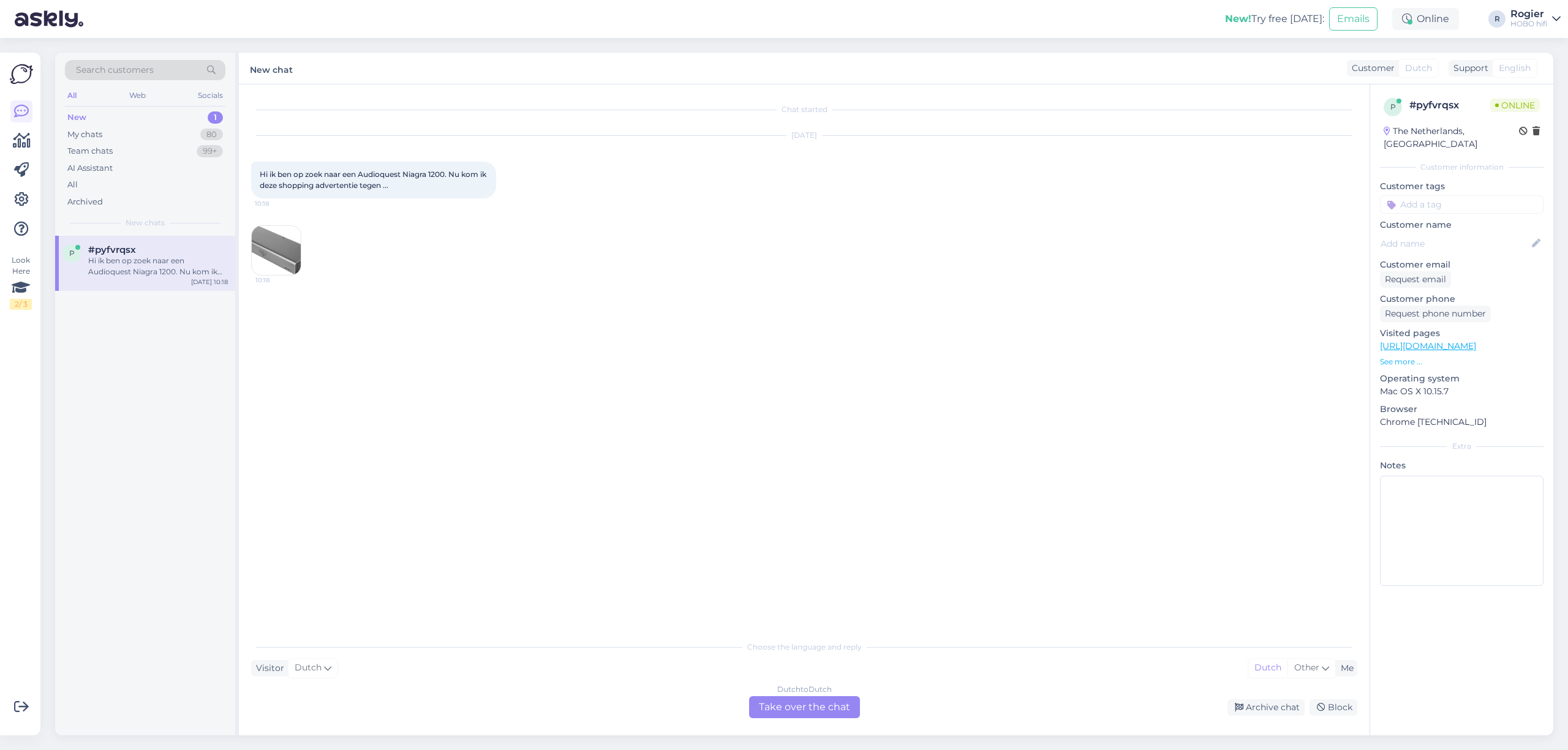
scroll to position [0, 0]
click at [806, 706] on div "Dutch to Dutch Take over the chat" at bounding box center [804, 707] width 111 height 22
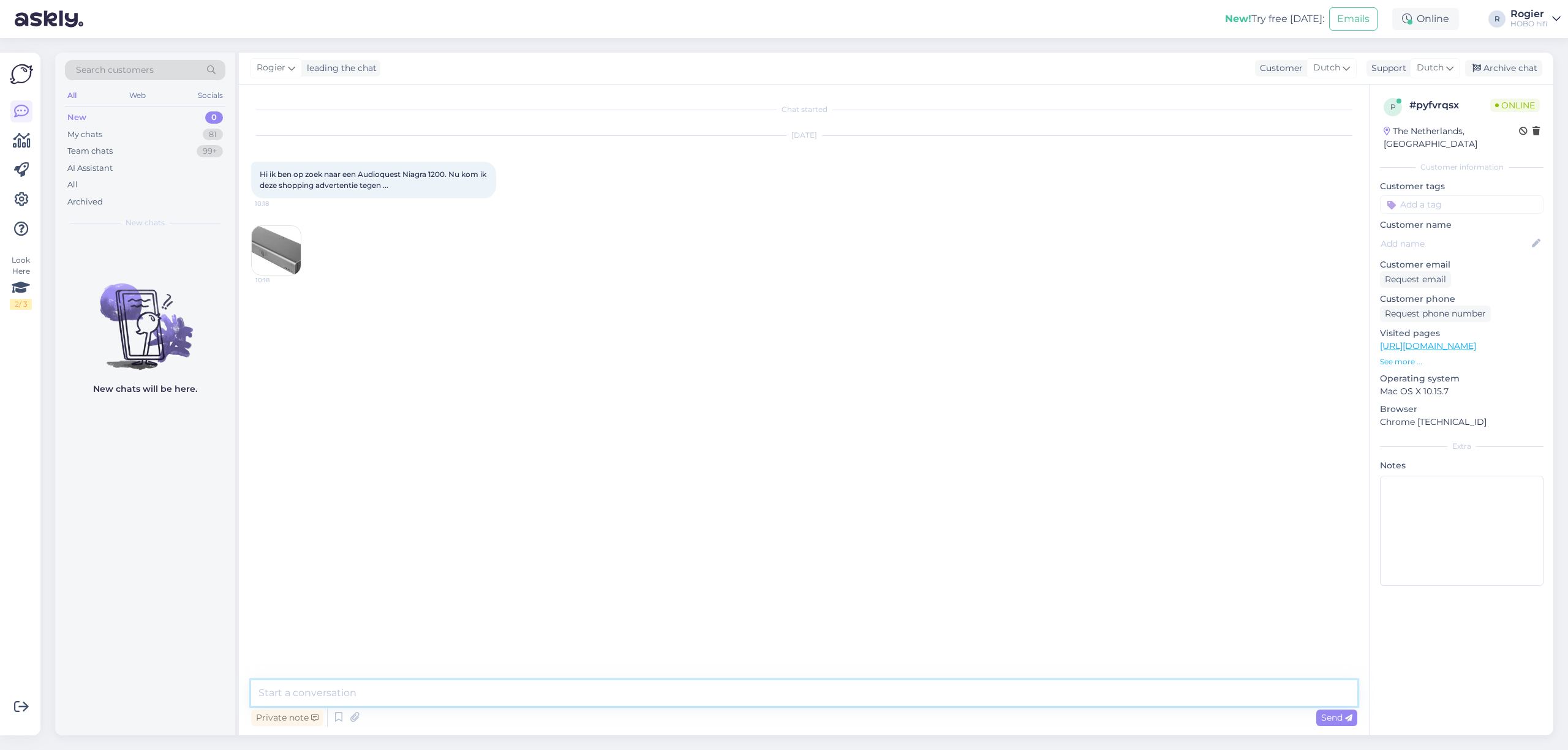
click at [444, 697] on textarea at bounding box center [805, 693] width 1107 height 26
type textarea "goedemorgen Ik zal even kijken of we nog voorraad hebben."
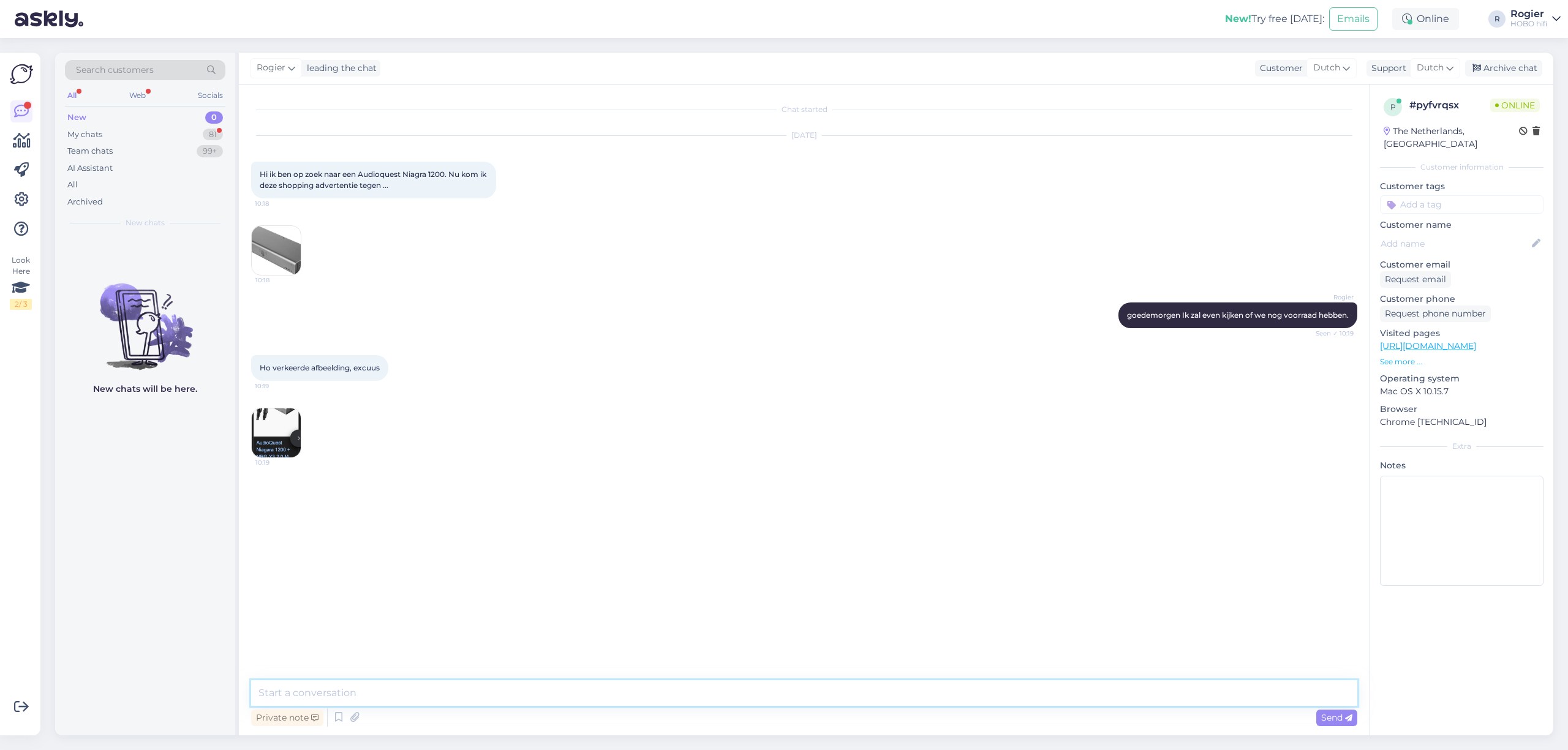
click at [501, 686] on textarea at bounding box center [805, 693] width 1107 height 26
type textarea "ik kan dit nog voor u regelen als u wenst"
click at [480, 697] on textarea at bounding box center [805, 693] width 1107 height 26
click at [288, 442] on img at bounding box center [276, 433] width 49 height 49
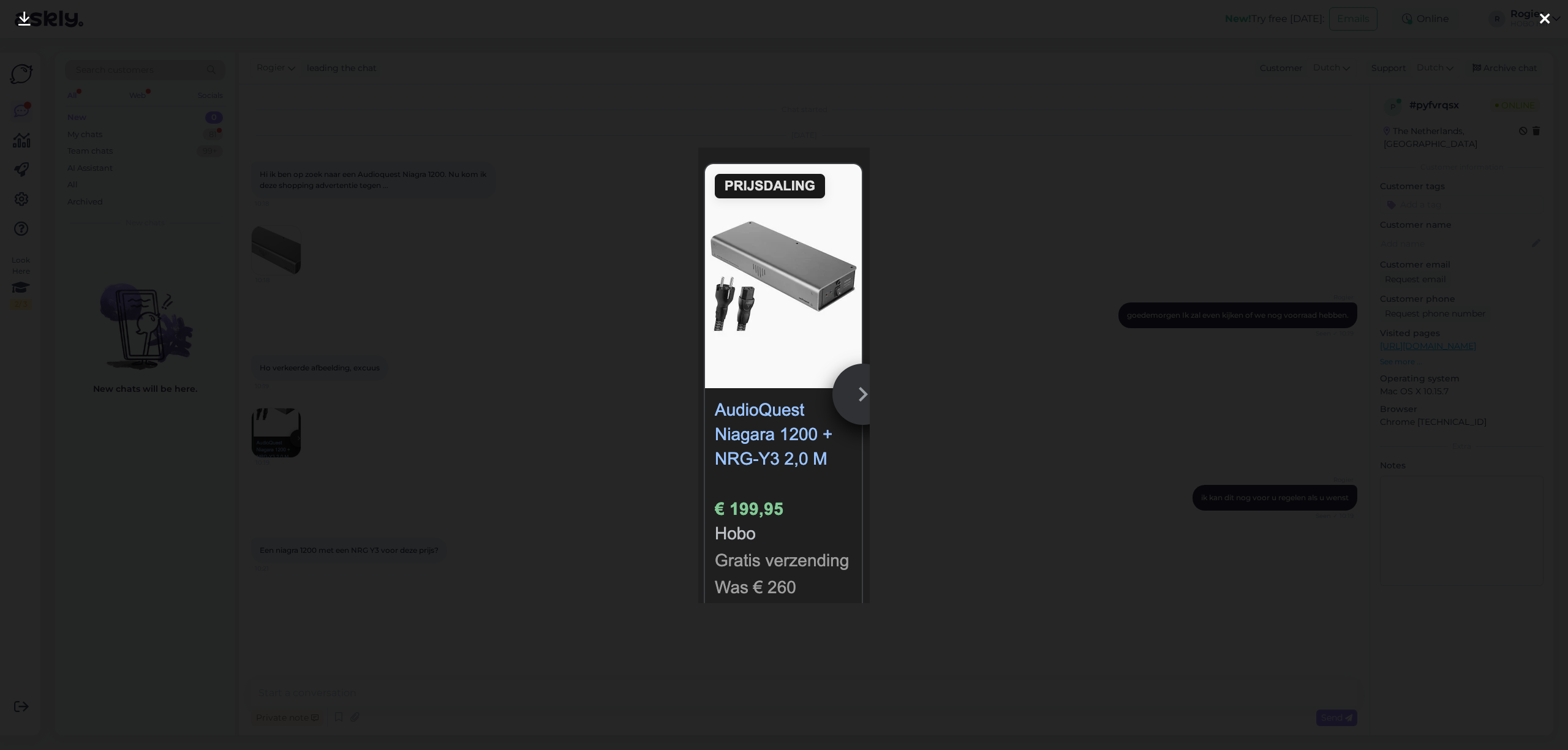
click at [977, 166] on div at bounding box center [784, 375] width 1568 height 750
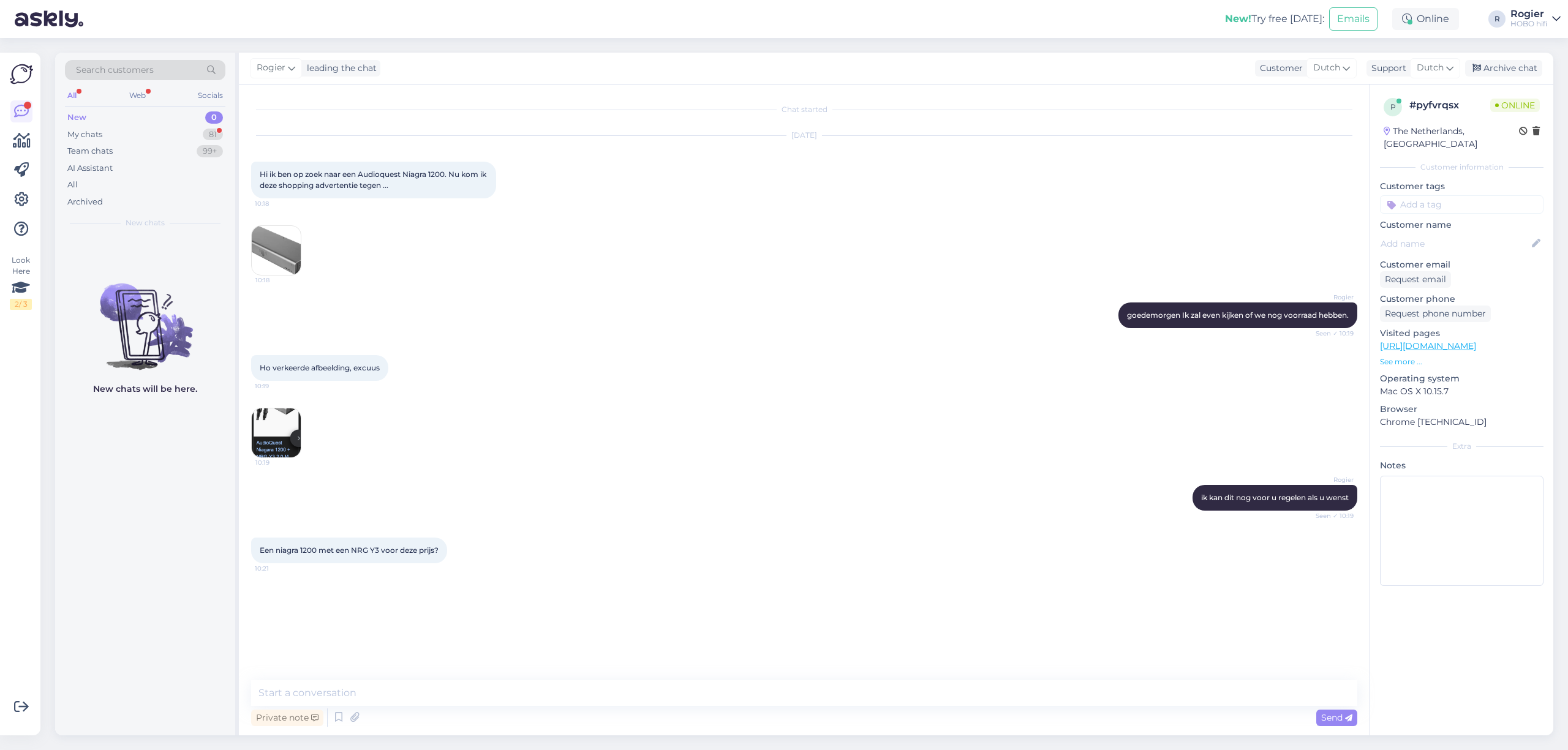
click at [400, 707] on div "Private note Send" at bounding box center [805, 718] width 1107 height 23
click at [405, 679] on div "Chat started Aug 26 2025 Hi ik ben op zoek naar een Audioquest Niagra 1200. Nu …" at bounding box center [804, 410] width 1131 height 651
click at [346, 681] on textarea at bounding box center [805, 693] width 1107 height 26
type textarea "de prijs is 799, ik weet niet waar u dit gevonden heeft maar wij hebben deze aa…"
click at [288, 439] on img at bounding box center [276, 433] width 49 height 49
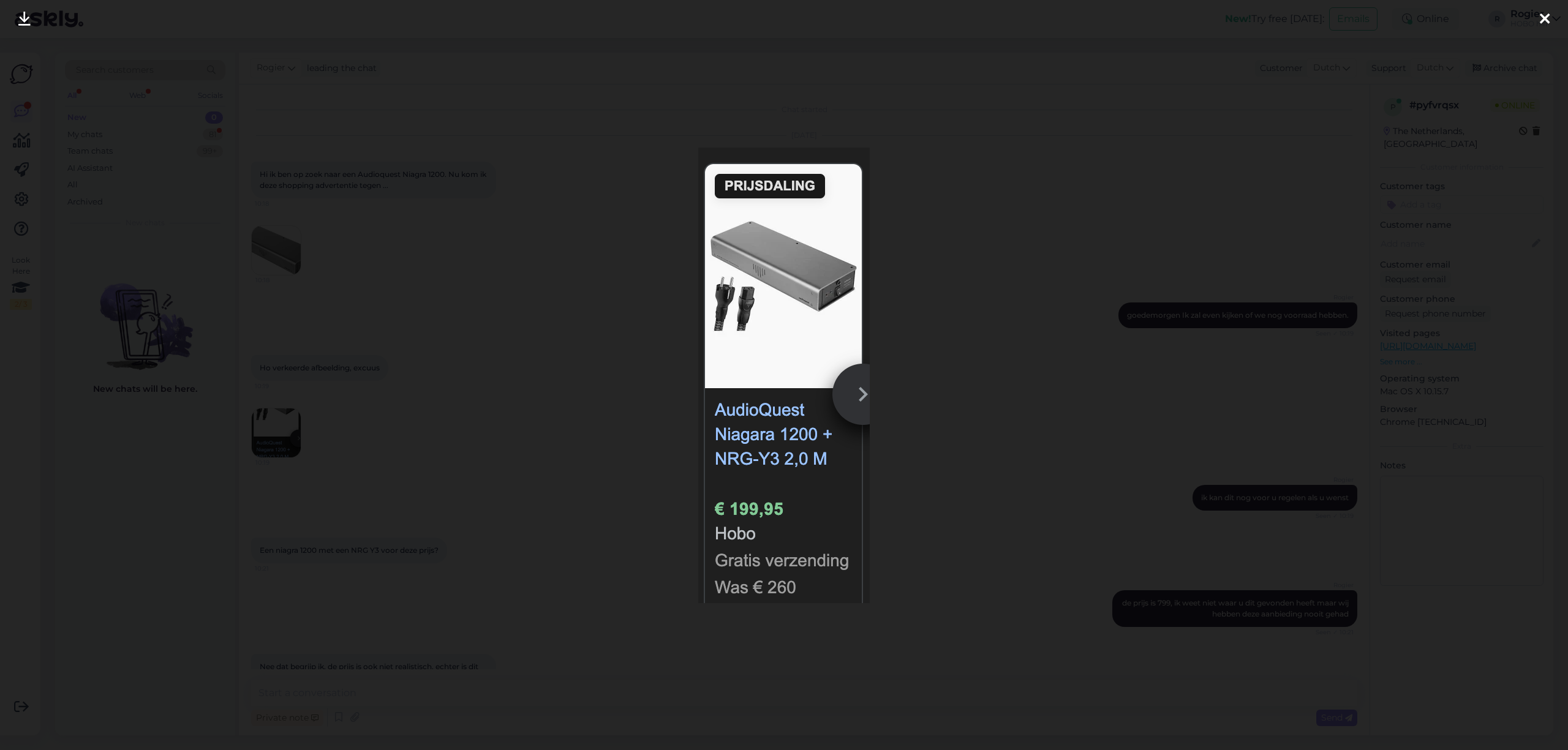
scroll to position [46, 0]
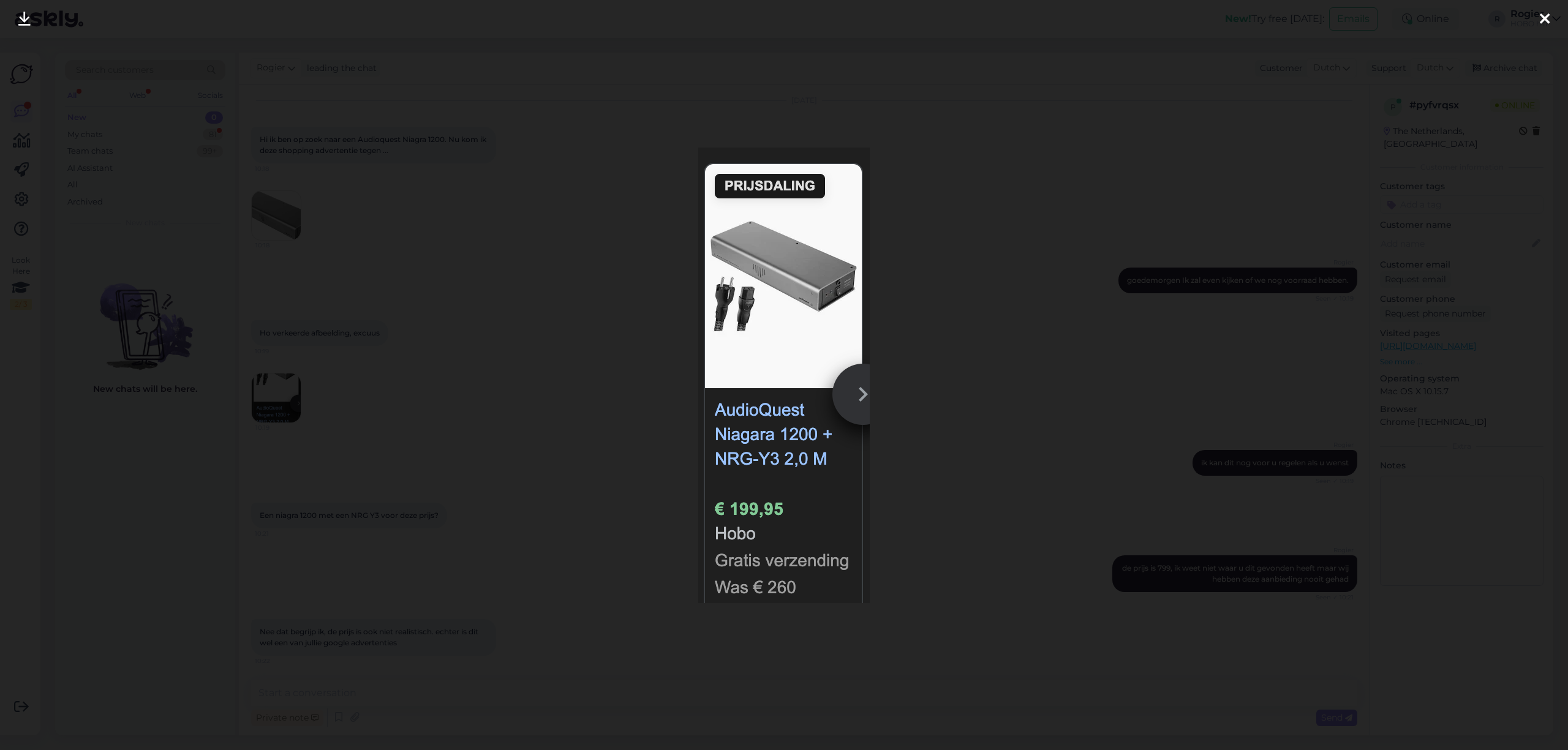
drag, startPoint x: 1341, startPoint y: 177, endPoint x: 1367, endPoint y: 153, distance: 35.4
click at [1359, 162] on div at bounding box center [784, 375] width 1568 height 750
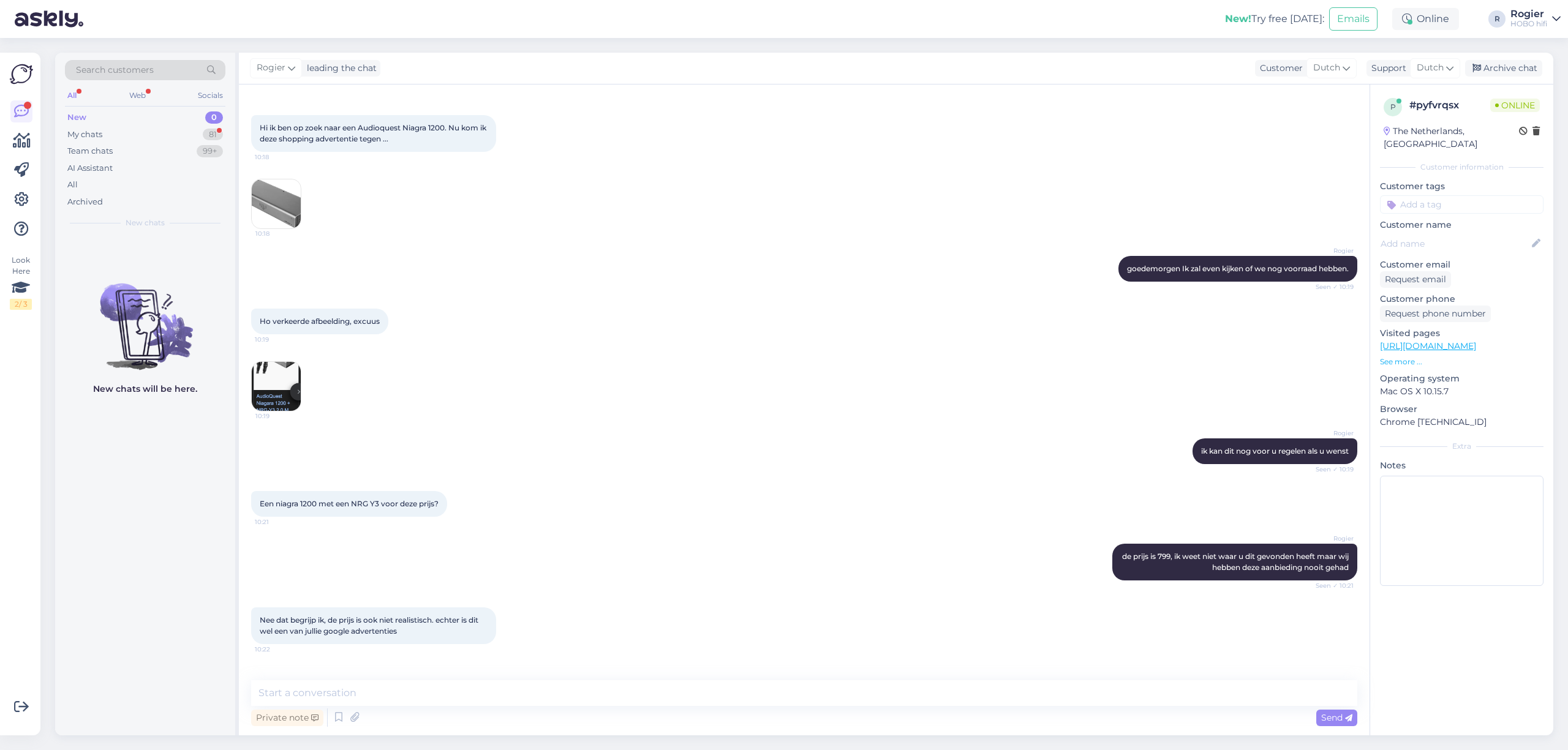
scroll to position [99, 0]
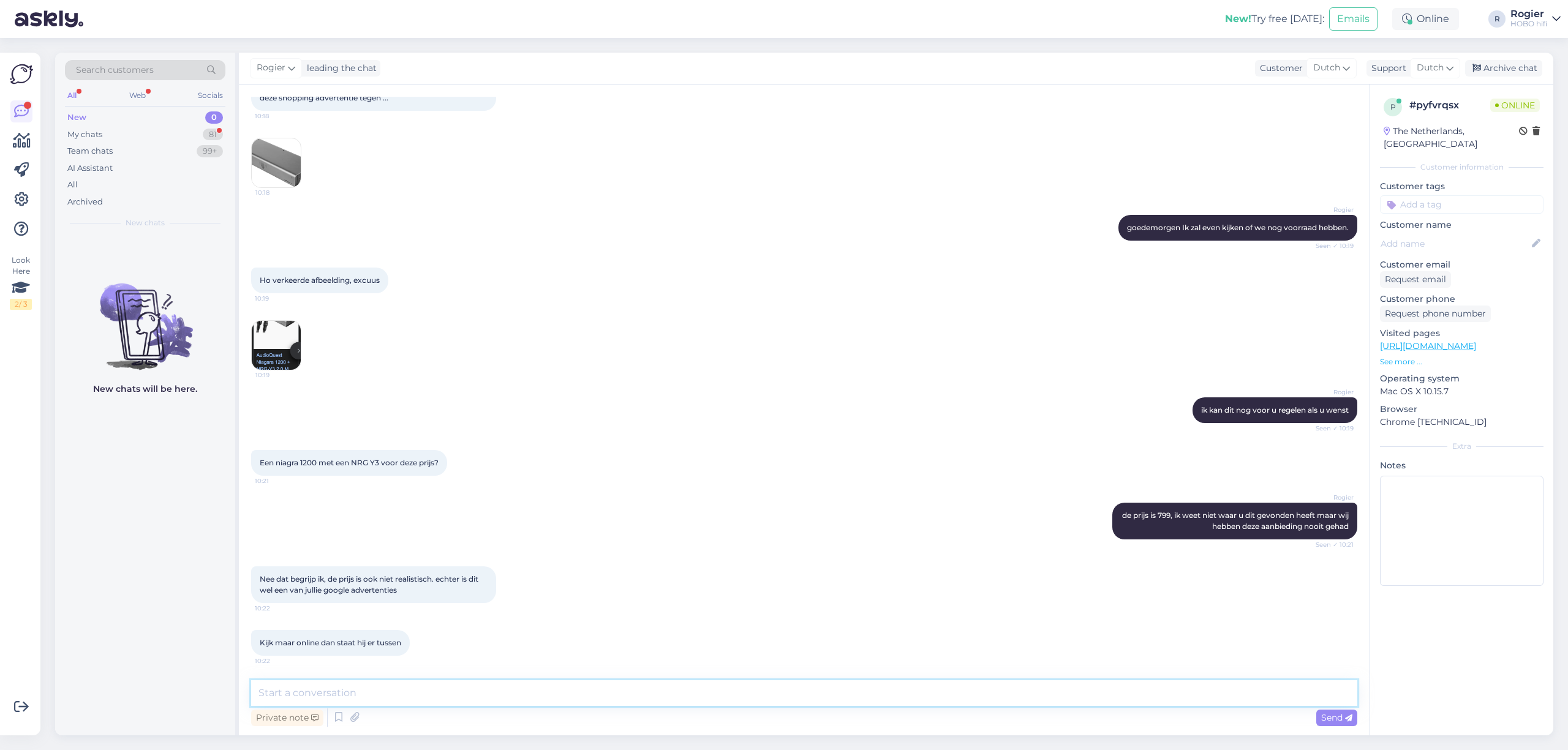
click at [378, 692] on textarea at bounding box center [805, 693] width 1107 height 26
type textarea "ik ga zoeken en geef het hier intern door. Moet een fout zijn ;-) Ik kan hem ni…"
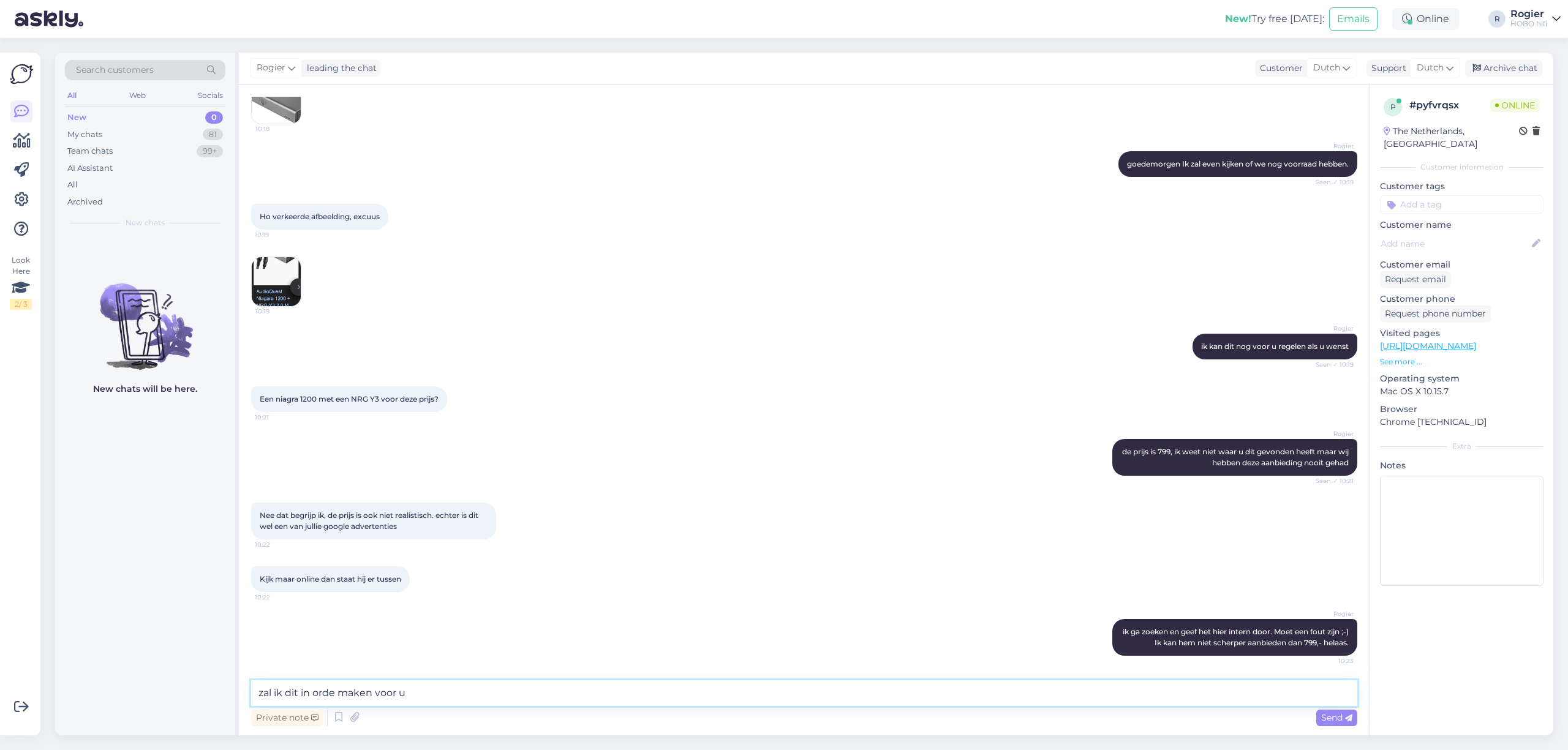
type textarea "zal ik dit in orde maken voor u?"
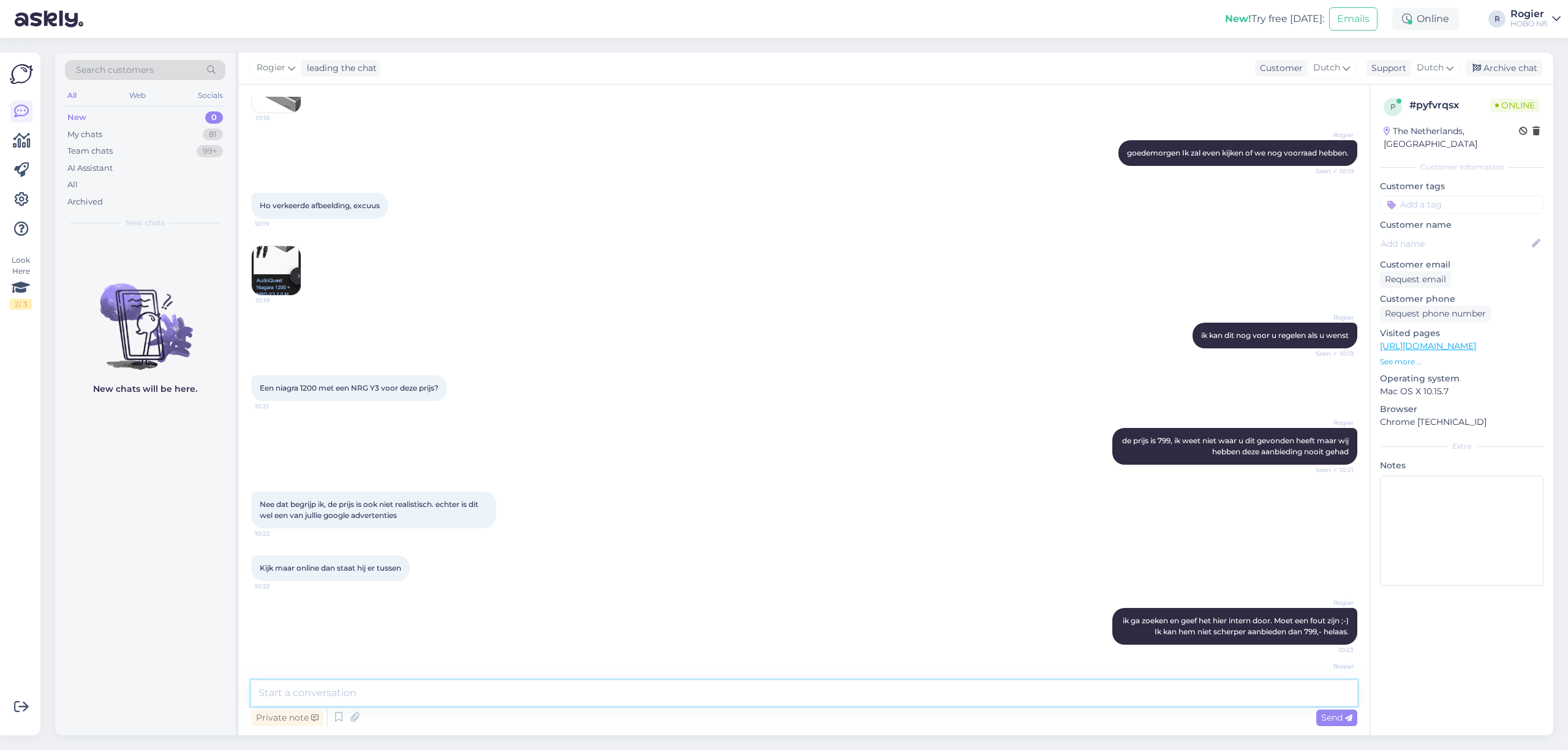
scroll to position [216, 0]
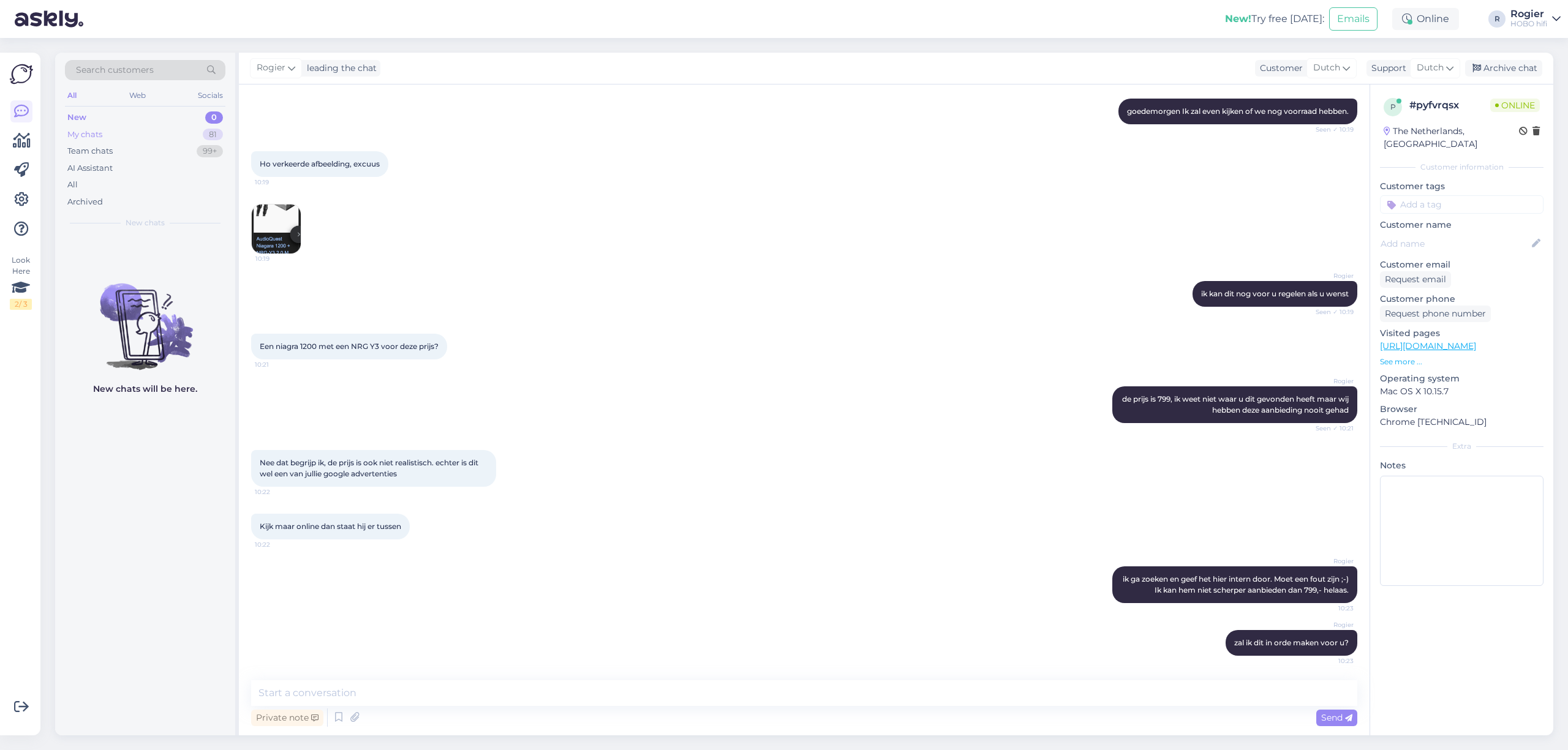
click at [106, 139] on div "My chats 81" at bounding box center [145, 134] width 161 height 17
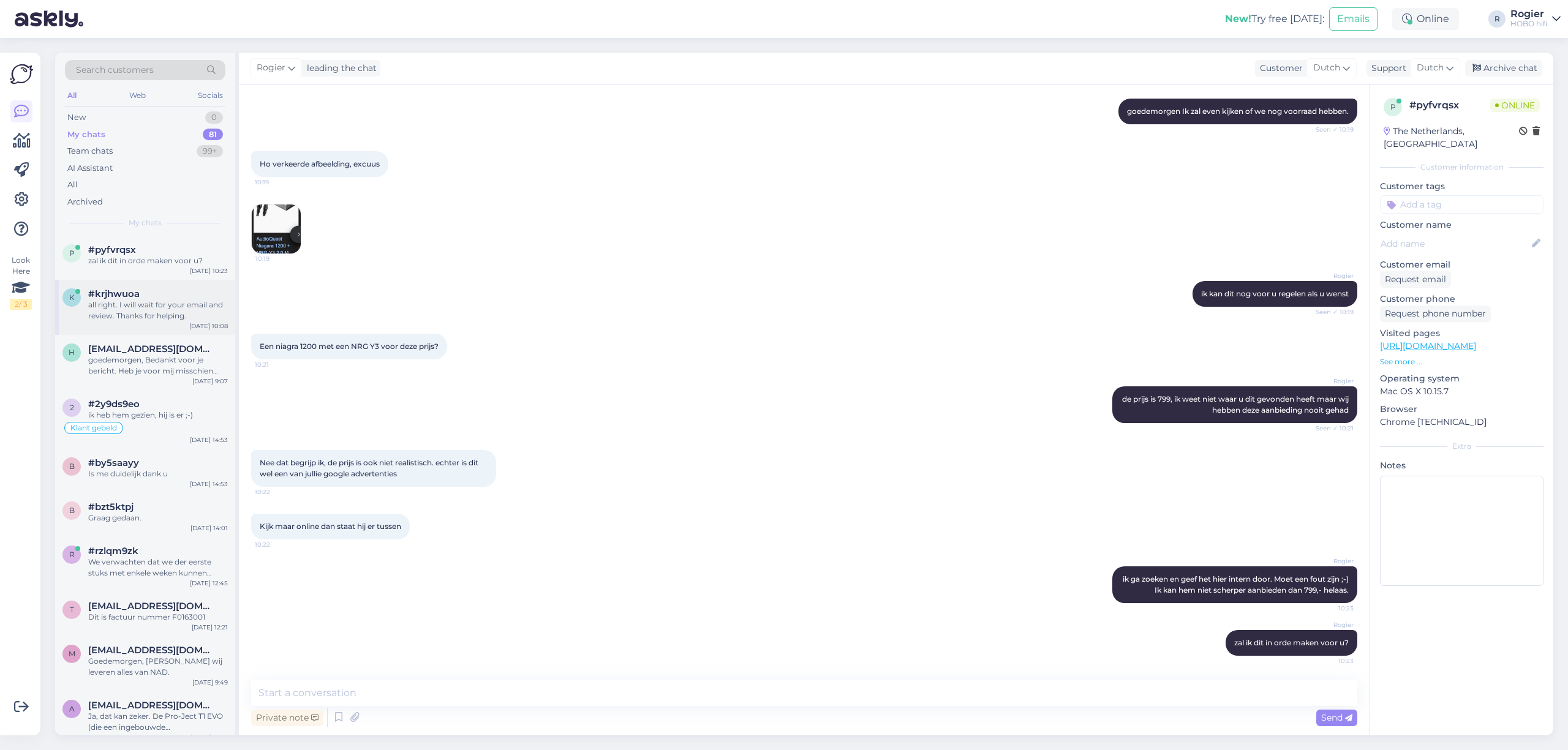
click at [160, 307] on div "all right. I will wait for your email and review. Thanks for helping." at bounding box center [158, 310] width 139 height 22
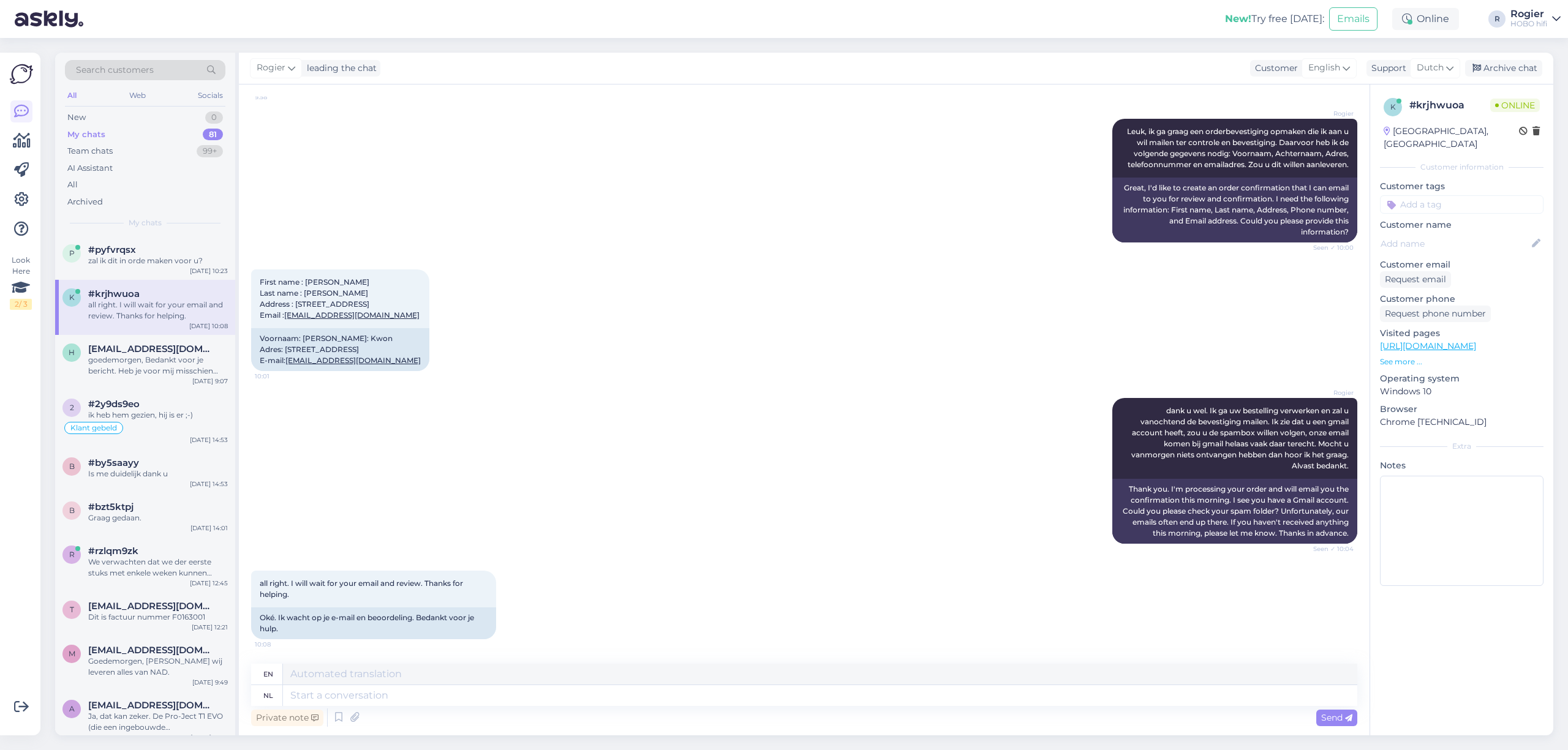
scroll to position [4856, 0]
click at [961, 419] on div "Rogier dank u wel. Ik ga uw bestelling verwerken en zal u vanochtend de bevesti…" at bounding box center [805, 471] width 1107 height 172
drag, startPoint x: 294, startPoint y: 285, endPoint x: 361, endPoint y: 282, distance: 67.1
click at [361, 282] on span "First name : Ohhwan Last name : [PERSON_NAME] Address : [STREET_ADDRESS] Email …" at bounding box center [339, 299] width 160 height 42
copy span "Rue du Buisson 2"
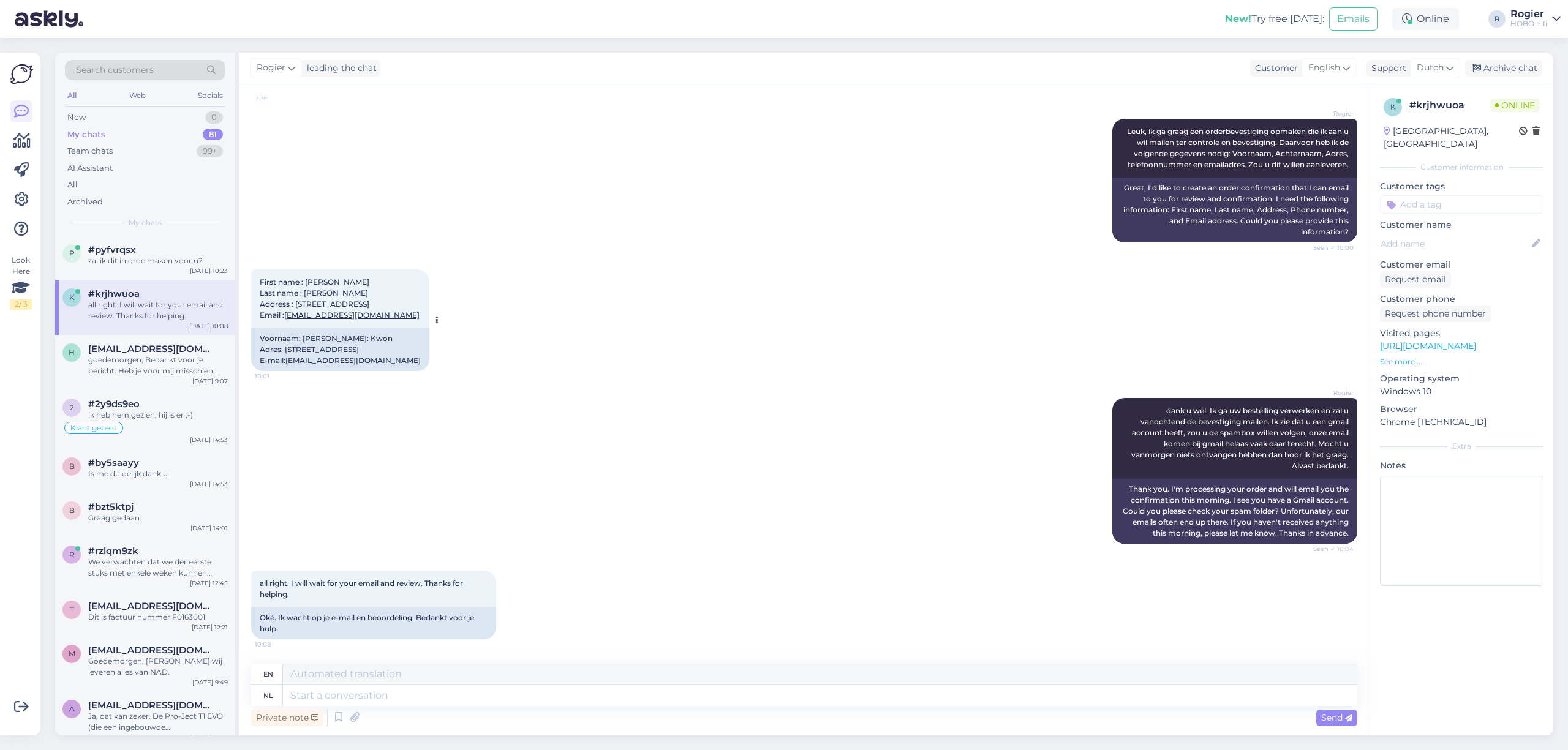
click at [395, 282] on span "First name : Ohhwan Last name : [PERSON_NAME] Address : [STREET_ADDRESS] Email …" at bounding box center [339, 299] width 160 height 42
copy span "Brussels"
click at [369, 281] on span "First name : Ohhwan Last name : [PERSON_NAME] Address : [STREET_ADDRESS] Email …" at bounding box center [339, 299] width 160 height 42
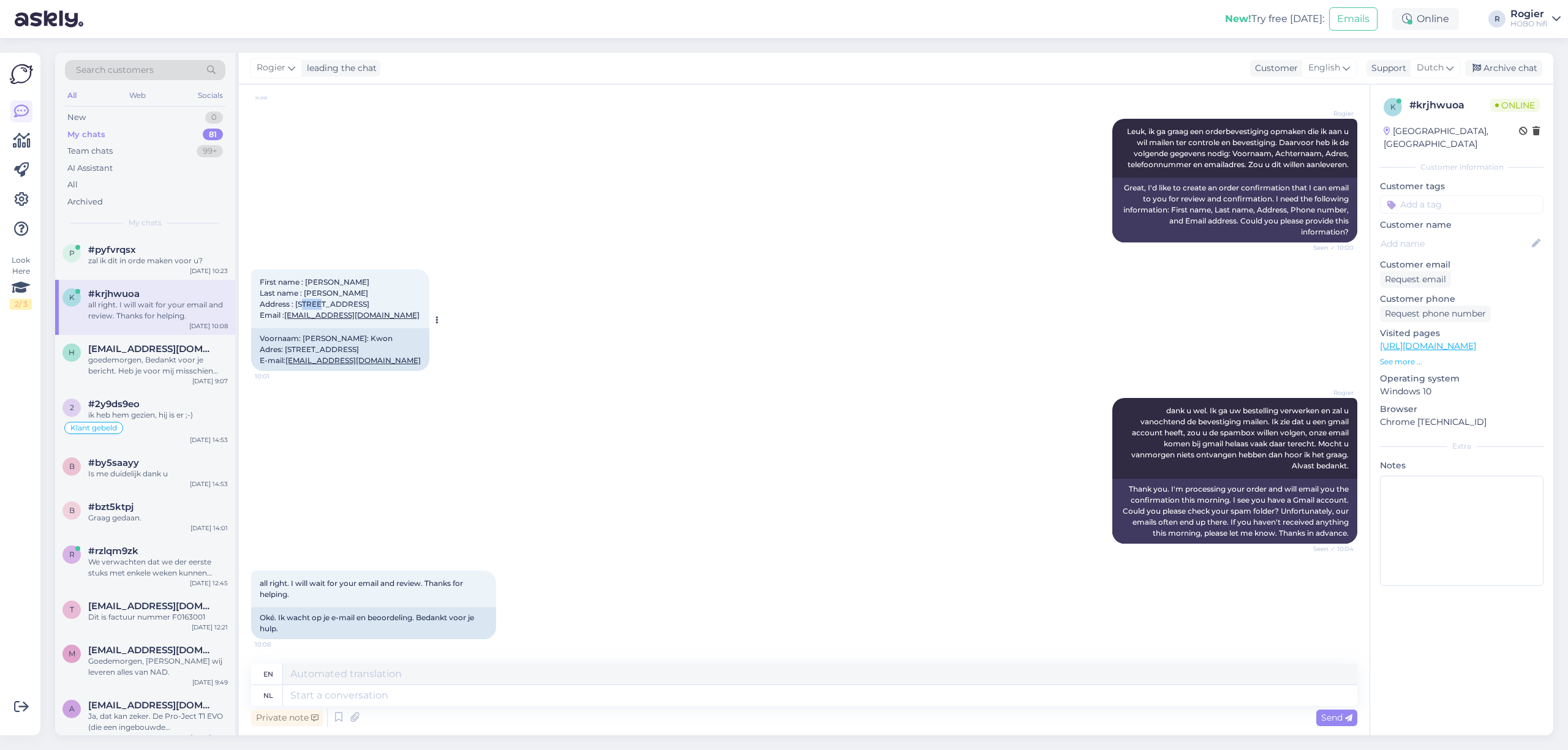
copy span "1000"
click at [588, 351] on div "First name : Ohhwan Last name : [PERSON_NAME] Address : [STREET_ADDRESS] Email …" at bounding box center [805, 321] width 1107 height 129
click at [395, 697] on textarea at bounding box center [820, 695] width 1075 height 21
type textarea "I"
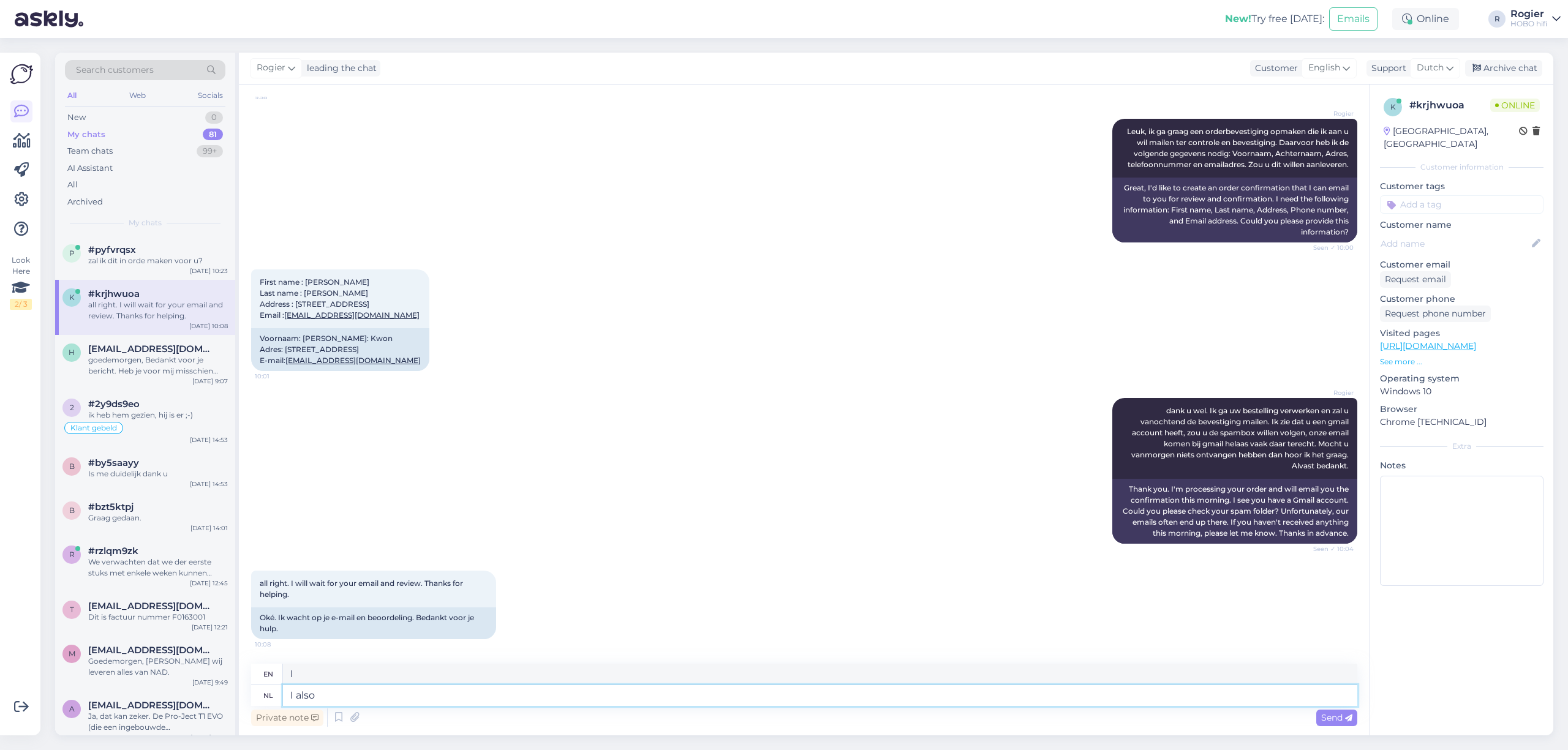
type textarea "I also n"
type textarea "I also"
type textarea "I also need"
type textarea "I also need to"
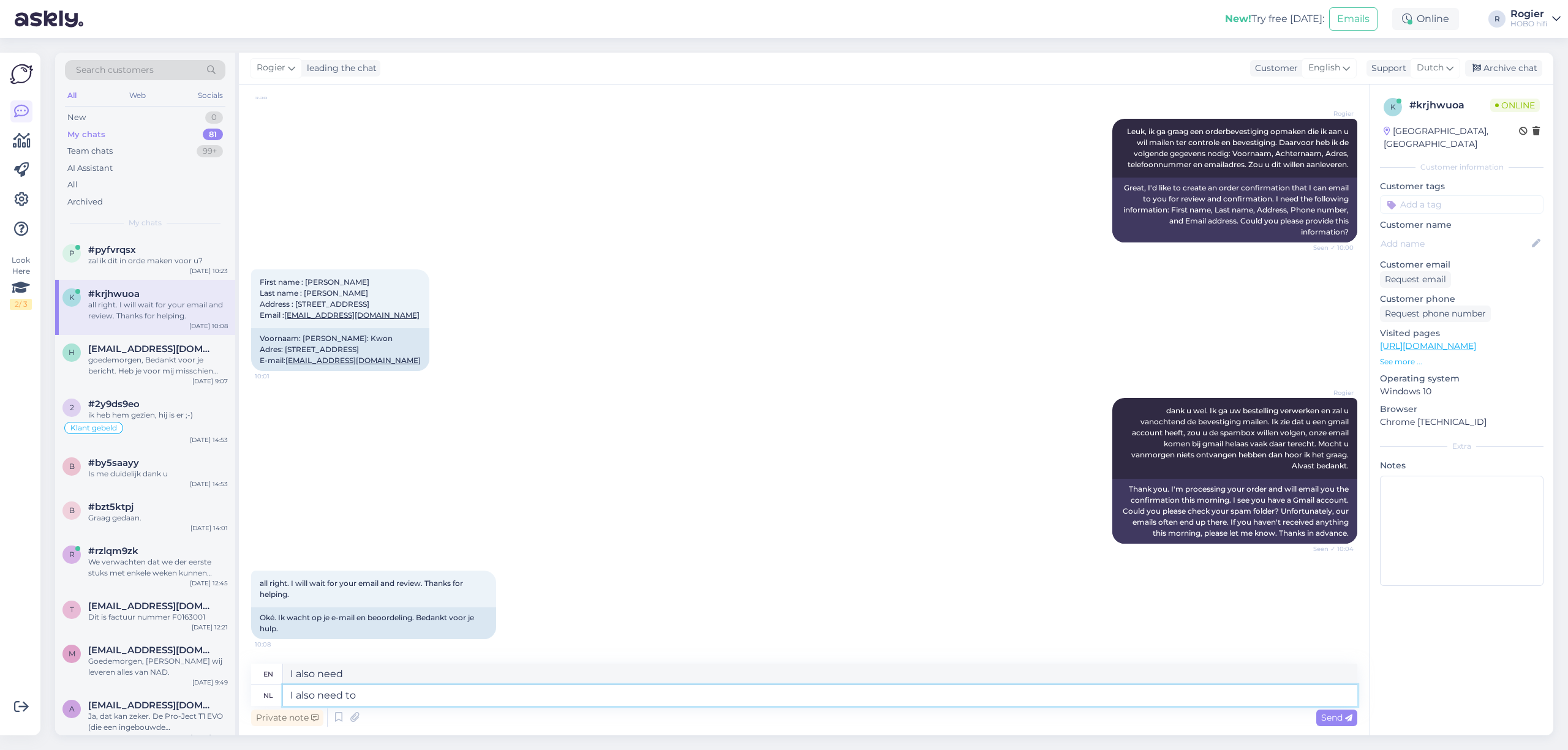
type textarea "I also need to"
type textarea "I also need to have"
type textarea "I also need to have your"
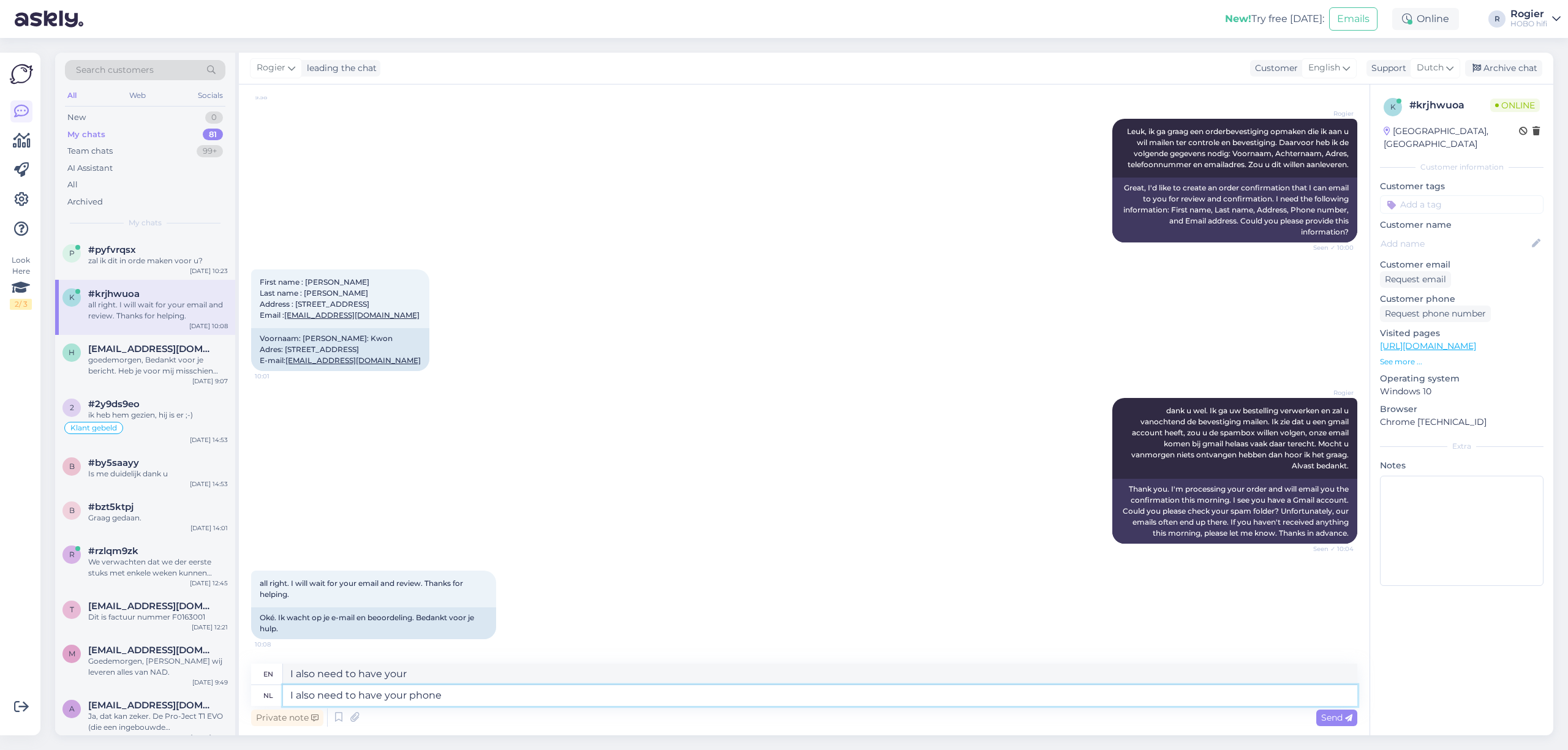
type textarea "I also need to have your phone"
type textarea "I also need to have your phone number"
type textarea "I also need to have your phone number ;-)"
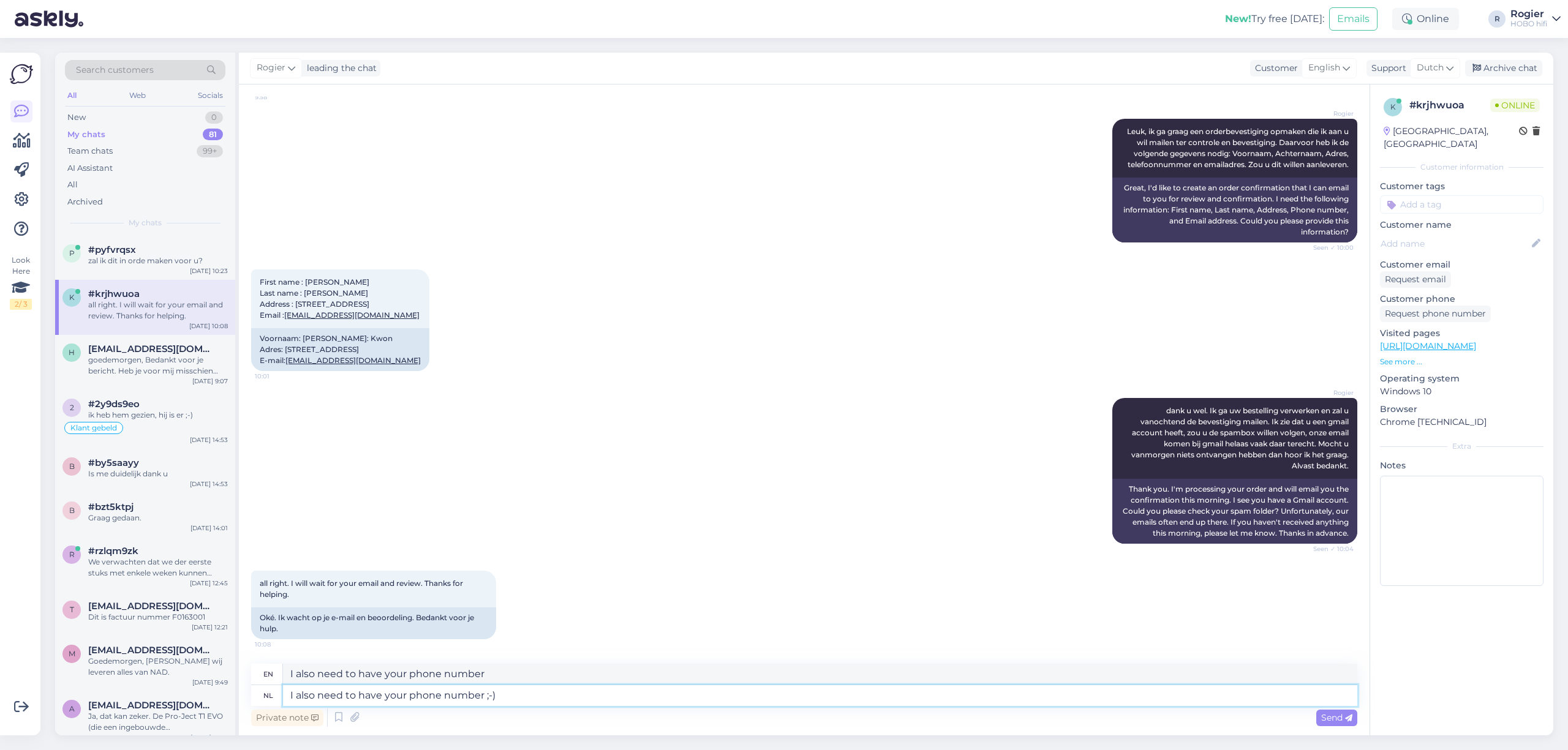
type textarea "I also need to have your phone number ;-)"
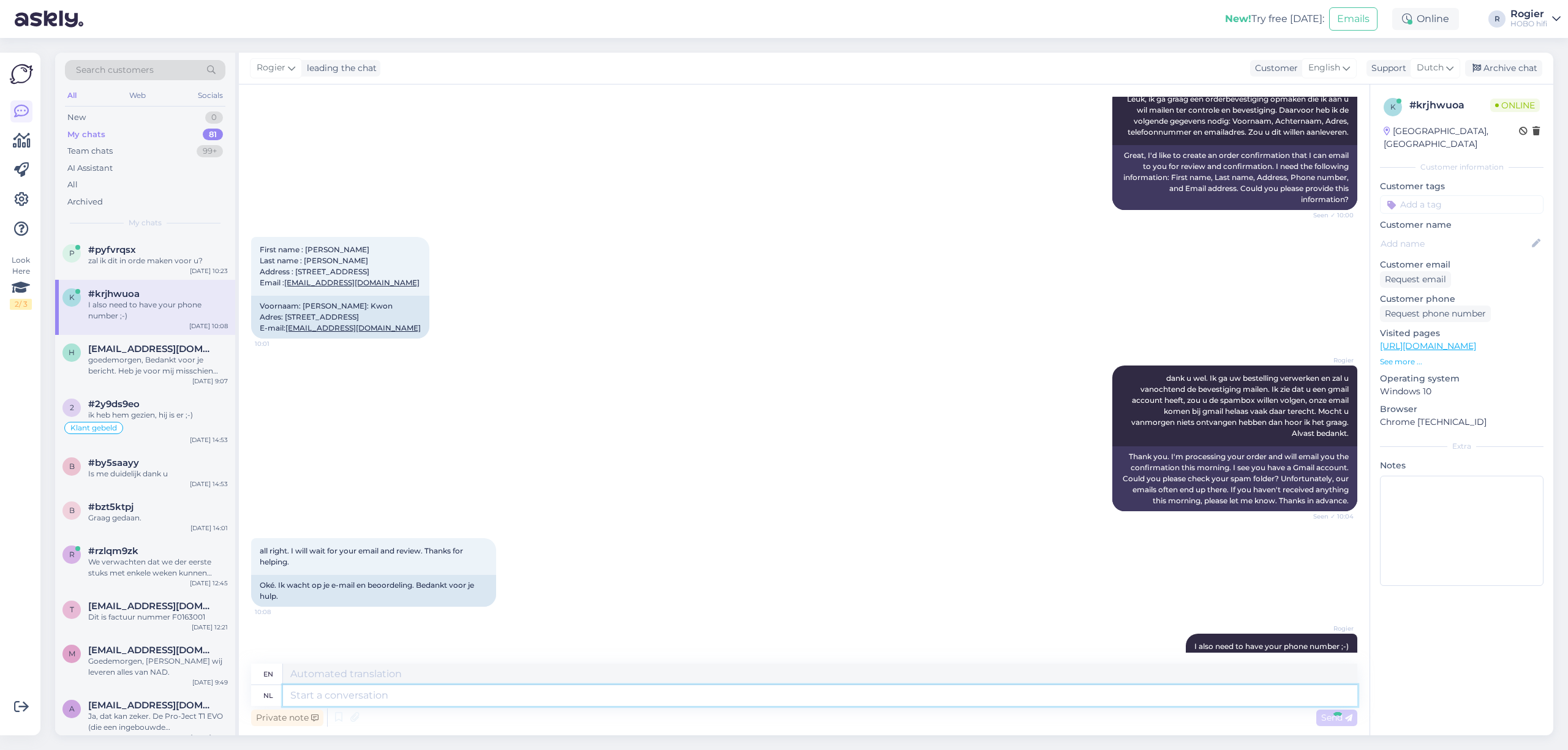
scroll to position [4930, 0]
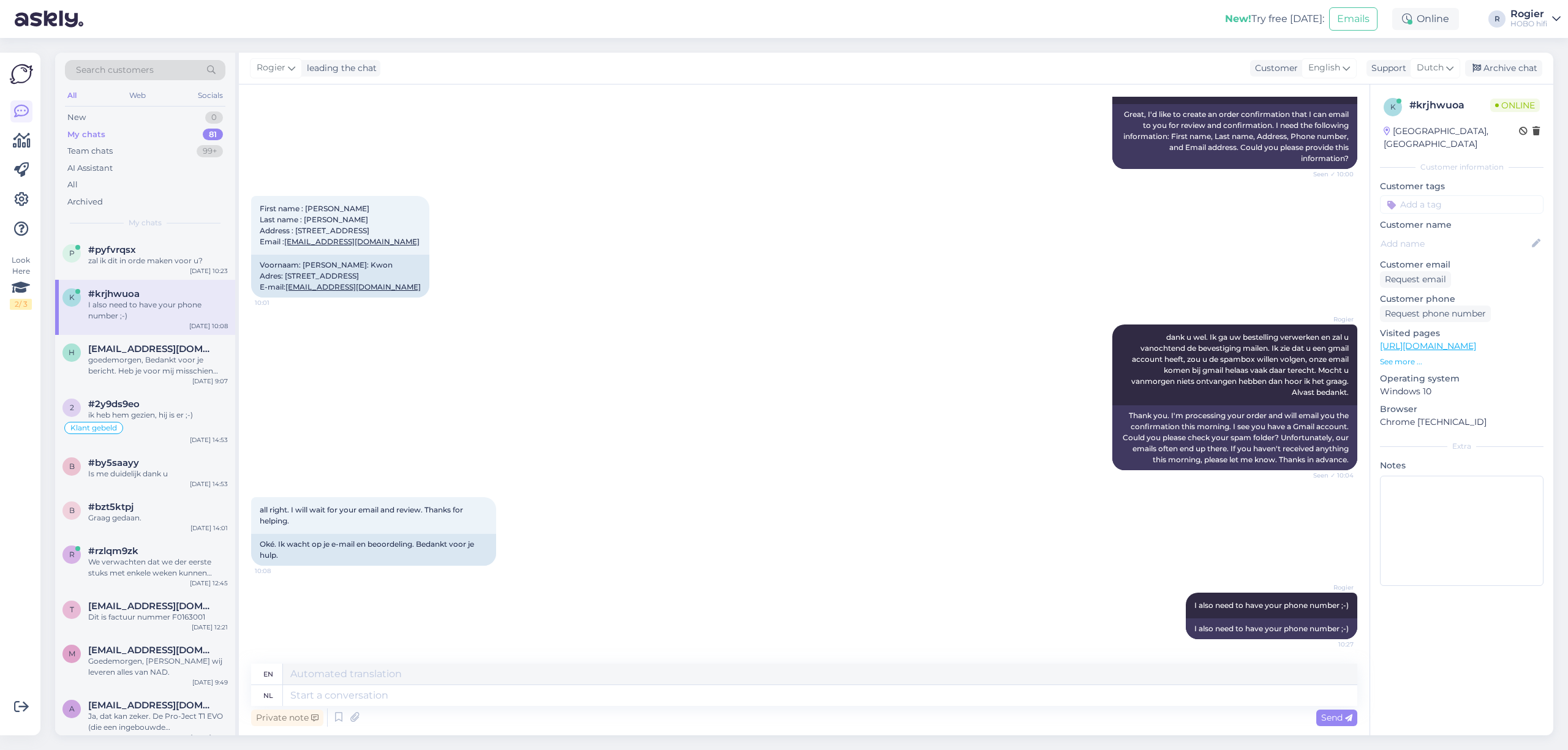
click at [606, 414] on div "Rogier dank u wel. Ik ga uw bestelling verwerken en zal u vanochtend de bevesti…" at bounding box center [805, 398] width 1107 height 172
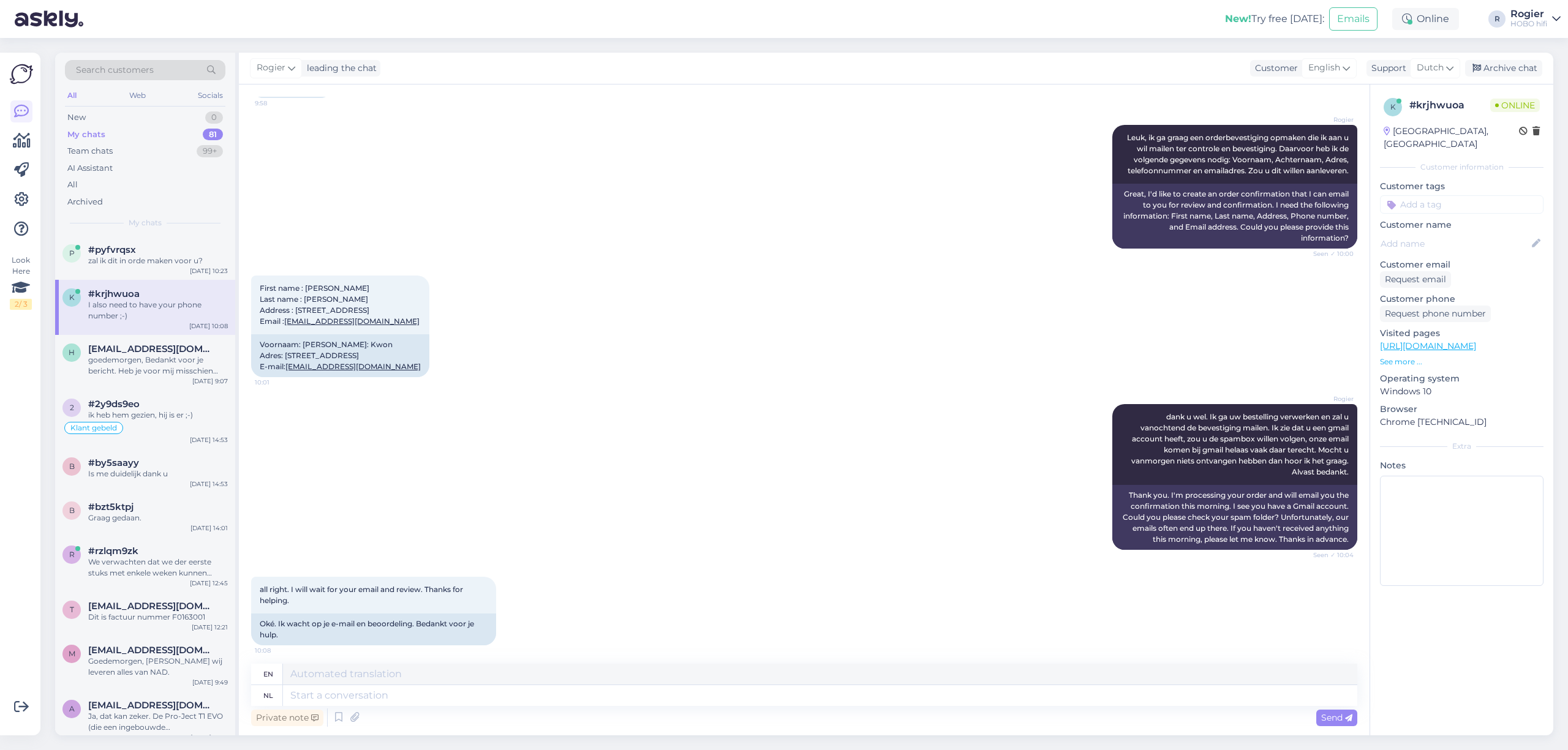
scroll to position [4929, 0]
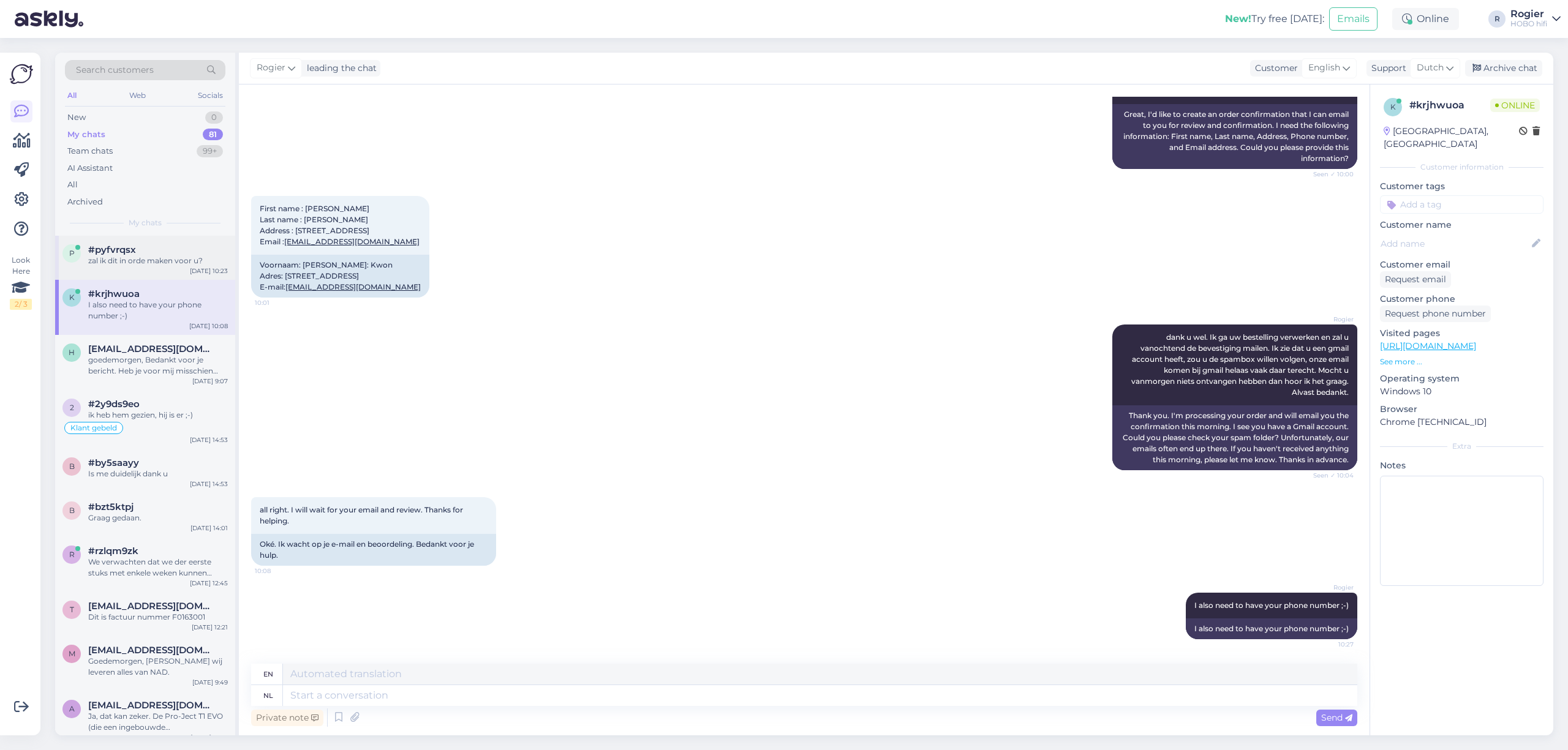
click at [156, 258] on div "zal ik dit in orde maken voor u?" at bounding box center [158, 261] width 139 height 11
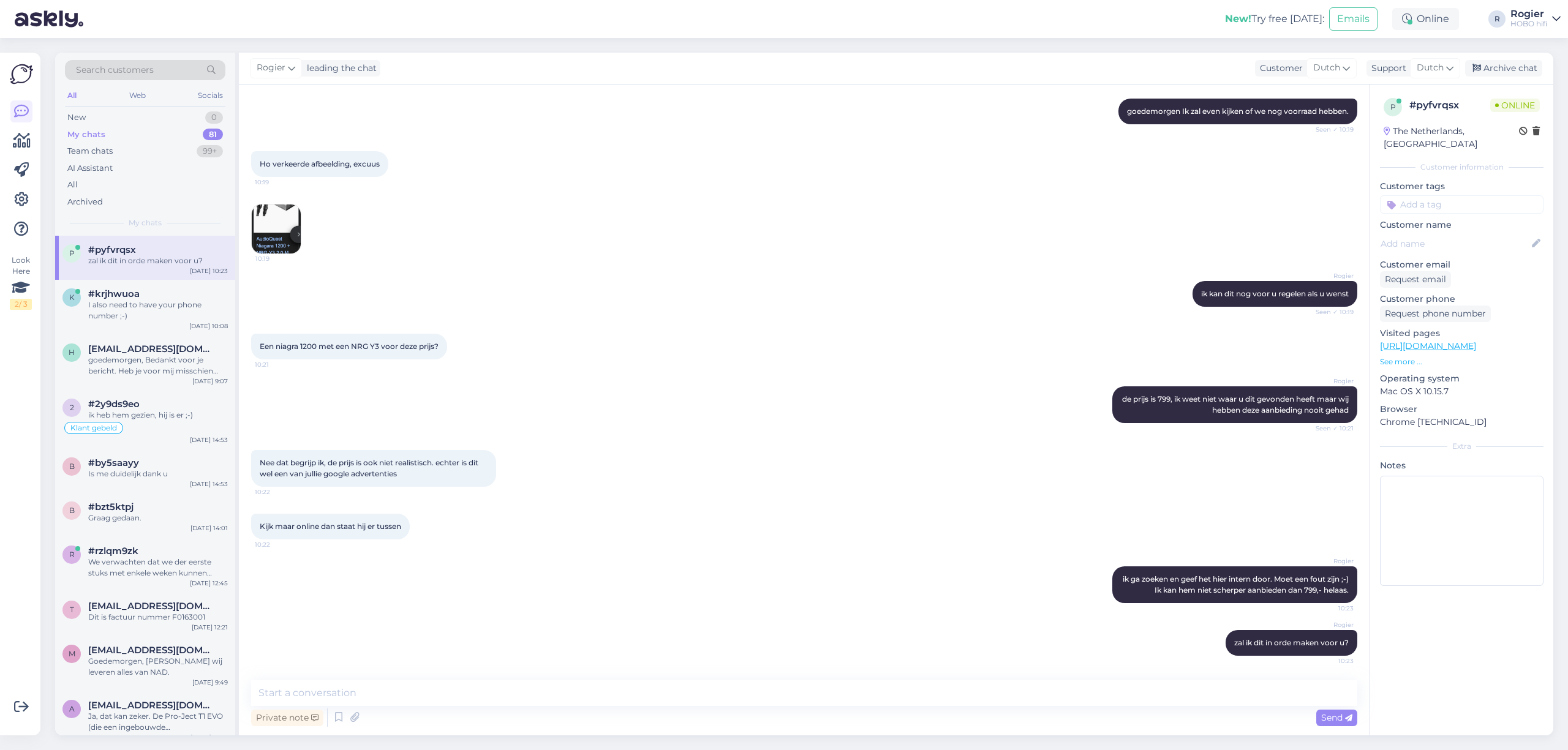
scroll to position [216, 0]
click at [191, 311] on div "I also need to have your phone number ;-)" at bounding box center [158, 310] width 139 height 22
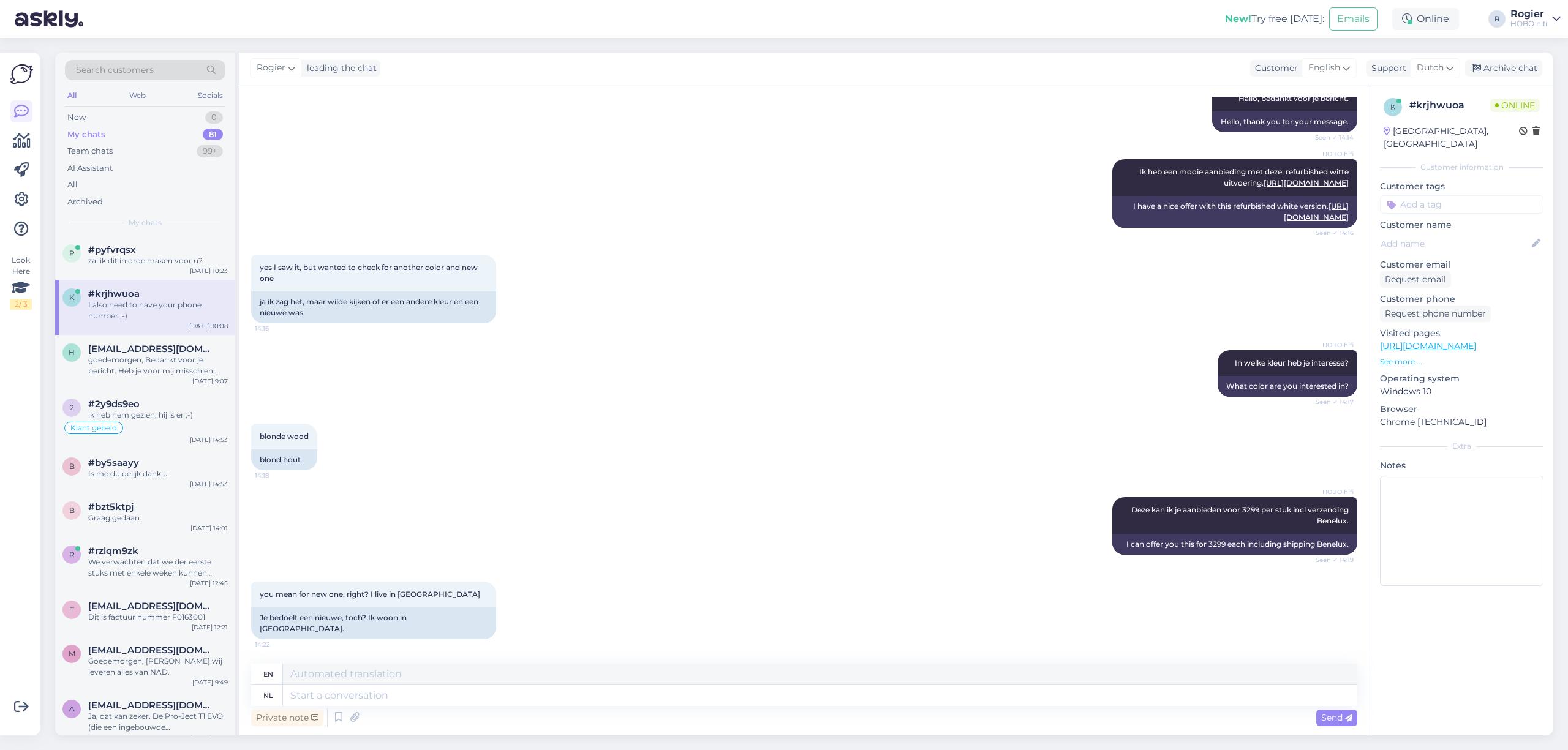
scroll to position [4930, 0]
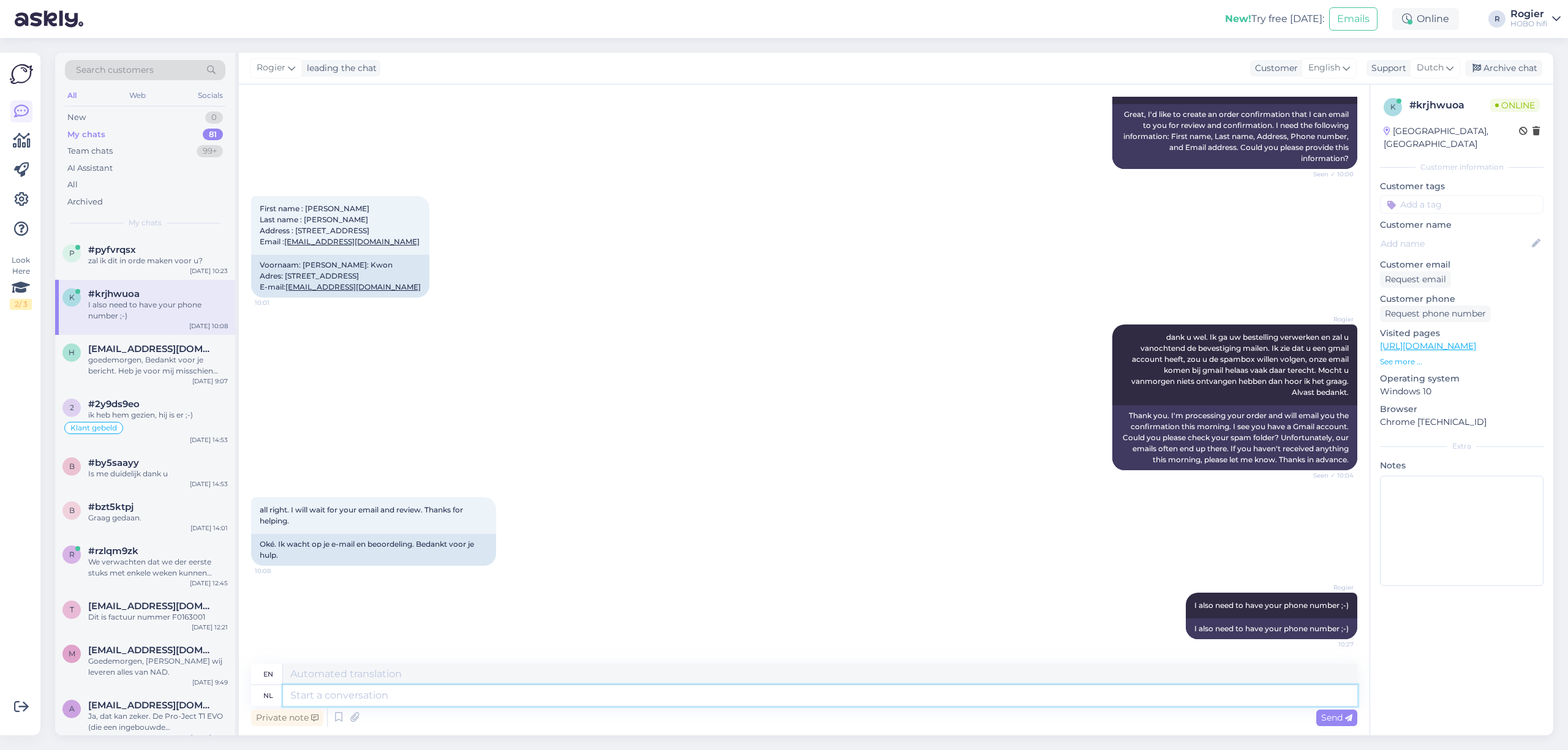
click at [299, 694] on textarea at bounding box center [820, 695] width 1075 height 21
type textarea "We need this to make an"
type textarea "We need"
type textarea "We need this to make an oppoinmtment"
type textarea "We need this to make an opposition"
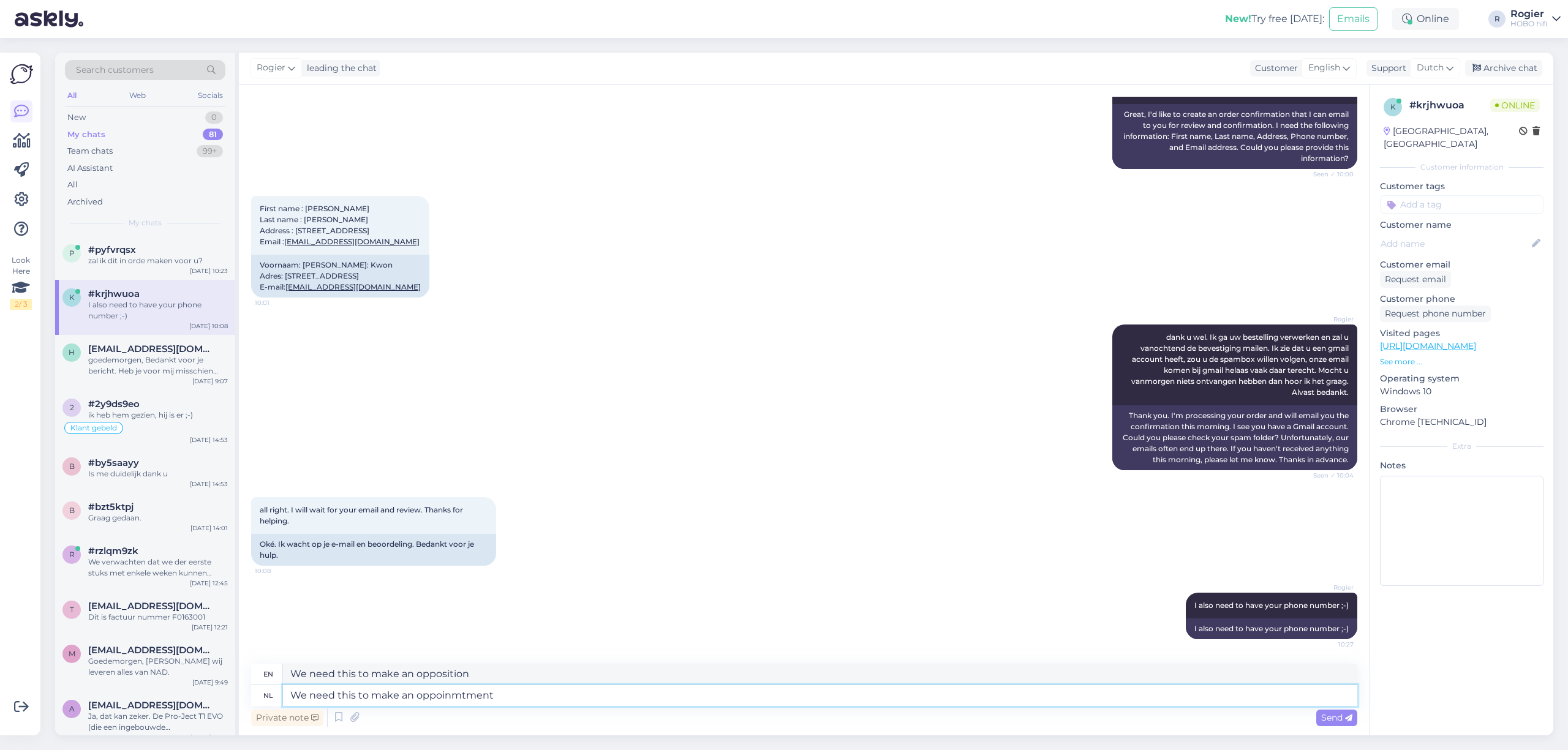
drag, startPoint x: 515, startPoint y: 686, endPoint x: 501, endPoint y: 706, distance: 24.4
click at [505, 699] on textarea "We need this to make an oppoinmtment" at bounding box center [820, 695] width 1075 height 21
drag, startPoint x: 503, startPoint y: 696, endPoint x: 40, endPoint y: 688, distance: 463.1
click at [40, 688] on div "Look Here 2 / 3 Get more Your checklist to get more value from Askly. Close Con…" at bounding box center [784, 394] width 1568 height 712
type textarea "dit"
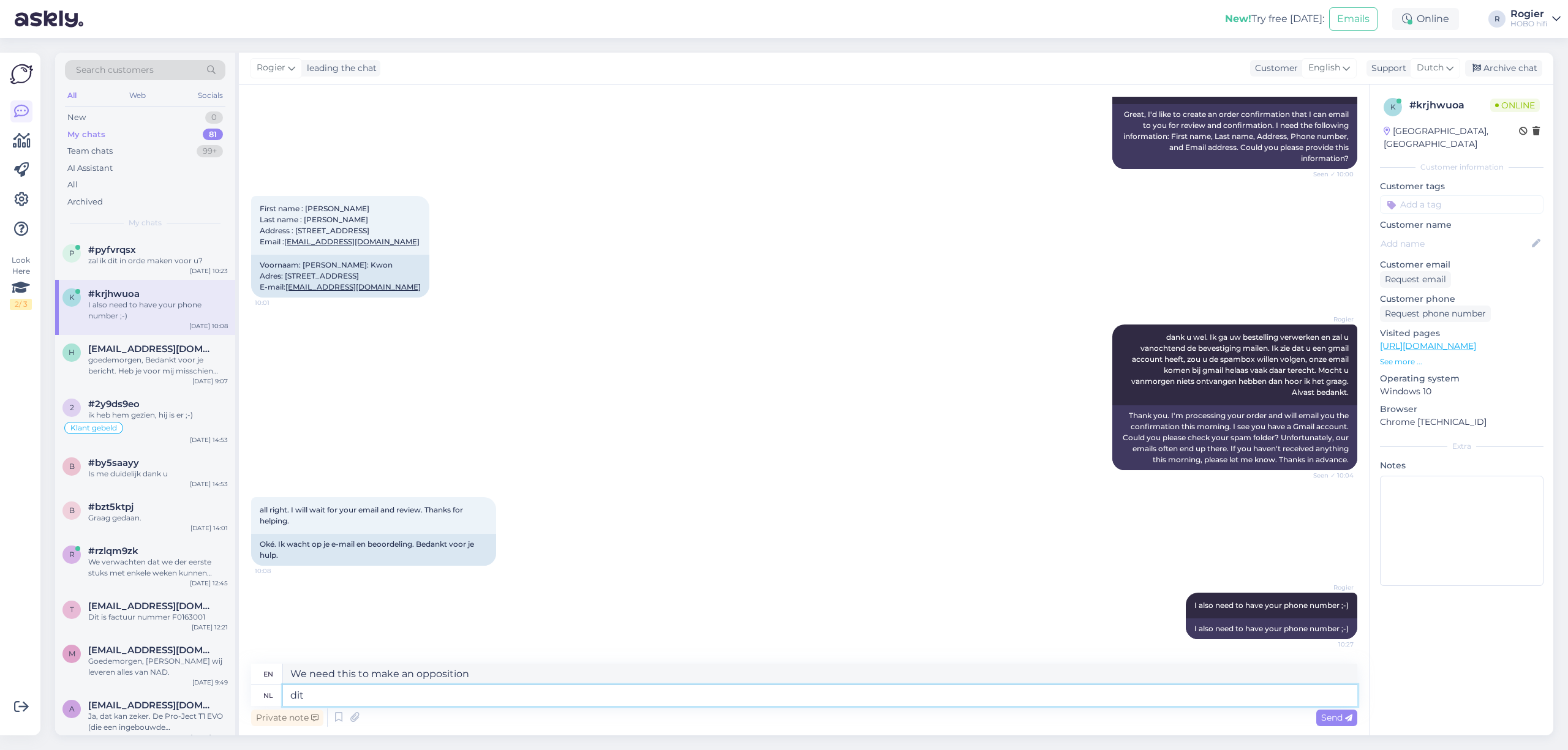
type textarea "this"
type textarea "dit hebben"
type textarea "have this"
type textarea "dit hebben we"
type textarea "this is what we have"
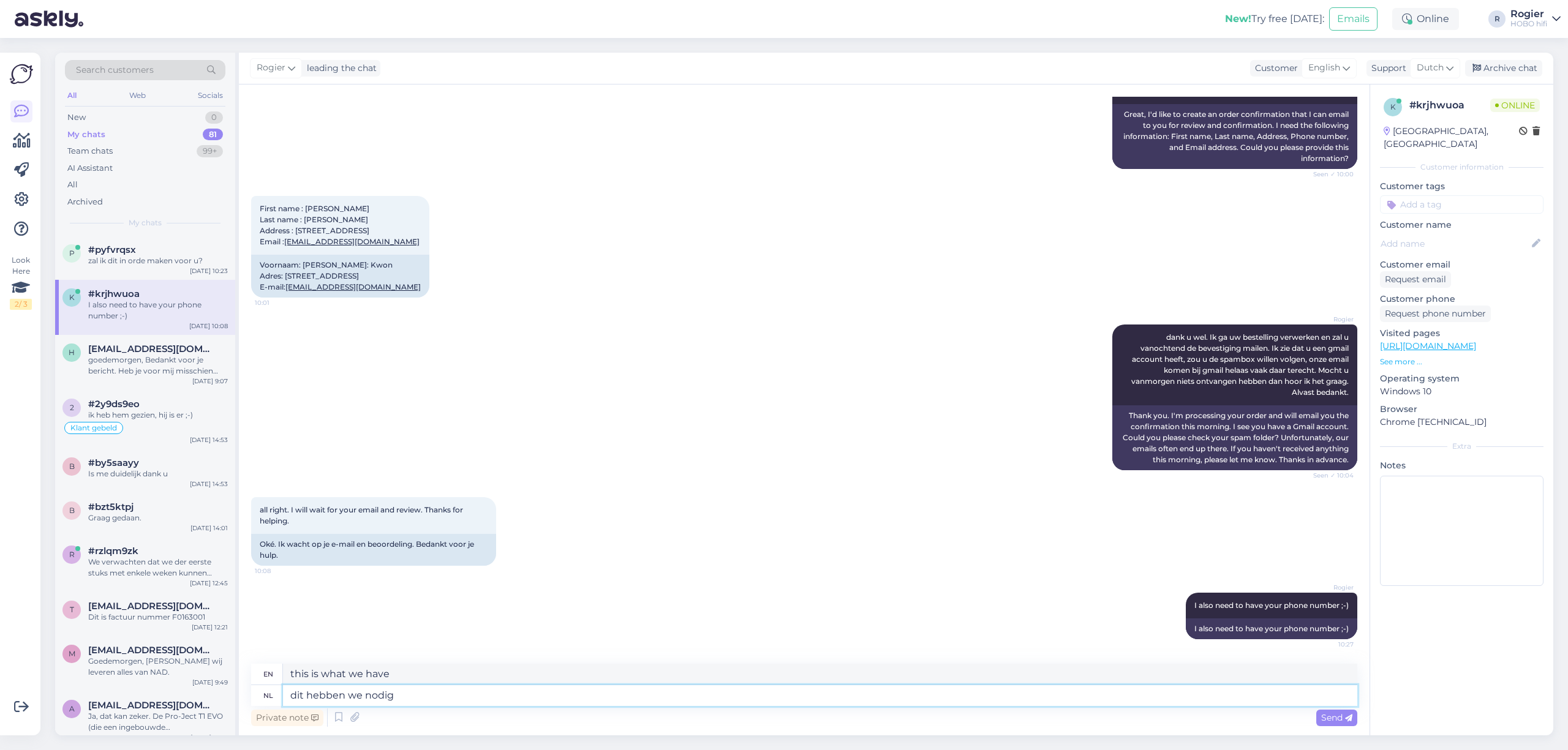
type textarea "dit hebben we nodig"
type textarea "we need this"
type textarea "dit hebben we nodig om"
type textarea "we need this to"
type textarea "dit hebben we nodig om een"
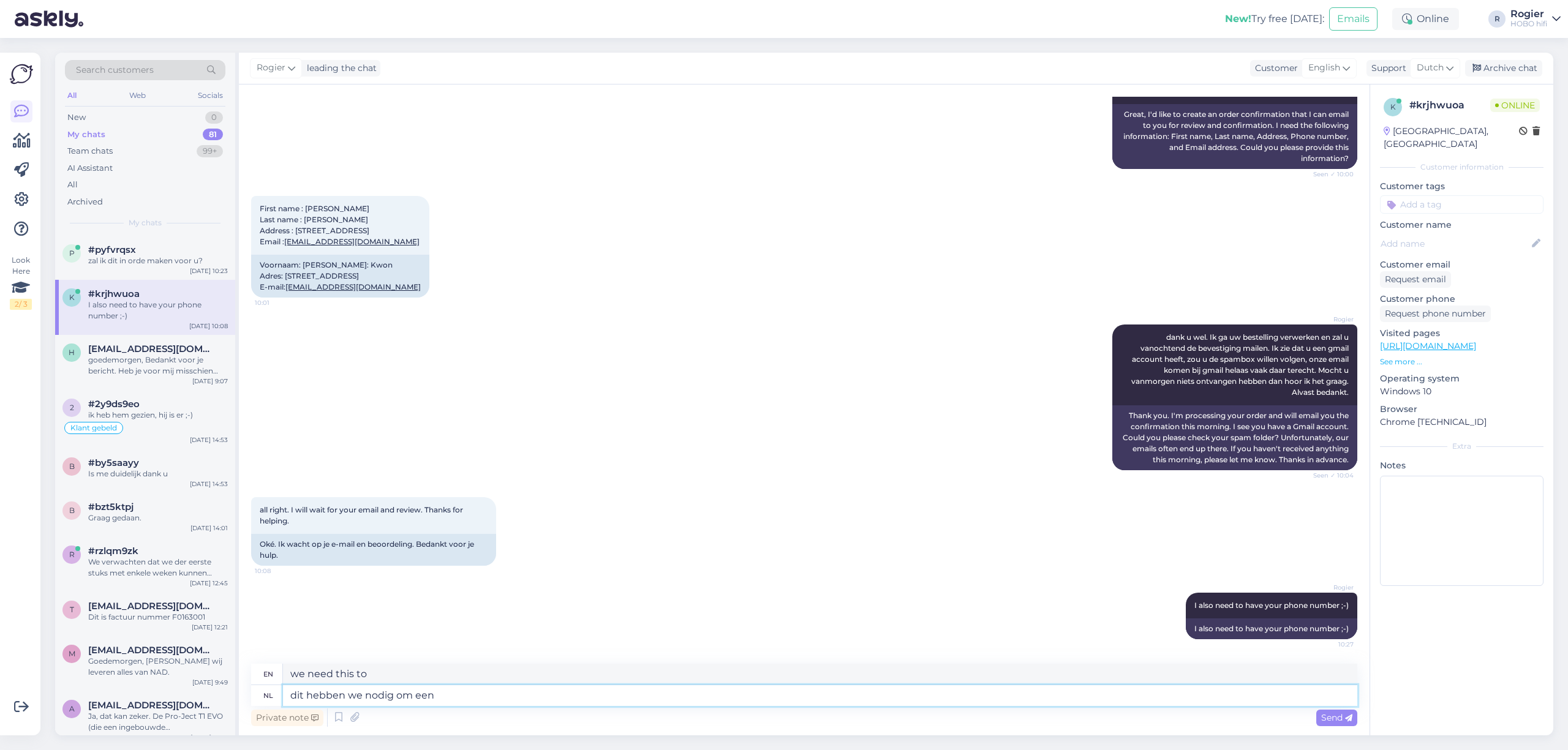
type textarea "we need this to make a"
type textarea "dit hebben we nodig om een bezorg"
type textarea "we need this for a delivery"
type textarea "dit hebben we nodig om e"
type textarea "we need this to make a"
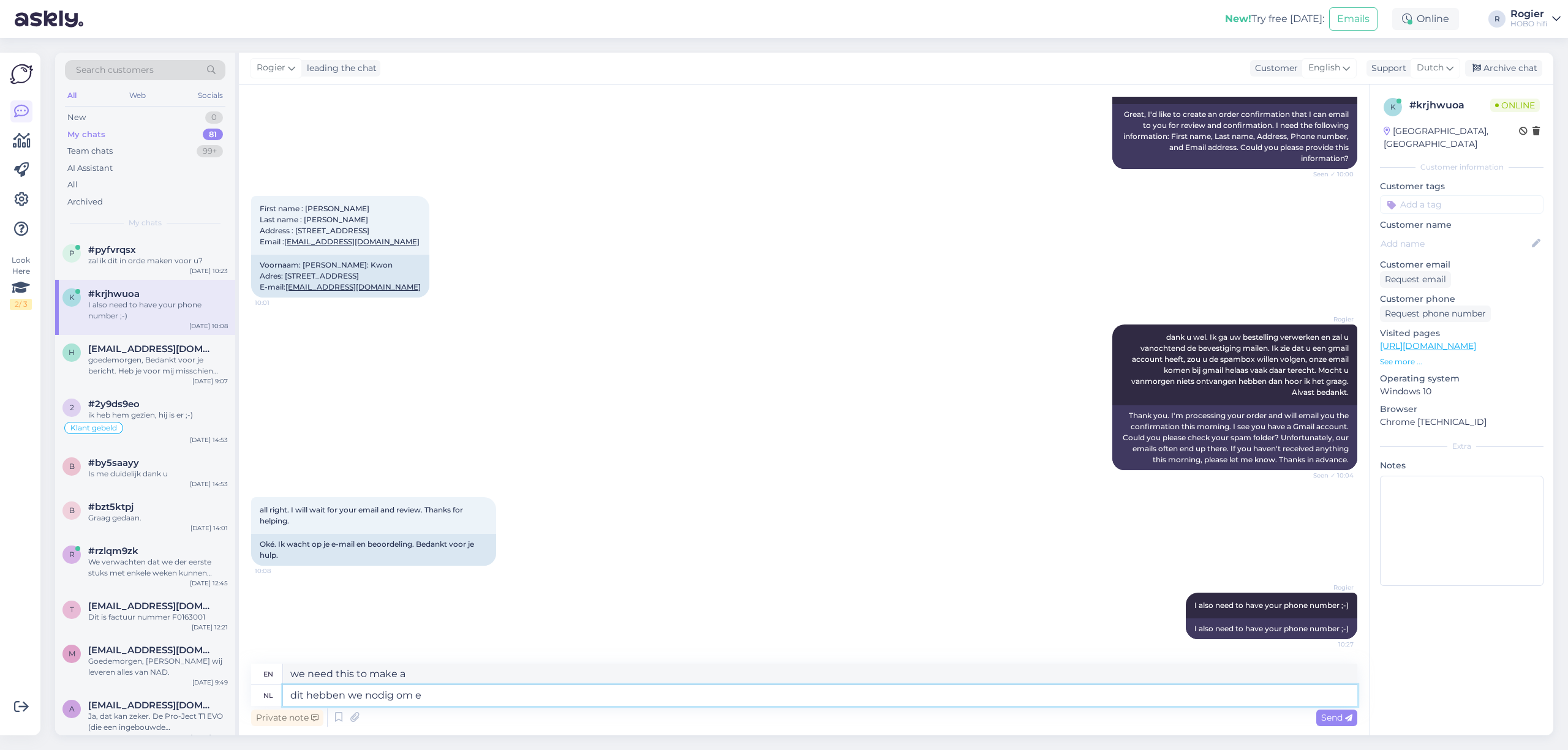
type textarea "dit hebben we nodig om"
type textarea "we need this to"
type textarea "dit hebben we nodig"
type textarea "we need this"
type textarea "dit hebben we nodig voor"
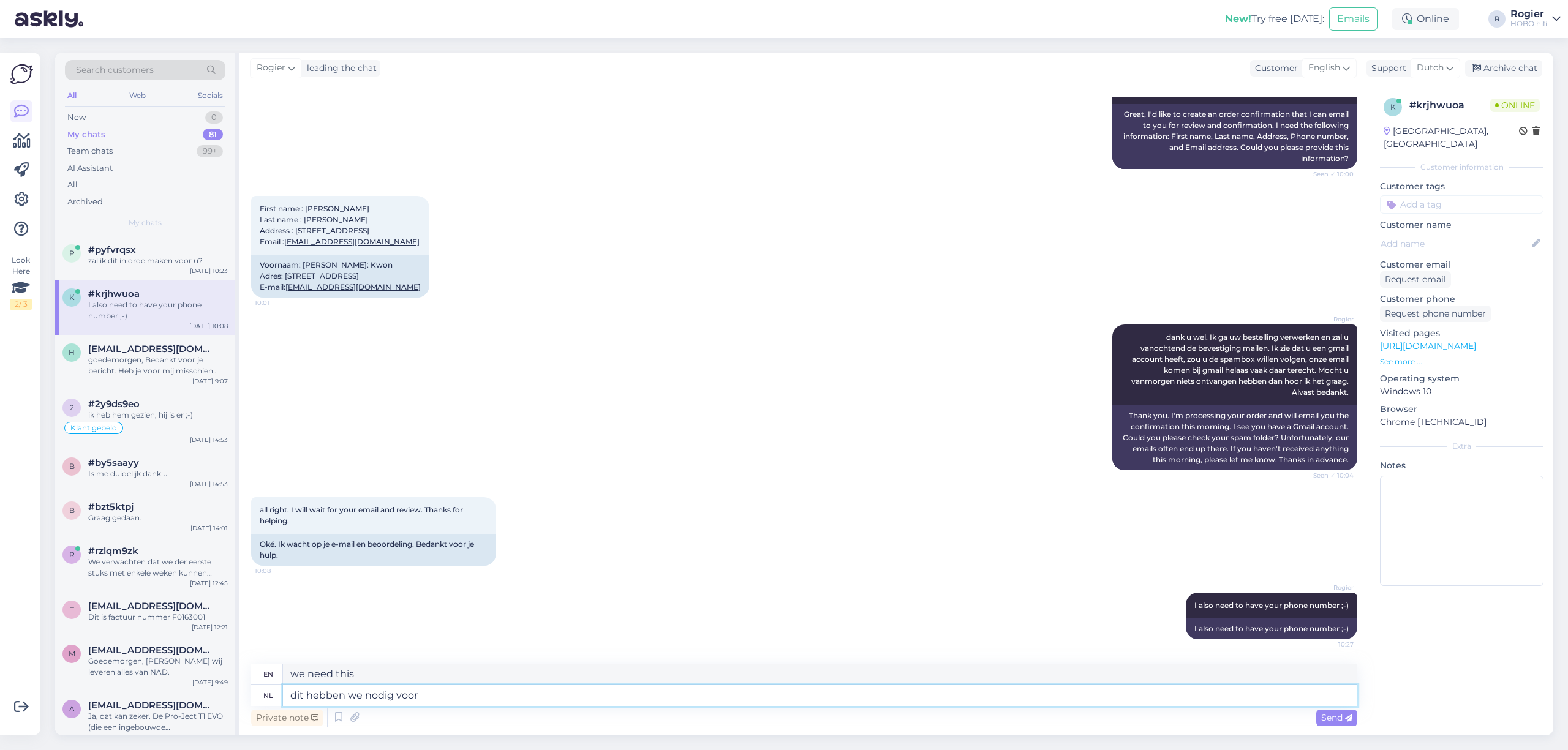
type textarea "we need this for"
type textarea "dit hebben we nodig voor de"
type textarea "we need this for the"
type textarea "dit hebben we nodig voor de vervoerder"
type textarea "we need this for the carrier"
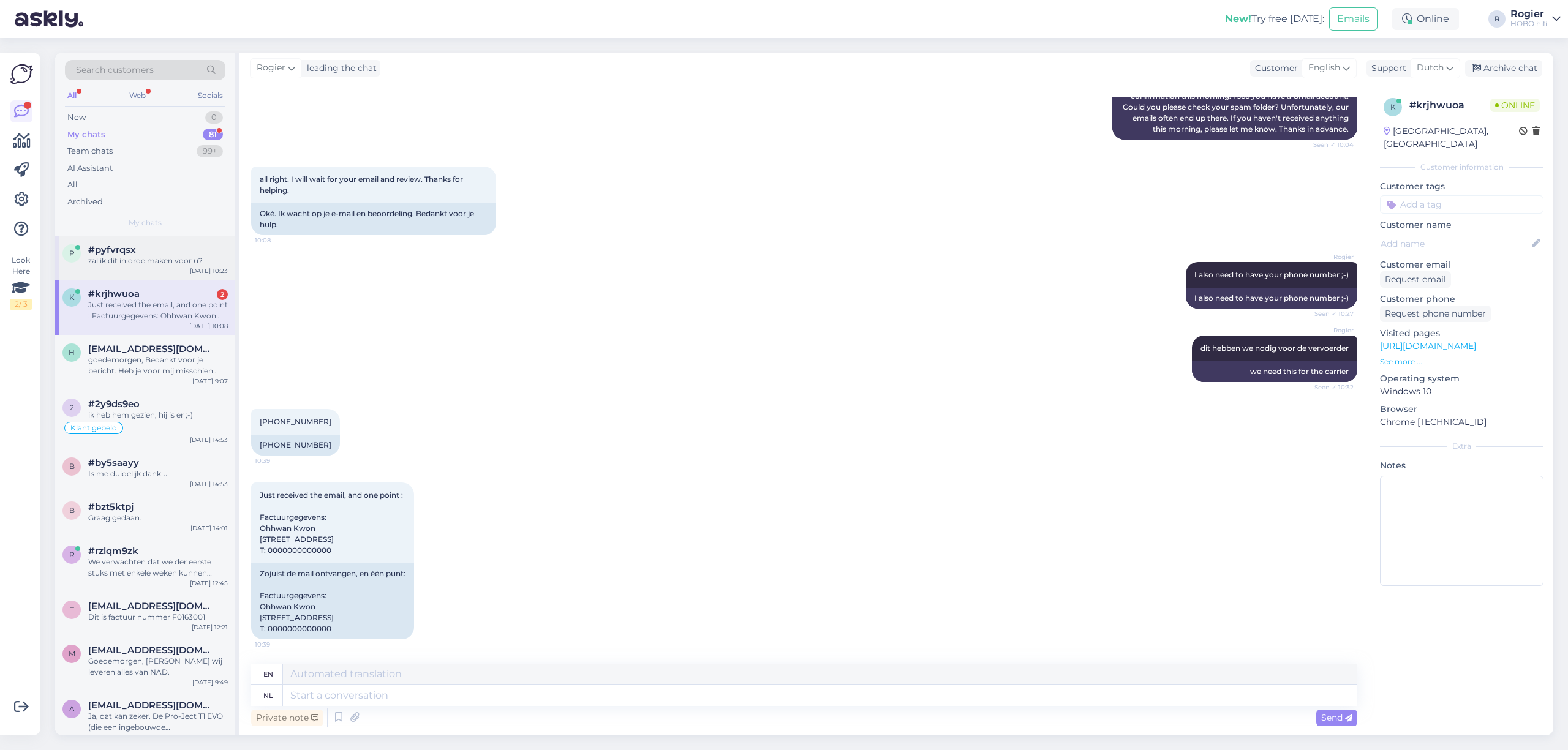
scroll to position [5356, 0]
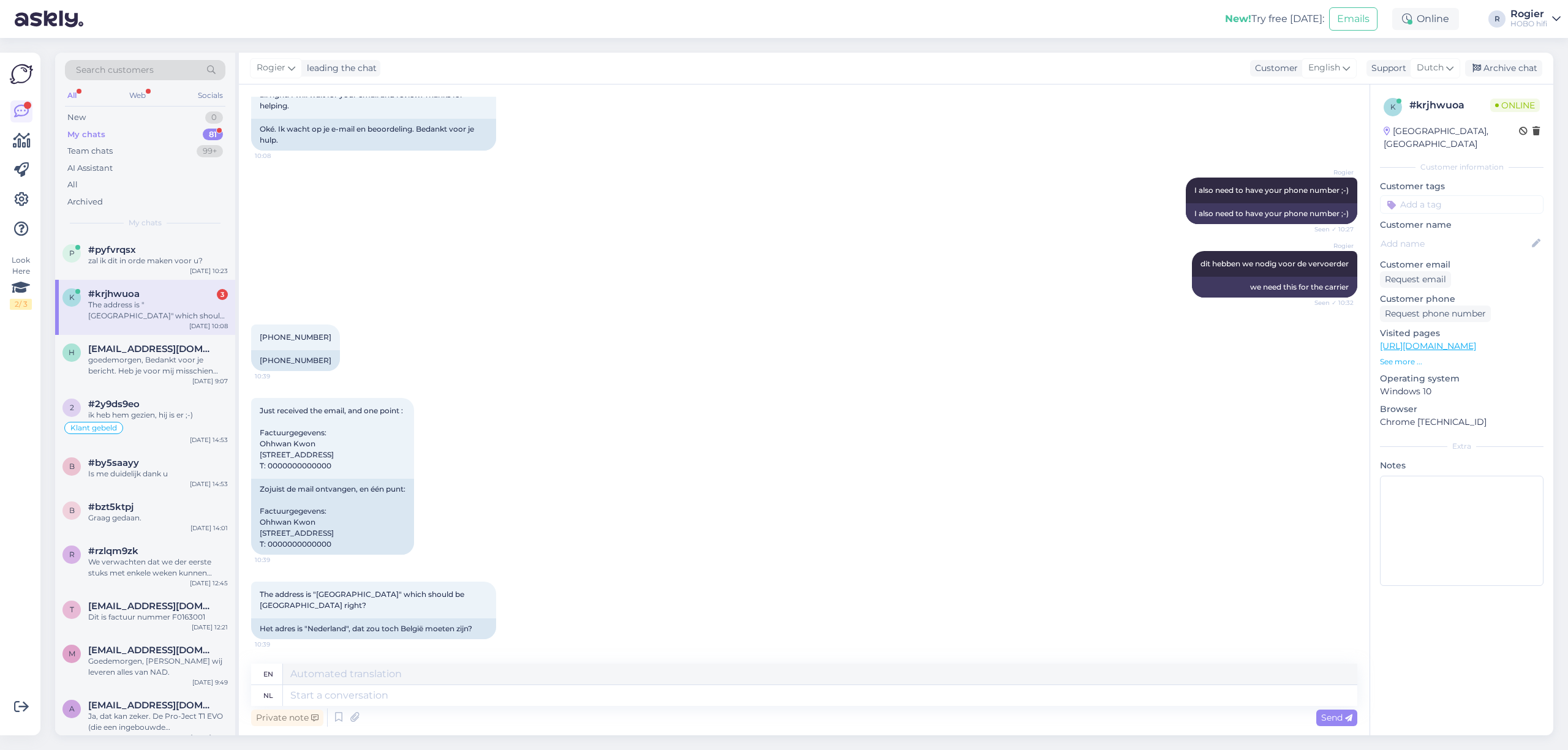
click at [145, 302] on div "The address is "Nederland" which should be Belgium right?" at bounding box center [158, 310] width 139 height 22
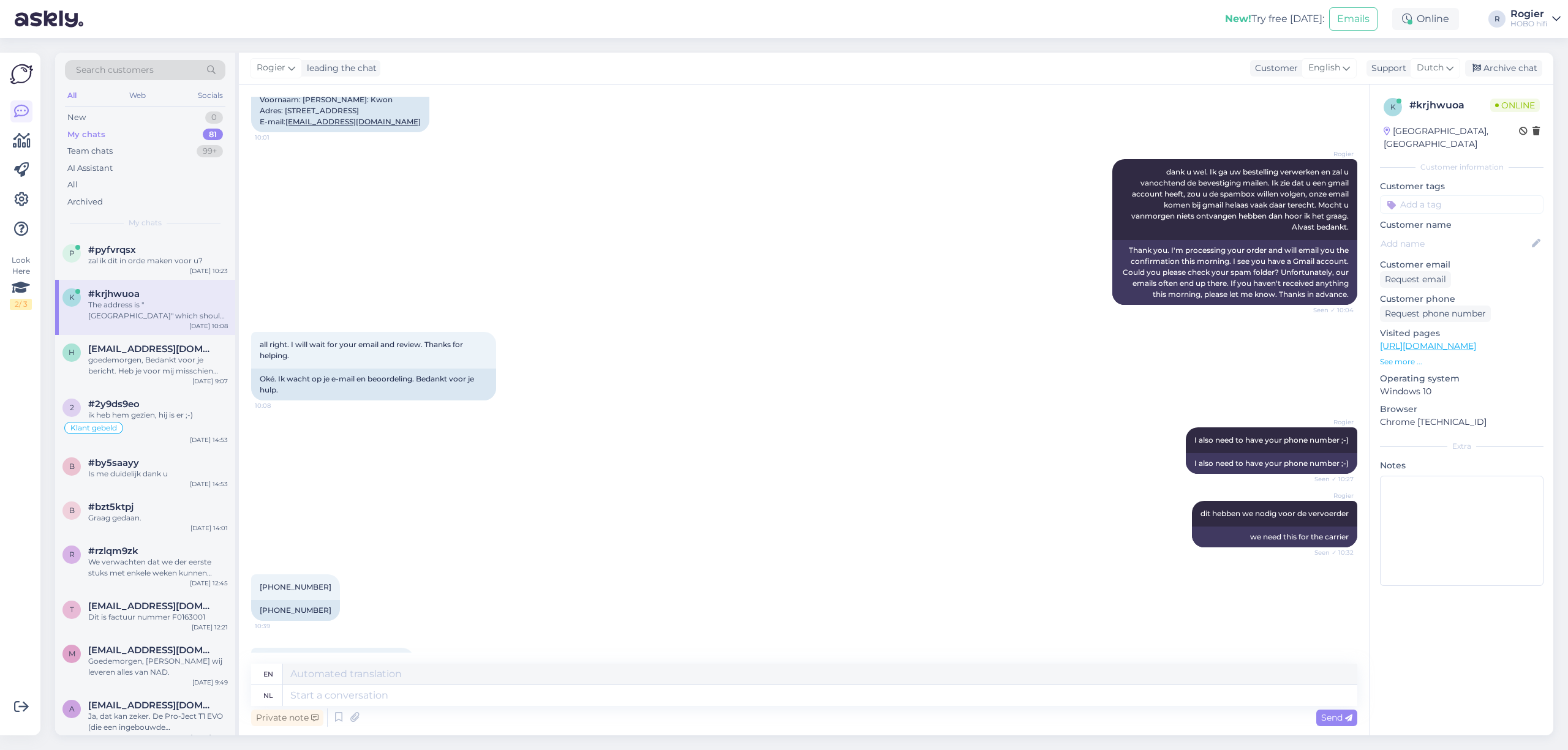
scroll to position [5356, 0]
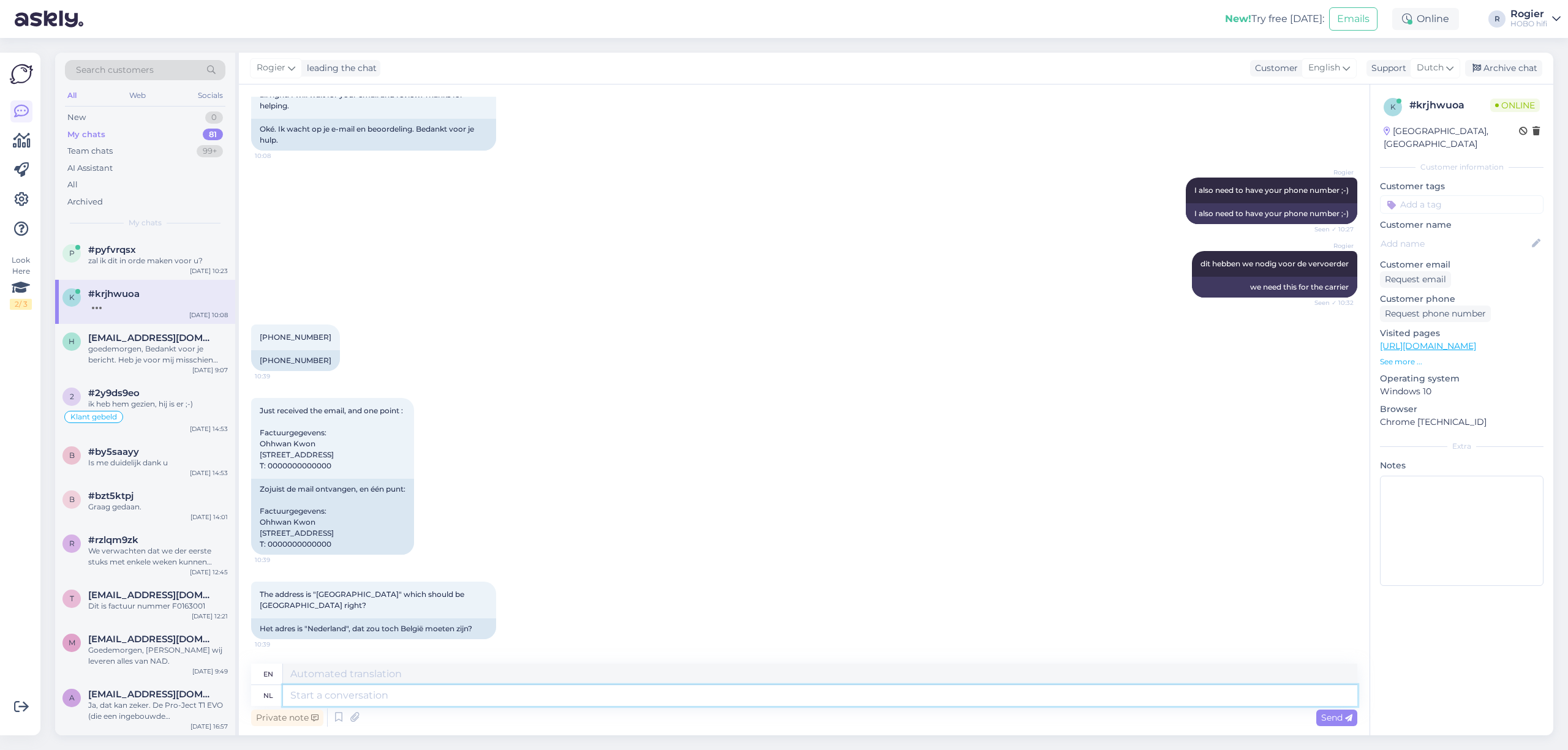
click at [368, 703] on textarea at bounding box center [820, 695] width 1075 height 21
type textarea "u"
type textarea "you"
type textarea "u heeft"
type textarea "you have"
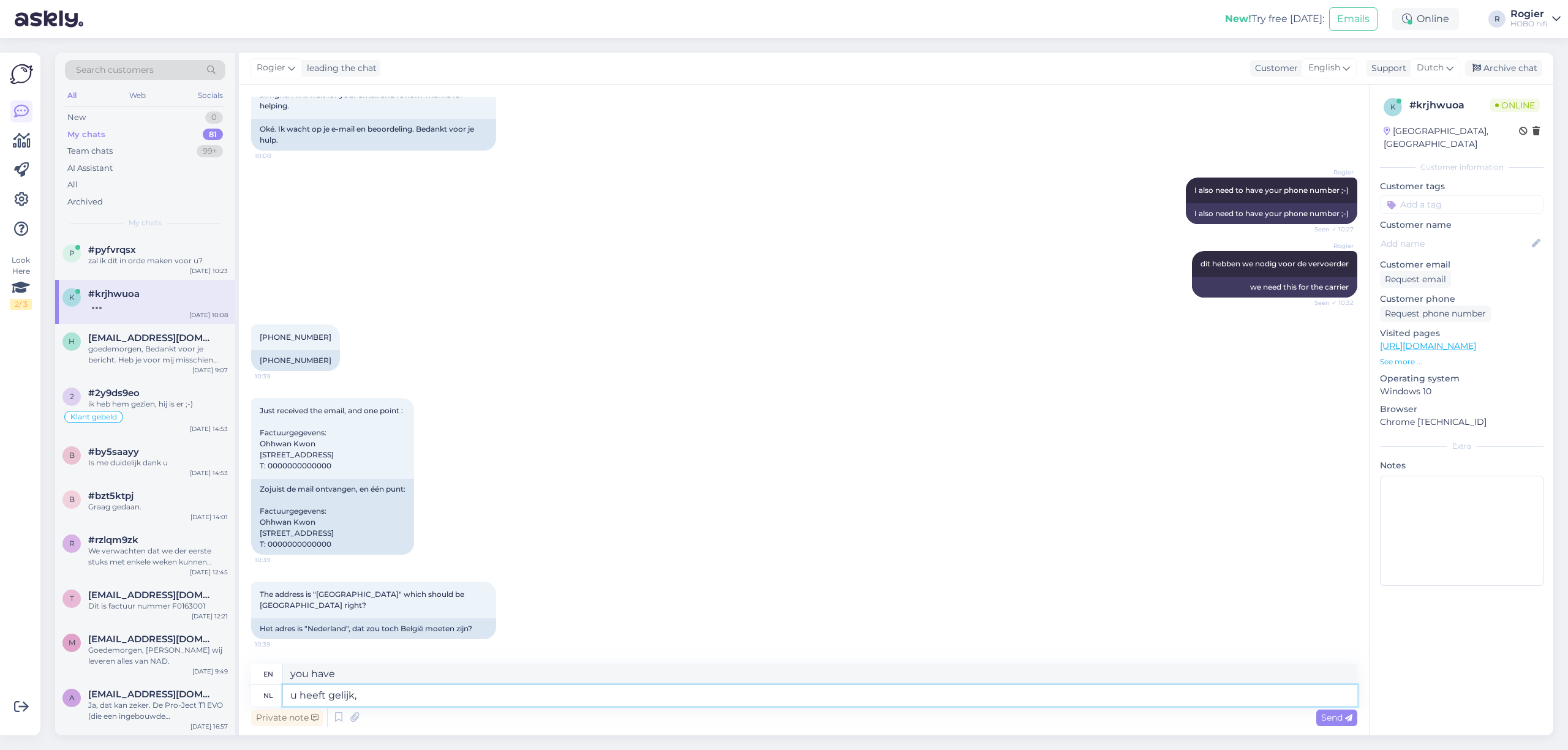
type textarea "u heeft gelijk,"
type textarea "you are right,"
type textarea "u heeft gelijk, wordt"
type textarea "you are right, it is"
type textarea "u heeft gelijk, wordt aangepast"
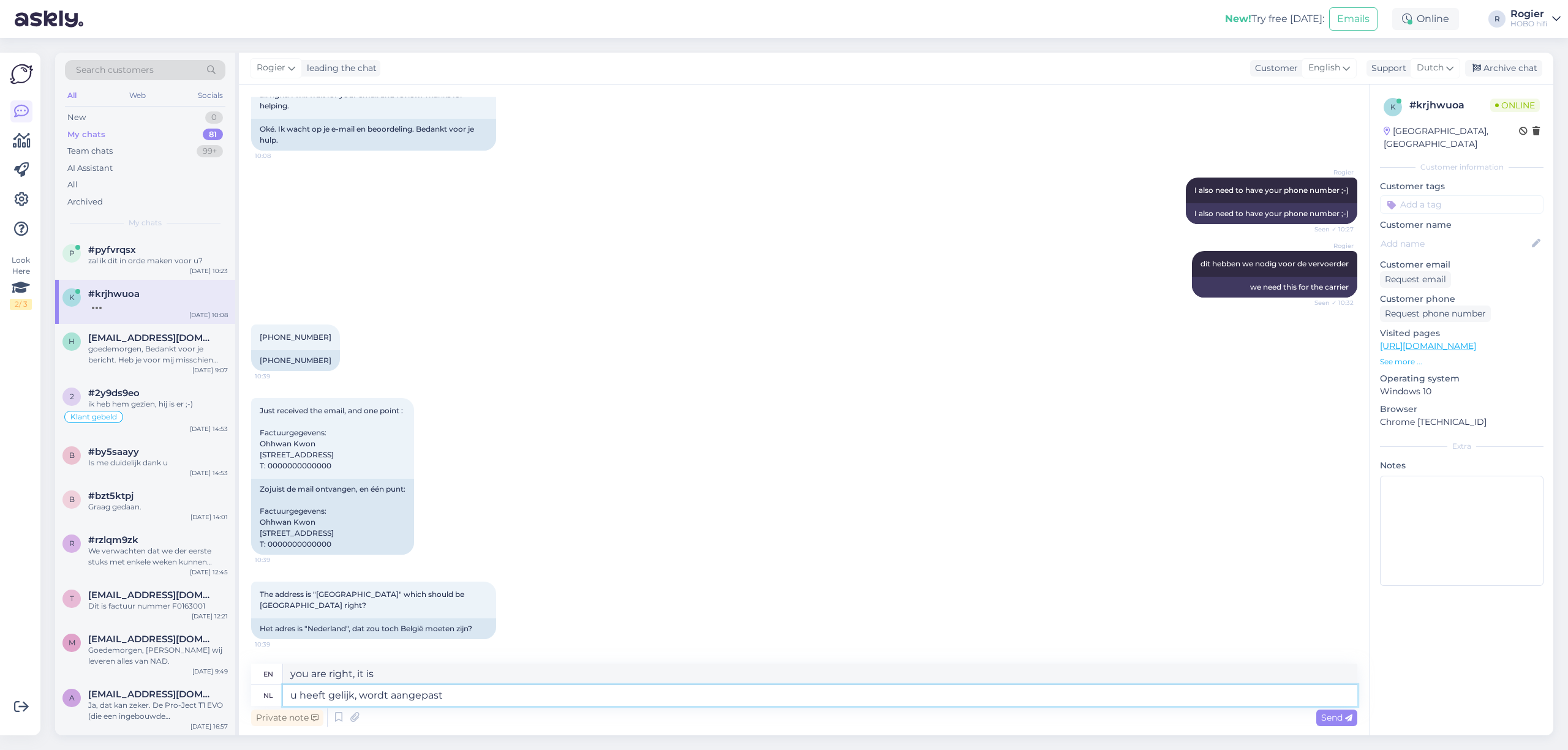
type textarea "you are right, it will be adjusted"
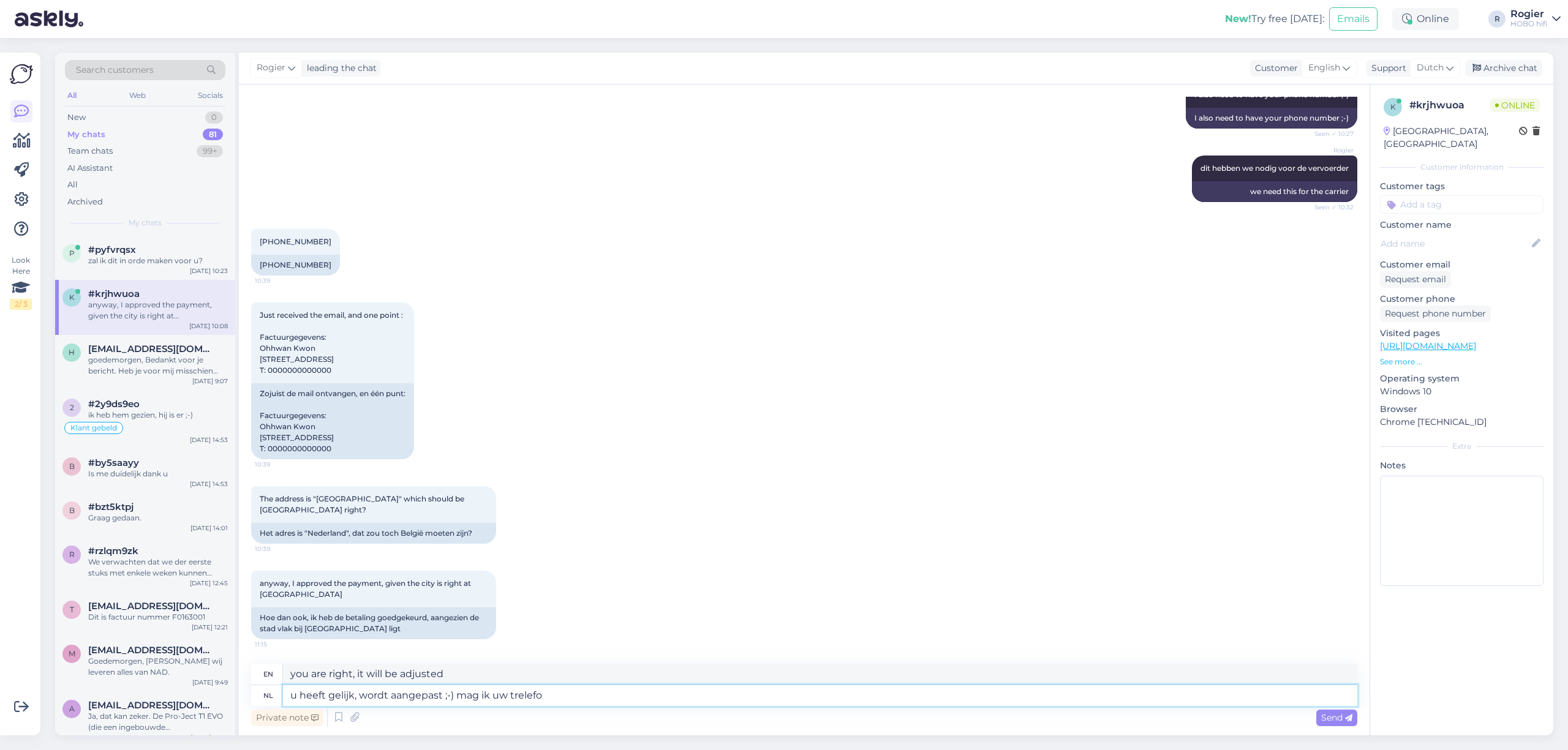
type textarea "u heeft gelijk, wordt aangepast ;-) mag ik uw trelefoo"
type textarea "you are right, it will be adjusted ;-) can I have your telephone number?"
type textarea "u heeft gelijk, wordt aangepast ;-) mag"
type textarea "you are right, it will be adjusted ;-) can I have your"
type textarea "u heeft gelijk, wordt aangepast ;-) mag"
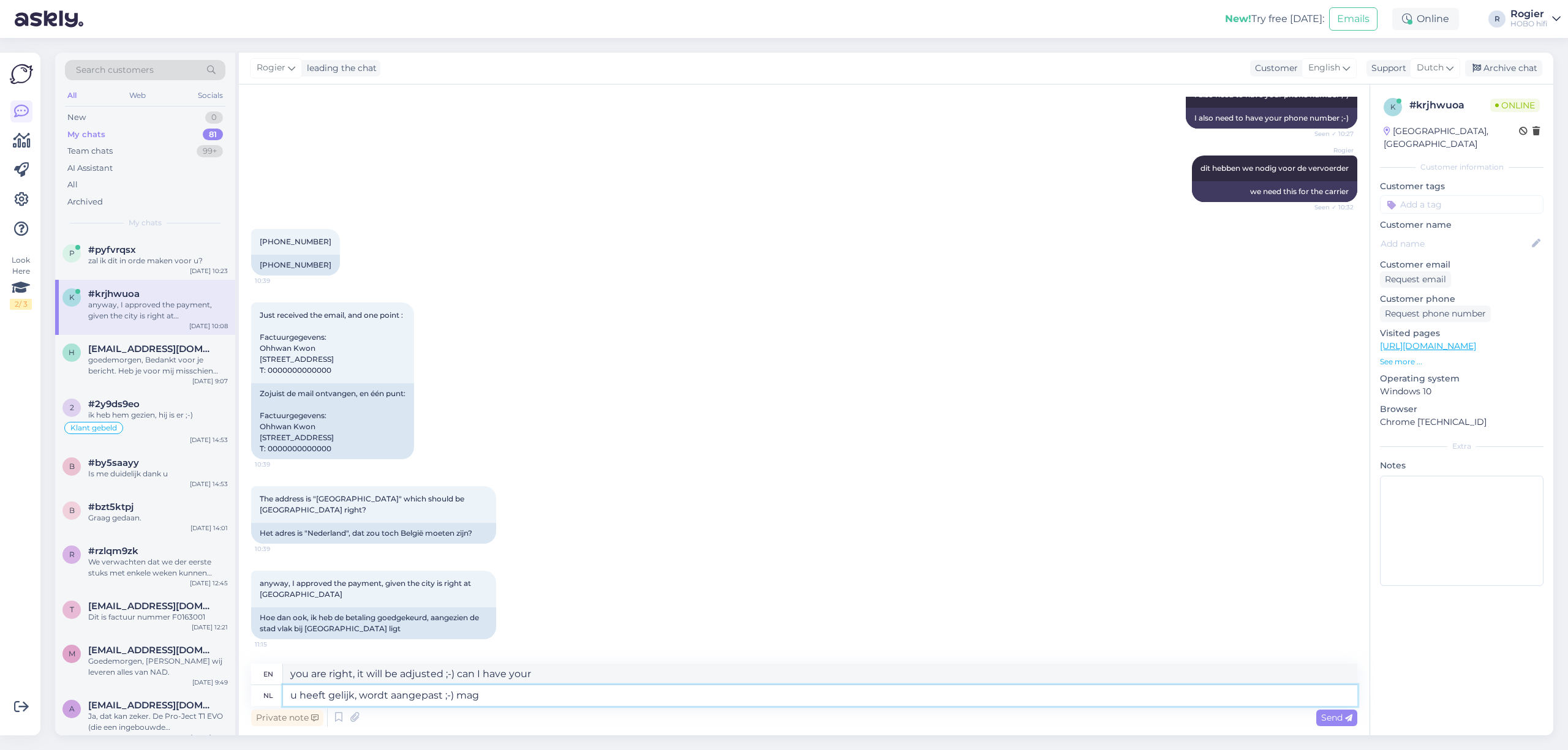
type textarea "you are right, it will be adjusted ;-) may"
type textarea "u heeft gelijk, wordt aangepast ;-)"
type textarea "You're right, it will be adjusted ;-)"
type textarea "u heeft gelijk, wordt aangepast ;-)"
drag, startPoint x: 1330, startPoint y: 718, endPoint x: 1329, endPoint y: 726, distance: 8.1
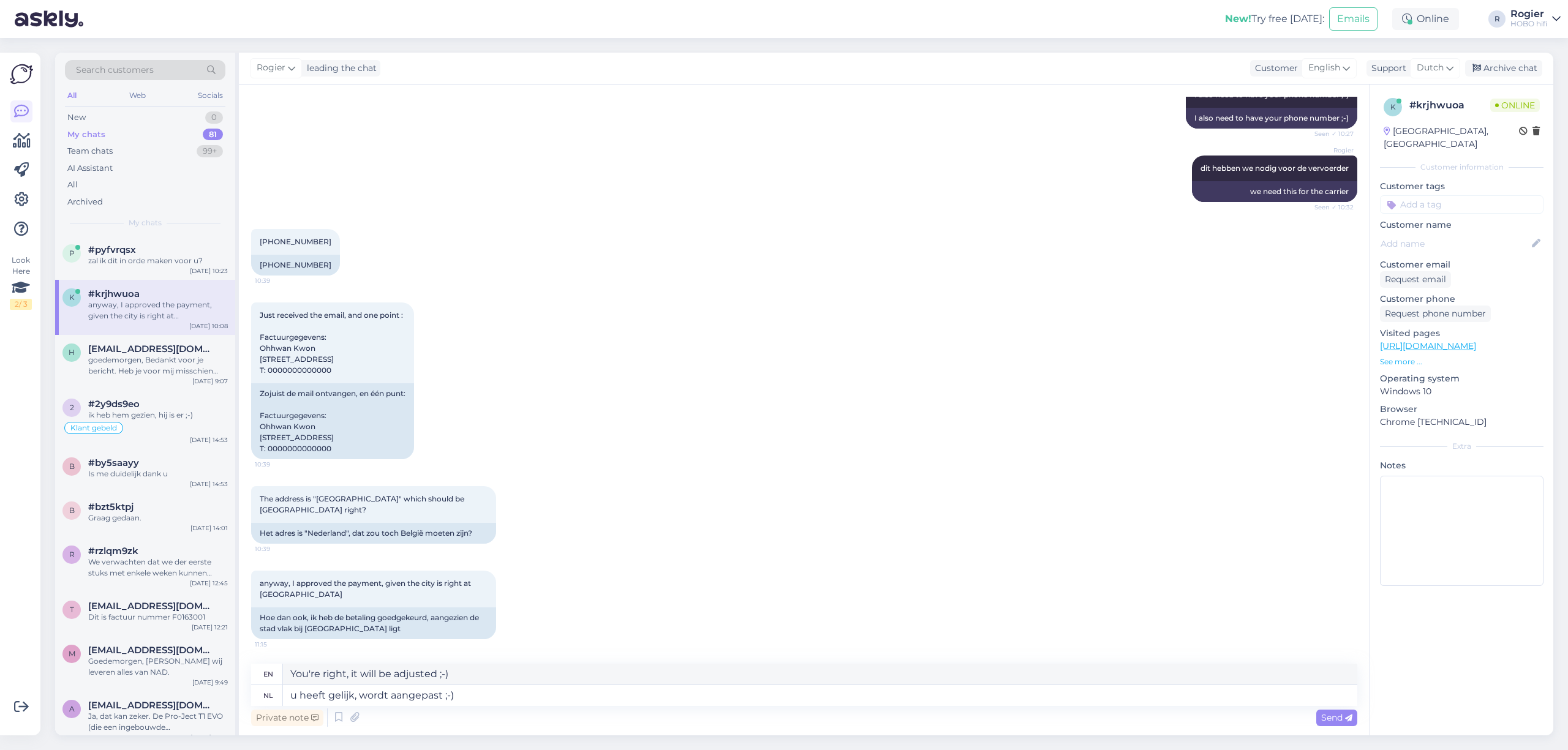
click at [1330, 716] on span "Send" at bounding box center [1337, 718] width 31 height 11
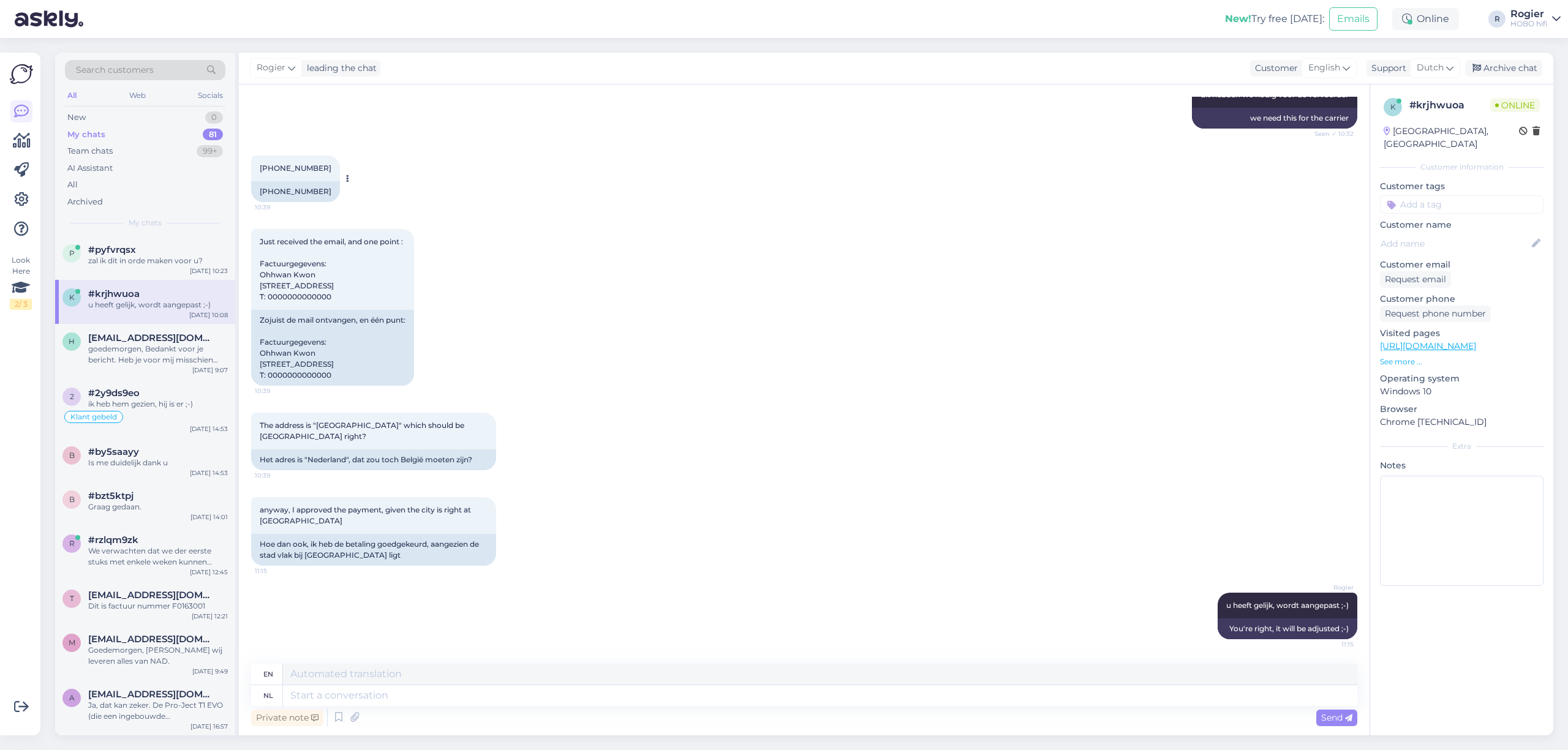
drag, startPoint x: 262, startPoint y: 179, endPoint x: 318, endPoint y: 180, distance: 56.0
click at [318, 181] on div "+32 472 99 11 49" at bounding box center [296, 191] width 89 height 21
click at [546, 216] on div "Just received the email, and one point : Factuurgegevens: Ohhwan Kwon Rue du Bu…" at bounding box center [805, 308] width 1107 height 184
drag, startPoint x: 258, startPoint y: 182, endPoint x: 319, endPoint y: 179, distance: 61.1
click at [319, 181] on div "+32 472 99 11 49" at bounding box center [296, 191] width 89 height 21
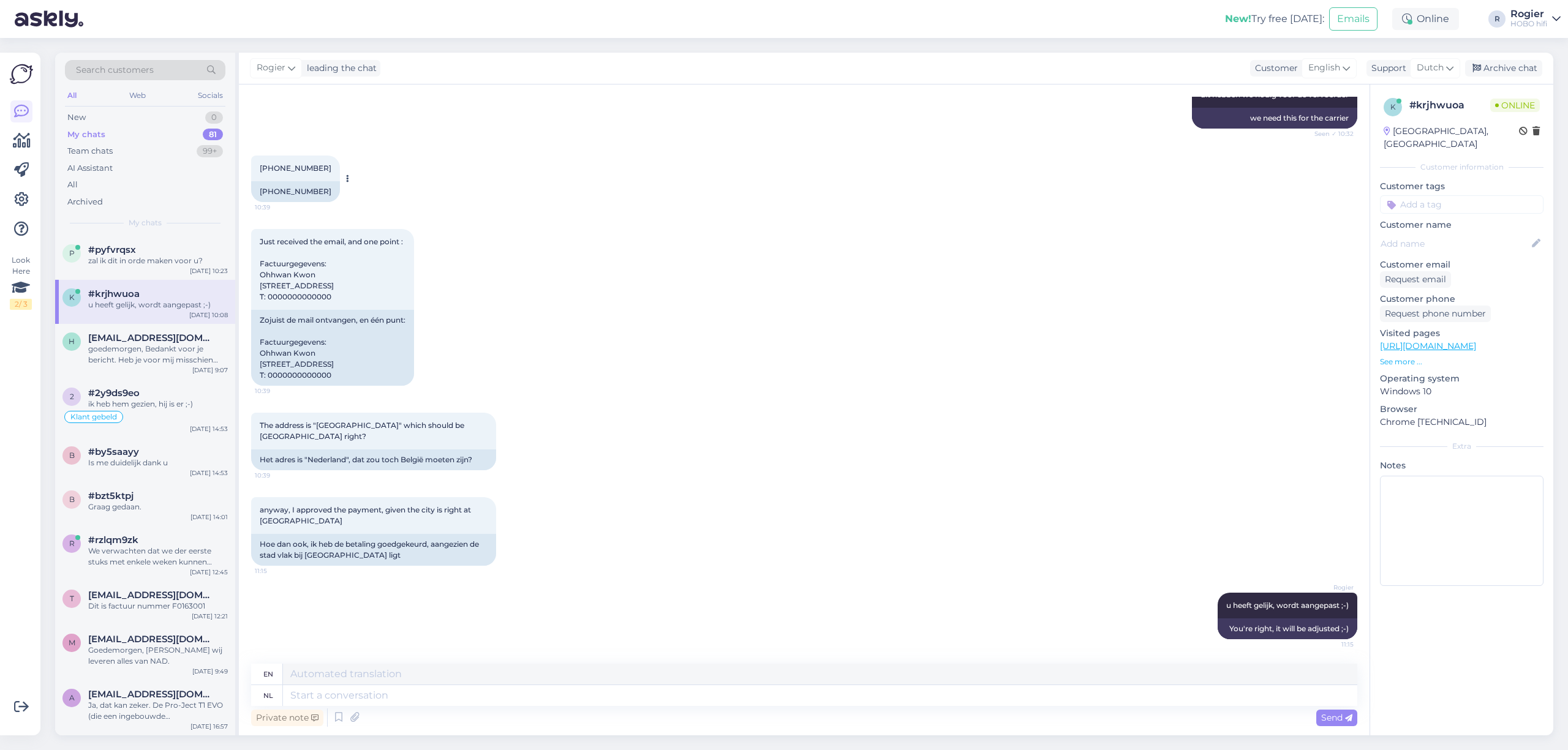
copy div "+32 472 99 11 49"
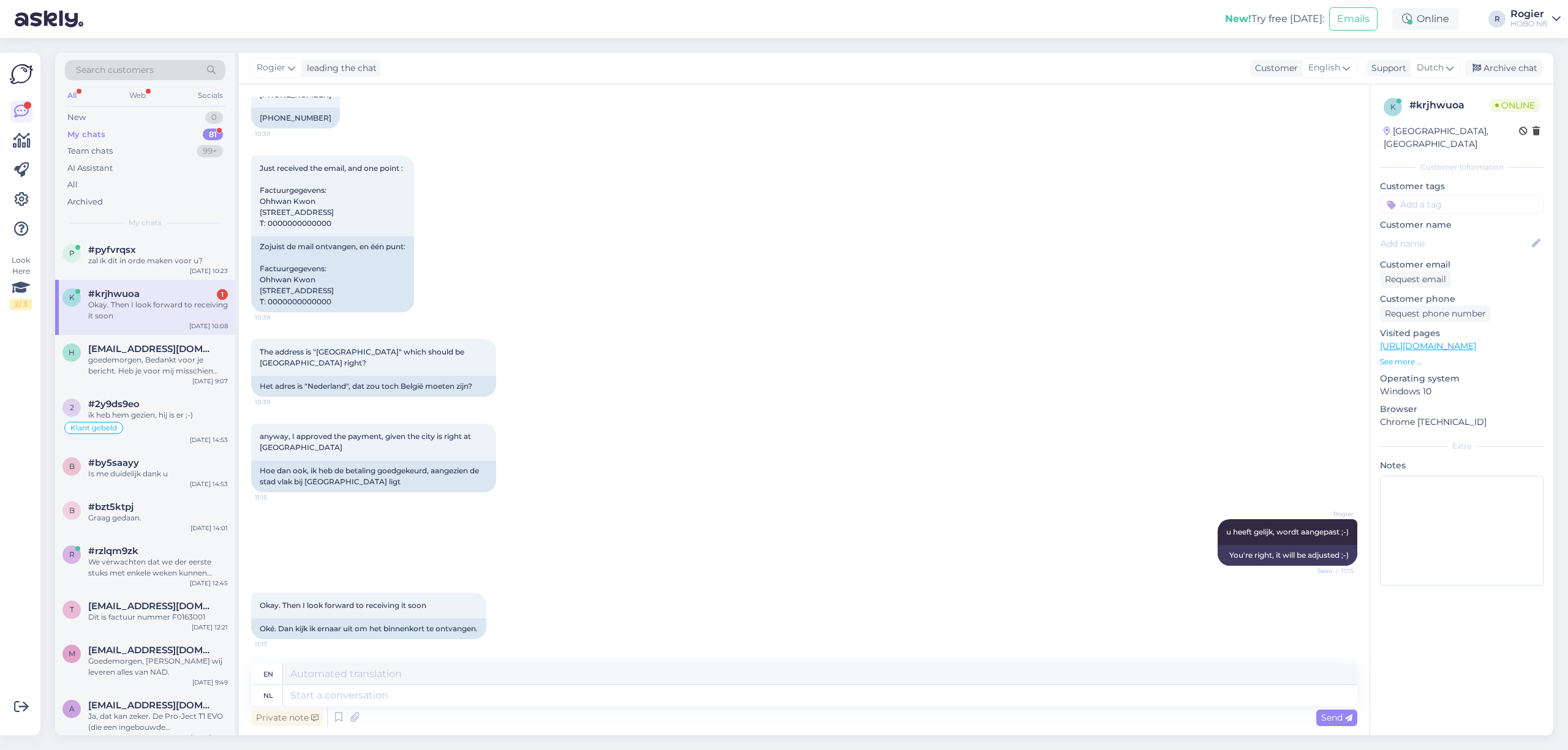
click at [163, 304] on div "Okay. Then I look forward to receiving it soon" at bounding box center [158, 310] width 139 height 22
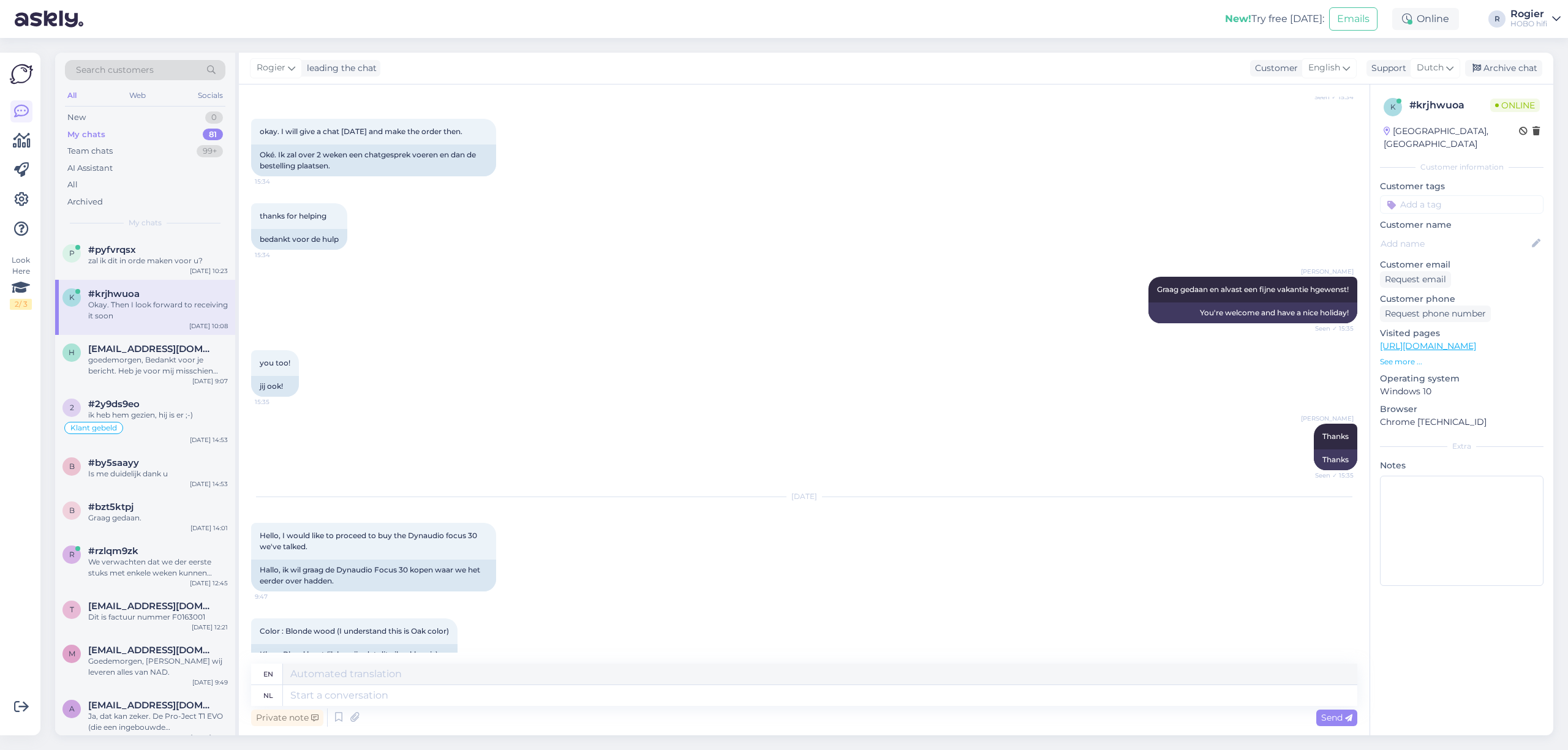
scroll to position [5598, 0]
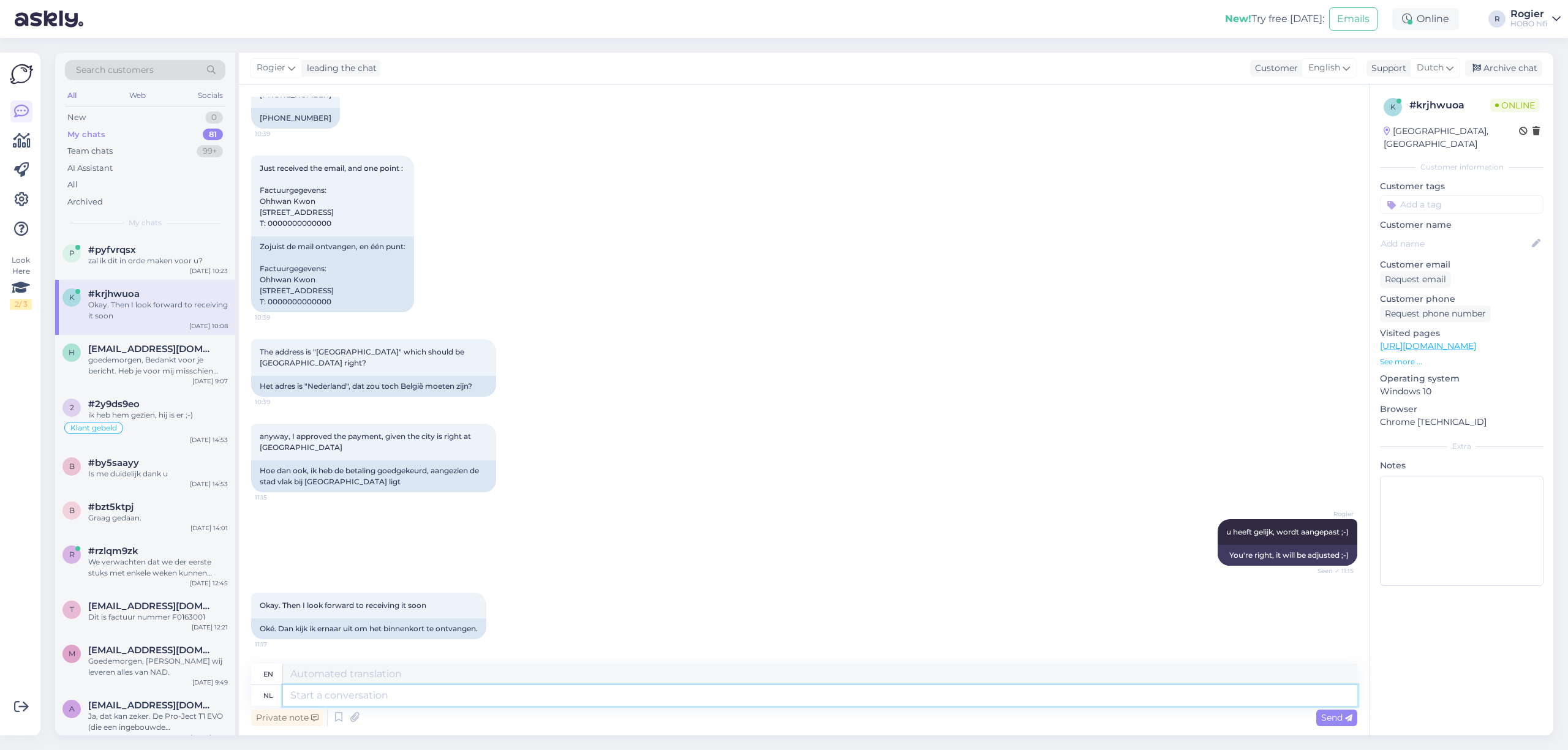
click at [307, 696] on textarea at bounding box center [820, 695] width 1075 height 21
type textarea "alvast"
type textarea "already"
type textarea "alvast veel p"
type textarea "already a lot"
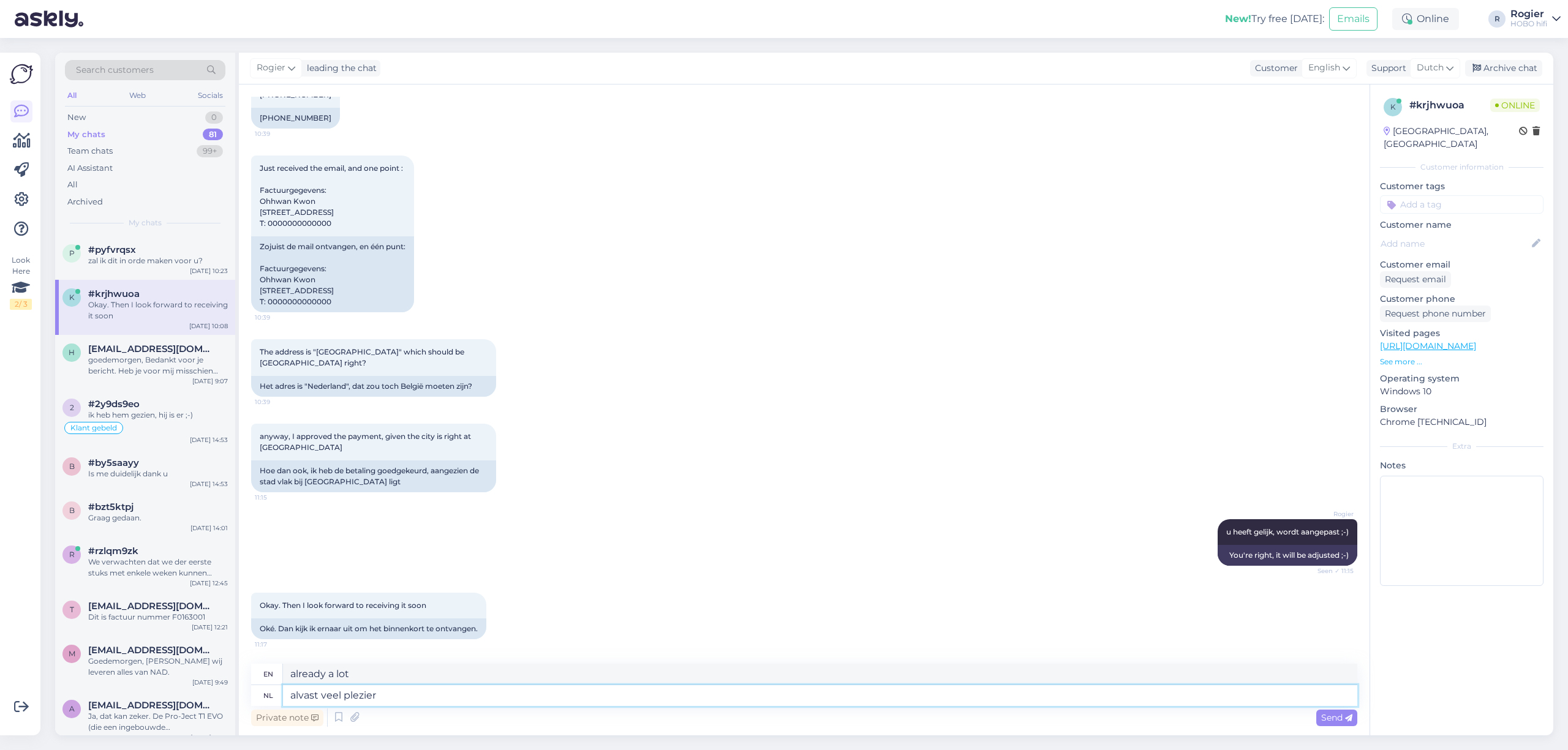
type textarea "alvast veel plezier"
type textarea "have fun in advance"
type textarea "alvast veel plezier met"
type textarea "have fun with it"
type textarea "alvast veel plezier met uw"
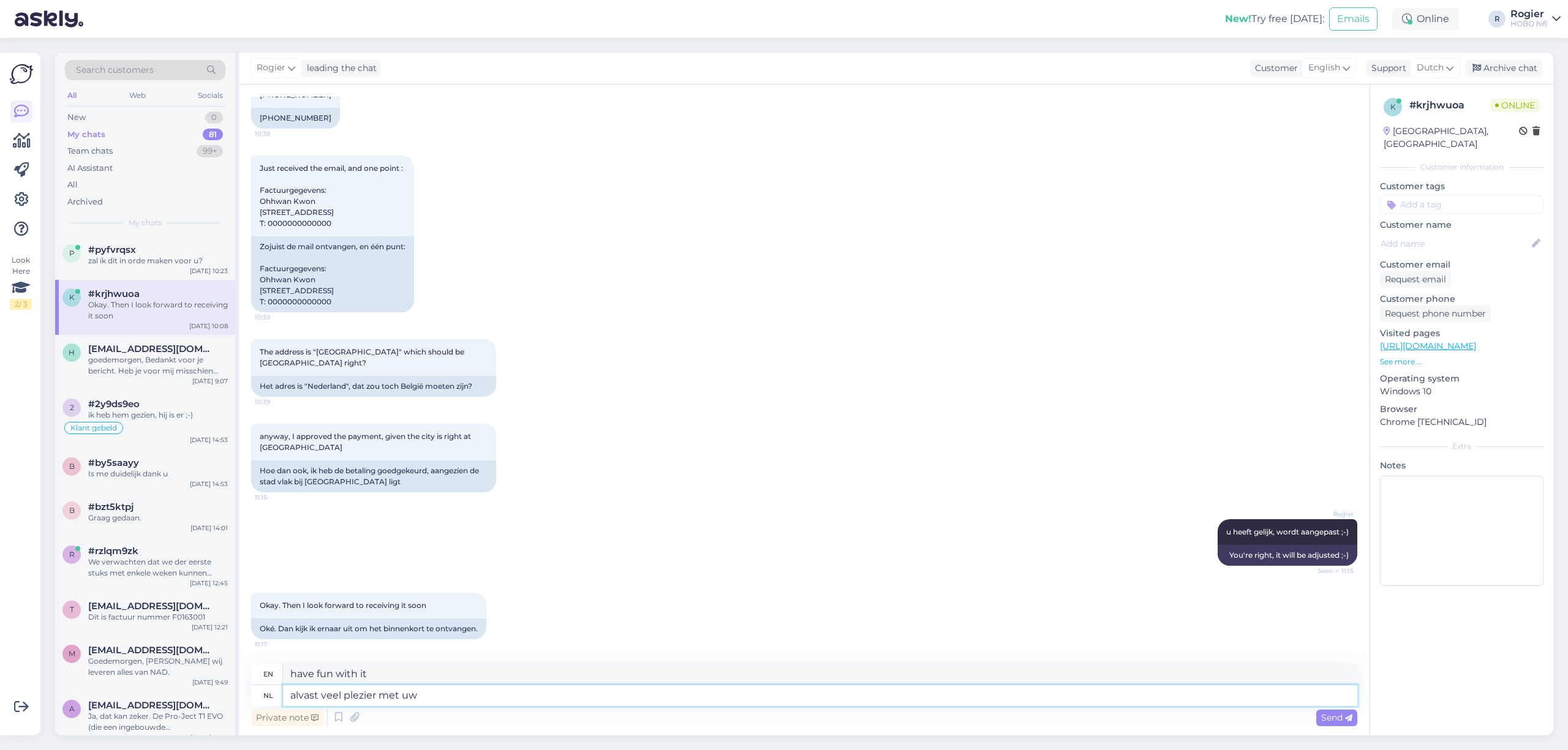
type textarea "have fun with your"
type textarea "alvast veel plezier met uw aankoop"
type textarea "Have fun with your purchase!"
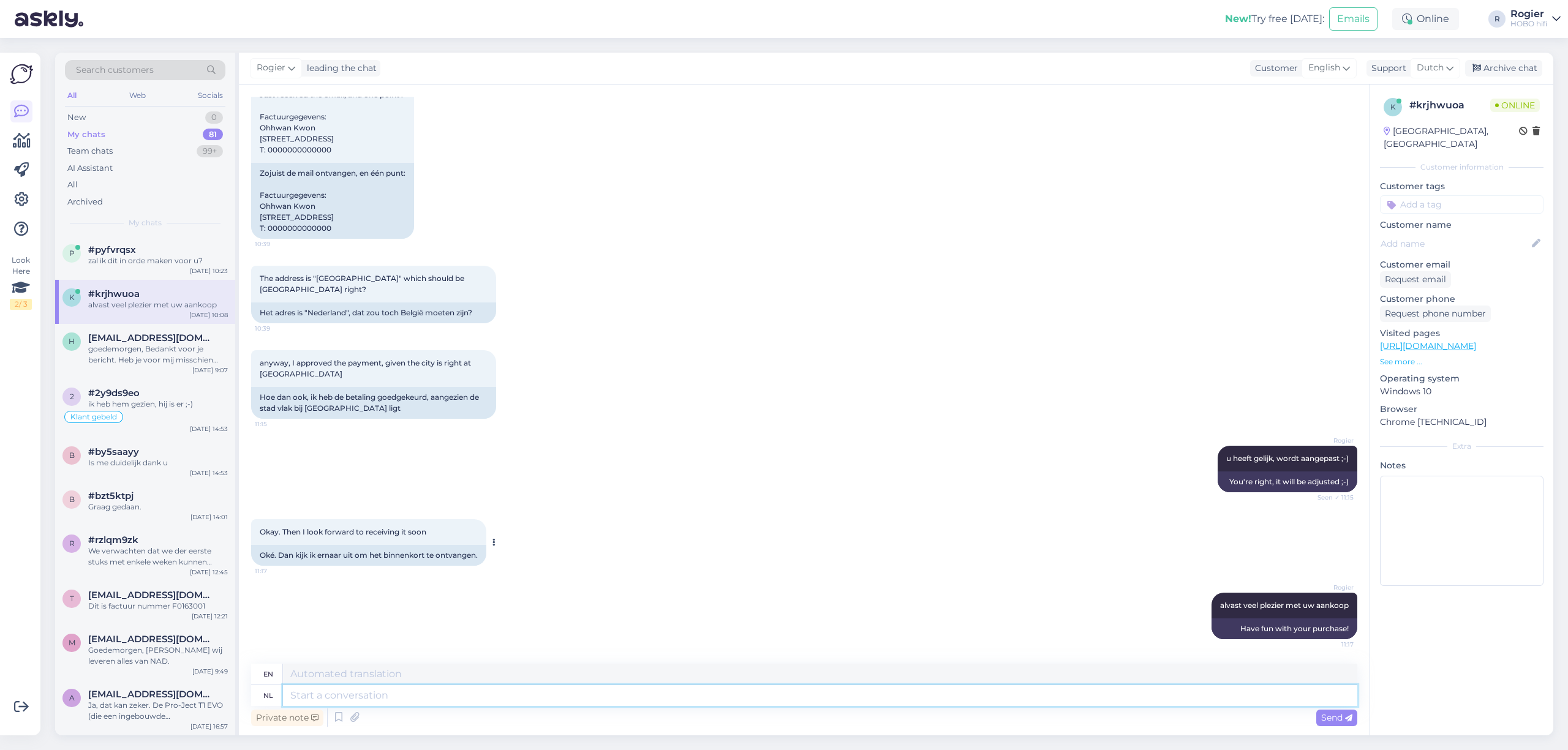
scroll to position [5671, 0]
click at [151, 260] on div "zal ik dit in orde maken voor u?" at bounding box center [158, 261] width 139 height 11
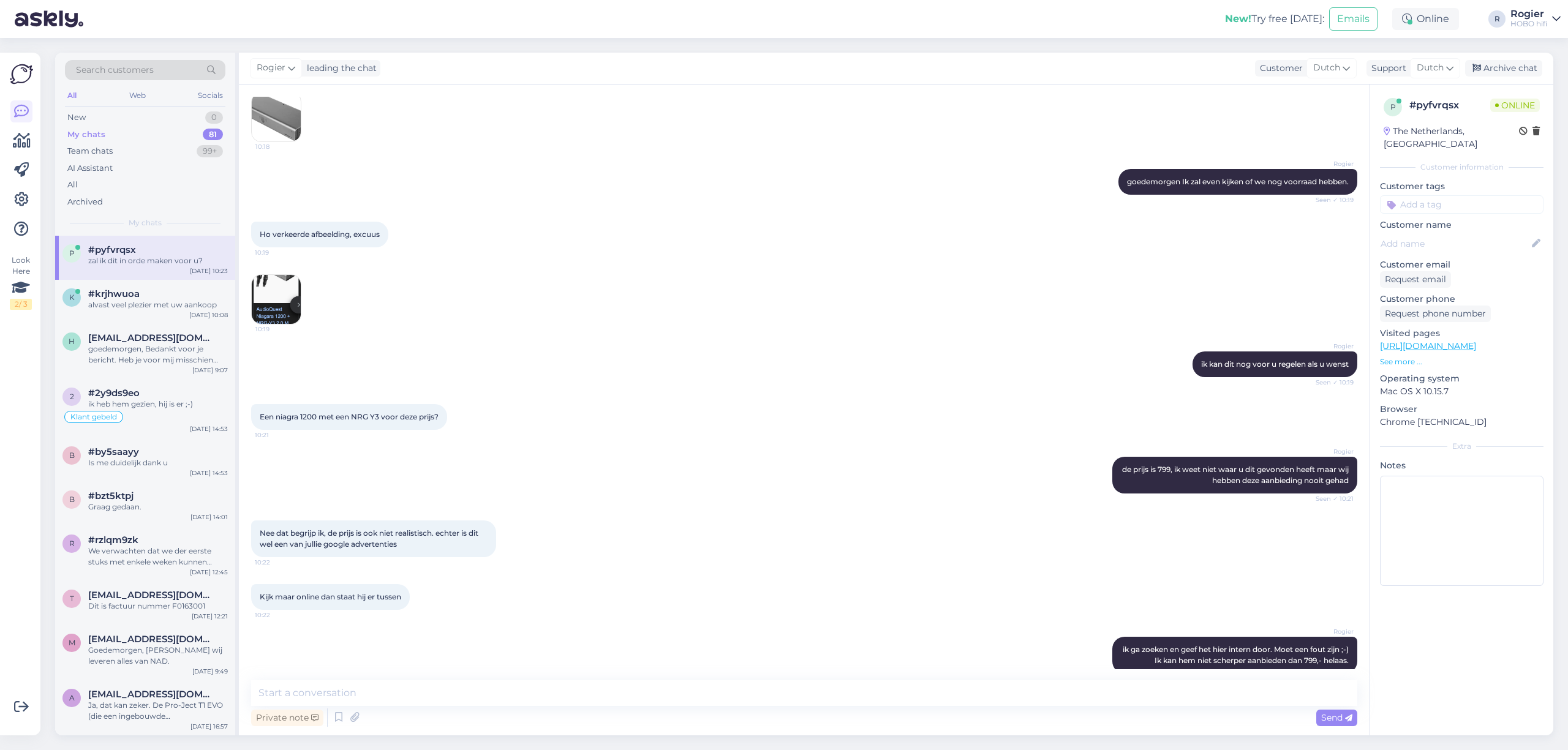
scroll to position [216, 0]
